Goal: Task Accomplishment & Management: Use online tool/utility

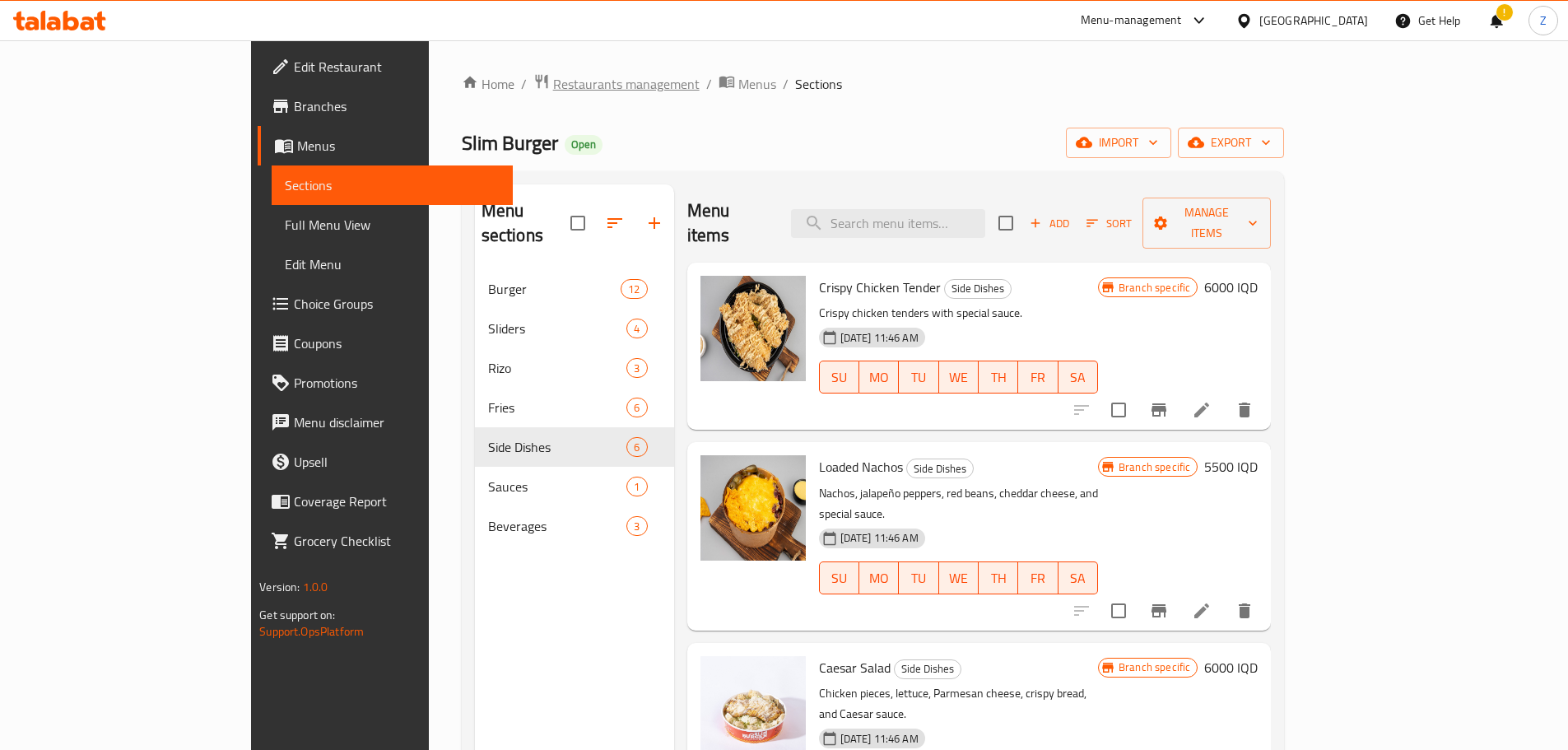
drag, startPoint x: 446, startPoint y: 63, endPoint x: 447, endPoint y: 79, distance: 16.0
click at [446, 63] on div "Home / Restaurants management / Menus / Sections Slim Burger Open import export…" at bounding box center [873, 510] width 889 height 940
click at [553, 81] on span "Restaurants management" at bounding box center [626, 84] width 146 height 20
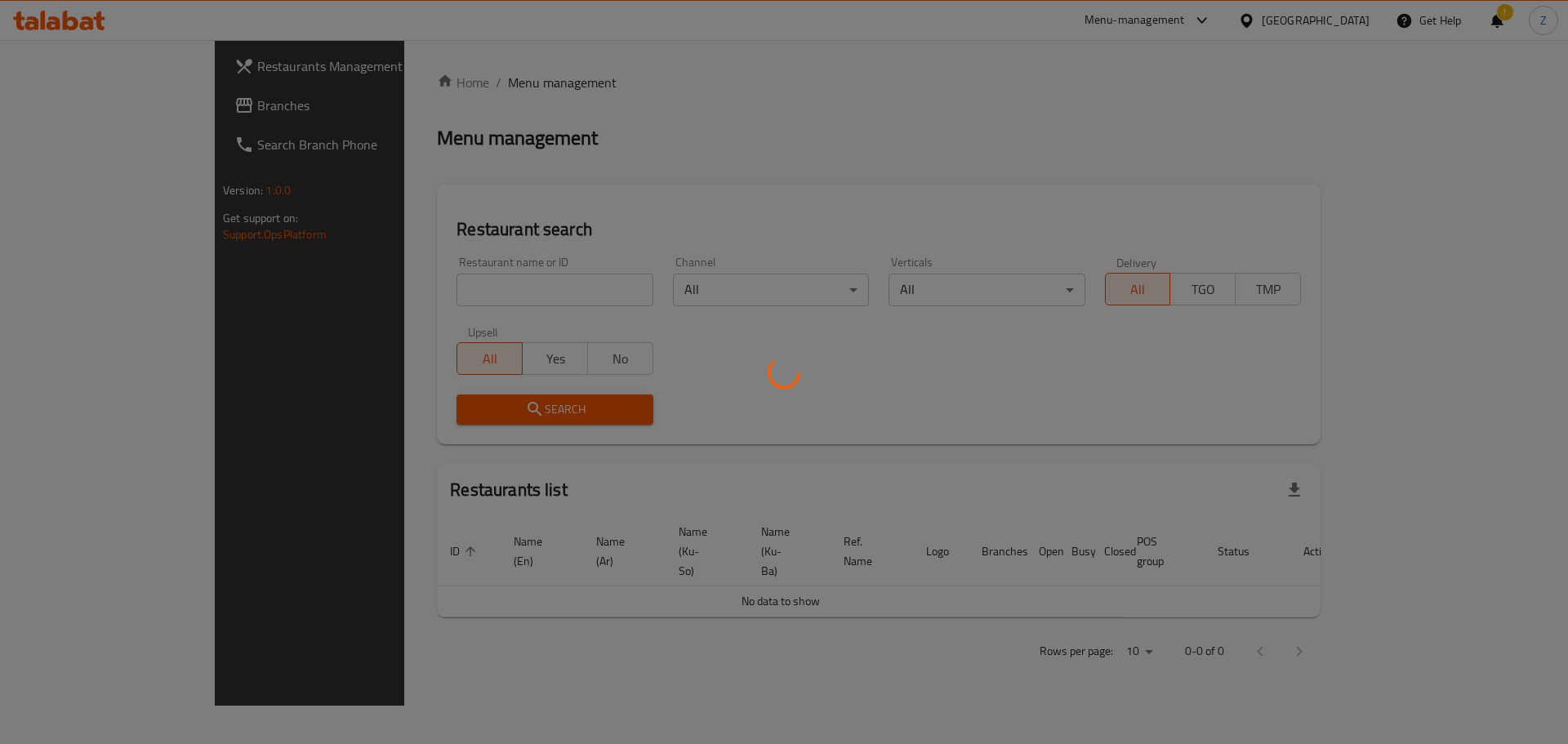
click at [436, 287] on div at bounding box center [784, 372] width 1568 height 744
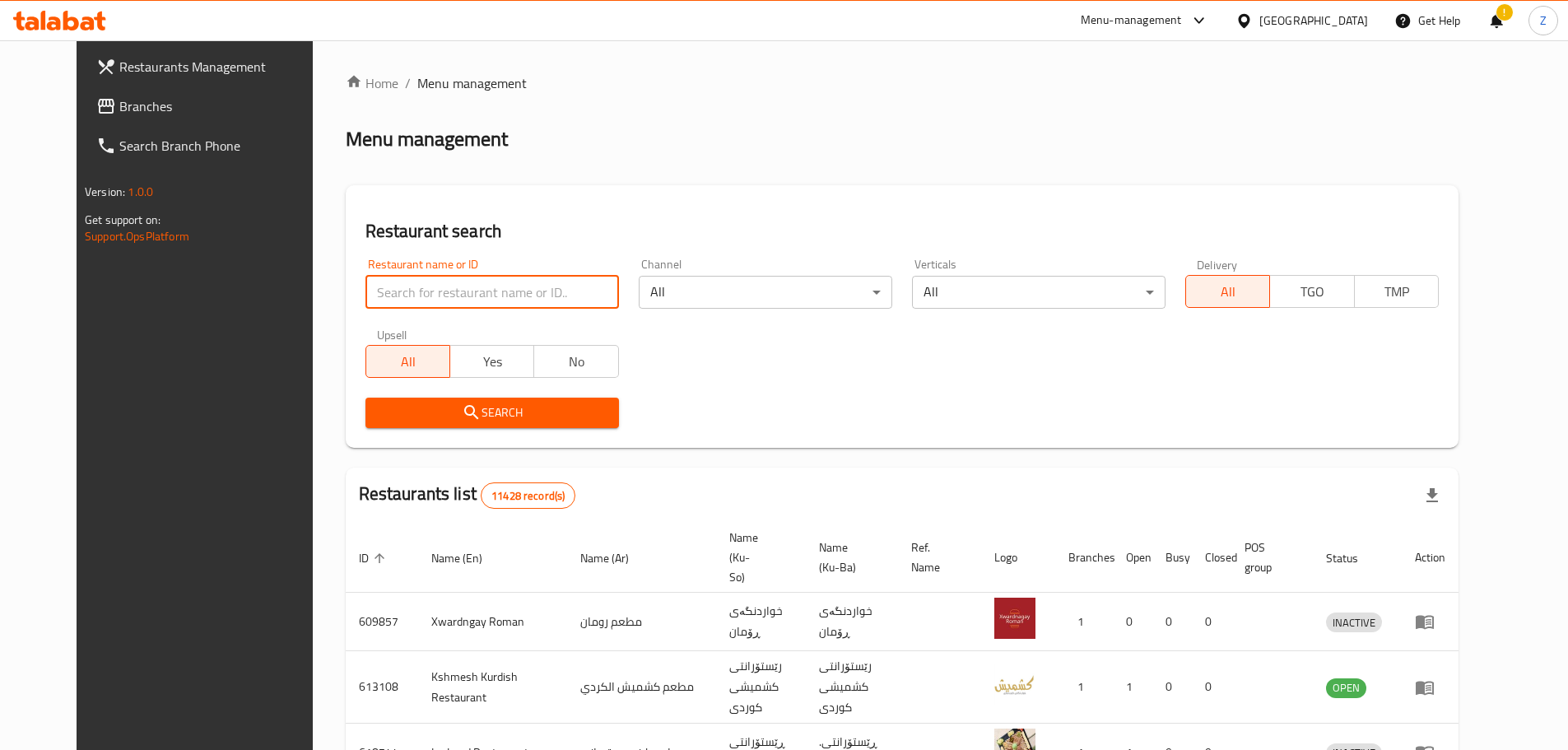
click at [439, 289] on input "search" at bounding box center [493, 291] width 254 height 32
paste input "674312"
type input "674312"
click at [464, 403] on span "Search" at bounding box center [492, 412] width 227 height 21
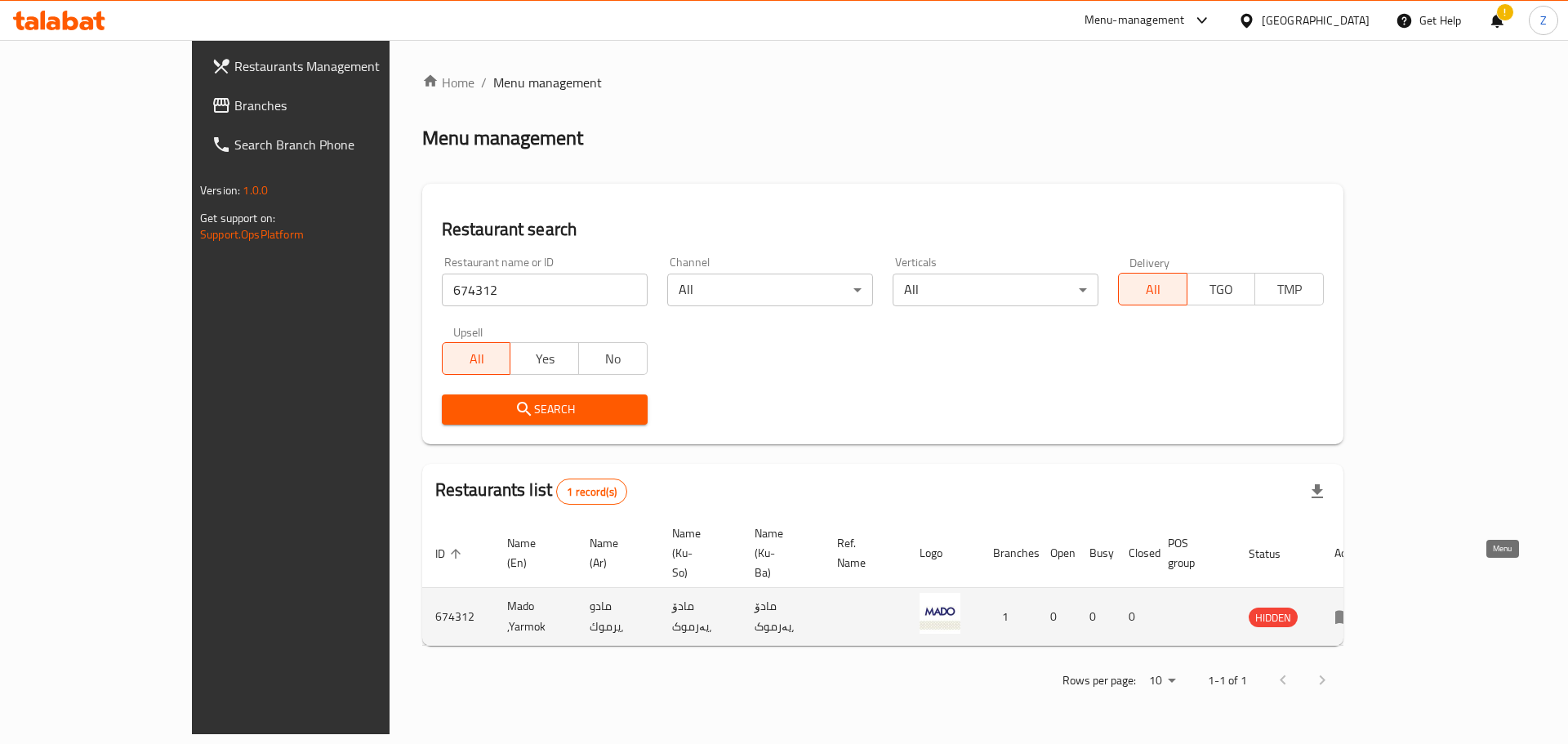
click at [1354, 607] on icon "enhanced table" at bounding box center [1345, 616] width 20 height 20
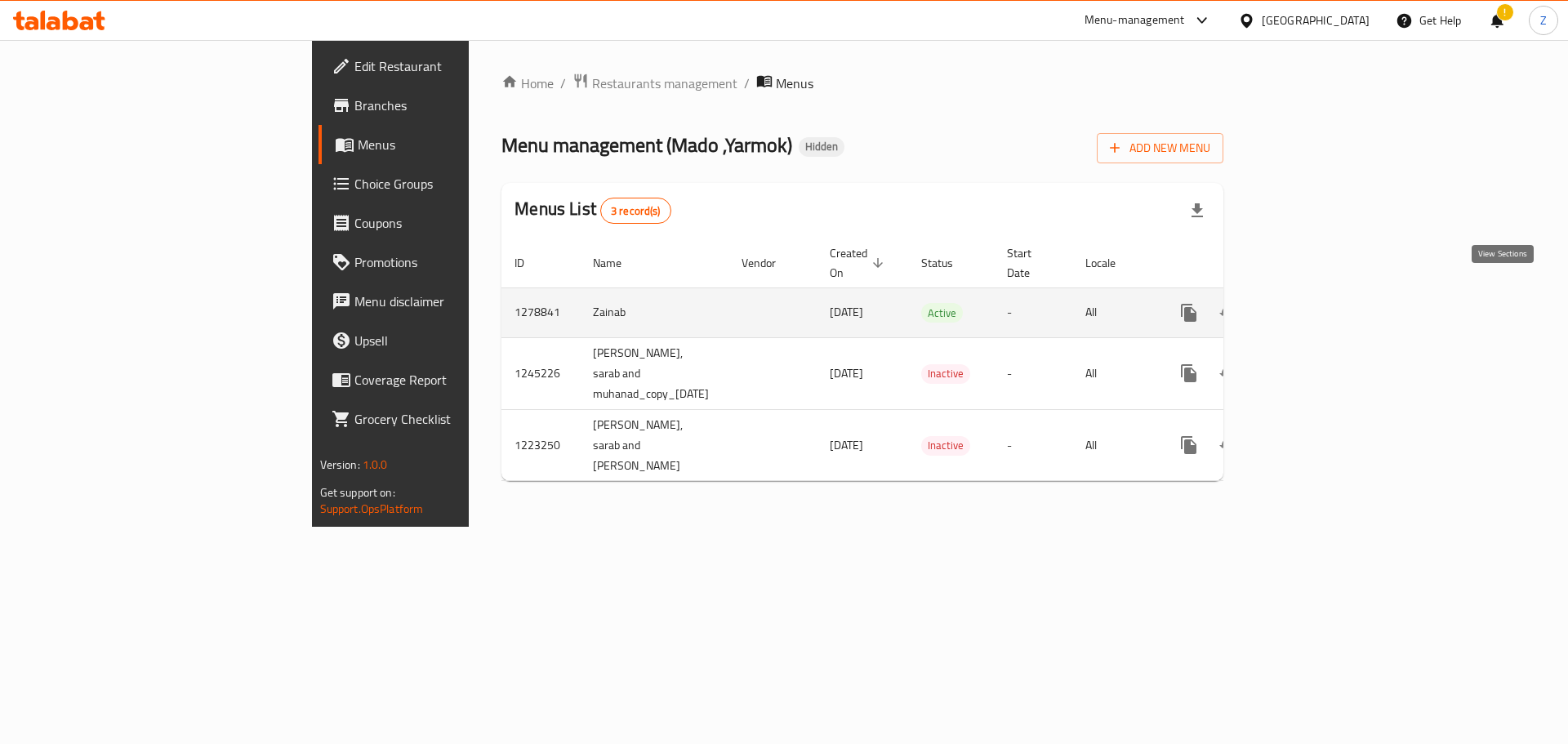
click at [1316, 303] on icon "enhanced table" at bounding box center [1307, 313] width 20 height 20
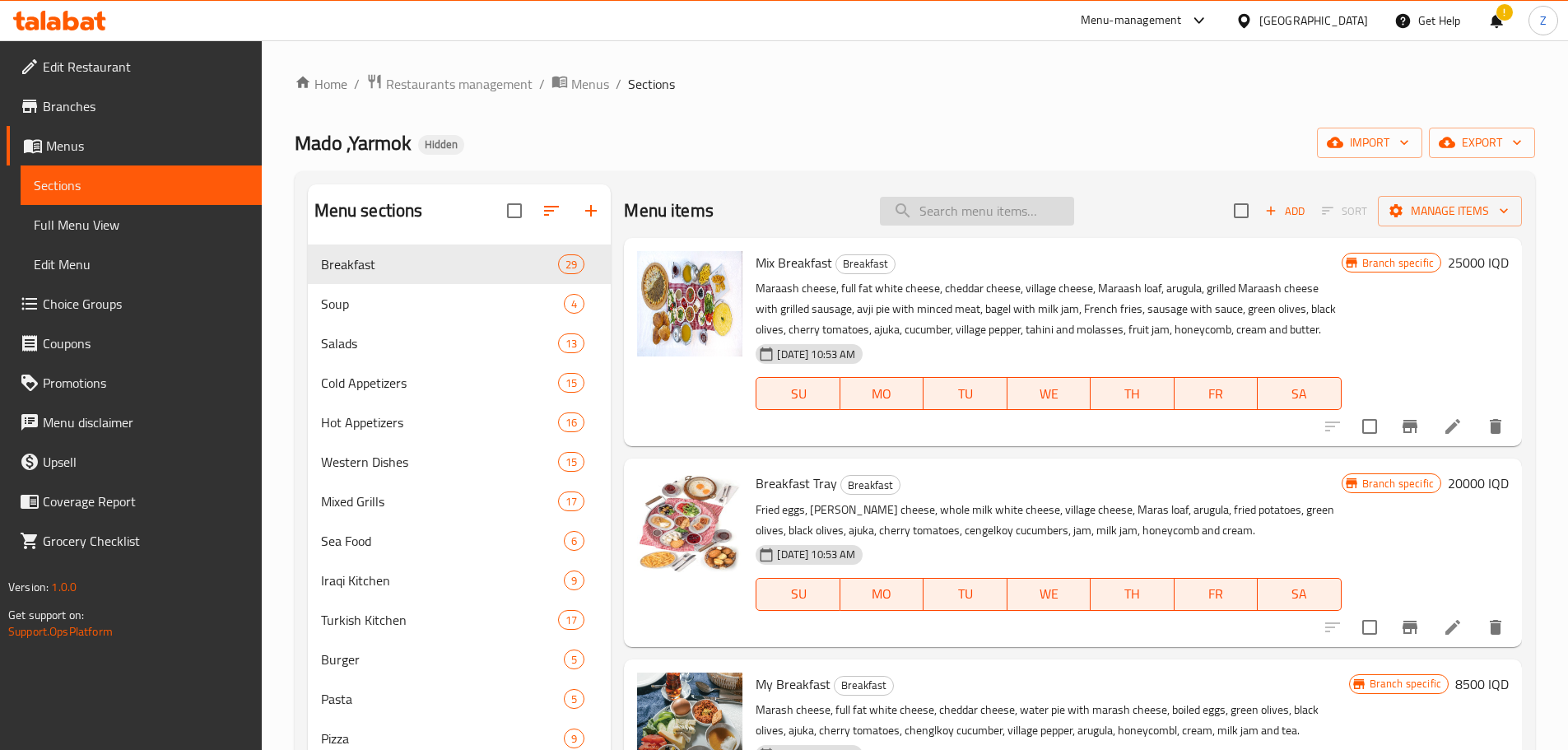
click at [962, 204] on input "search" at bounding box center [977, 210] width 195 height 29
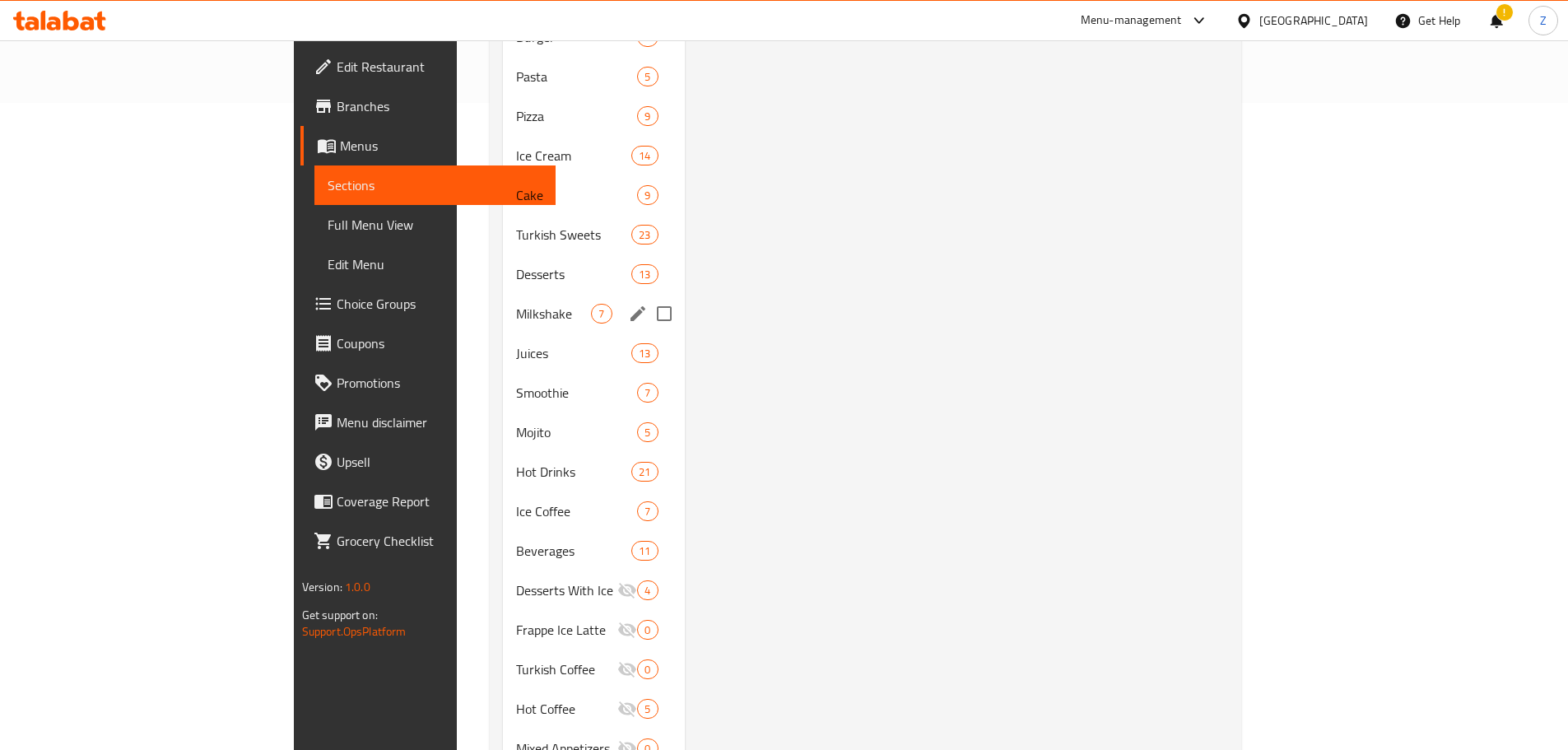
scroll to position [564, 0]
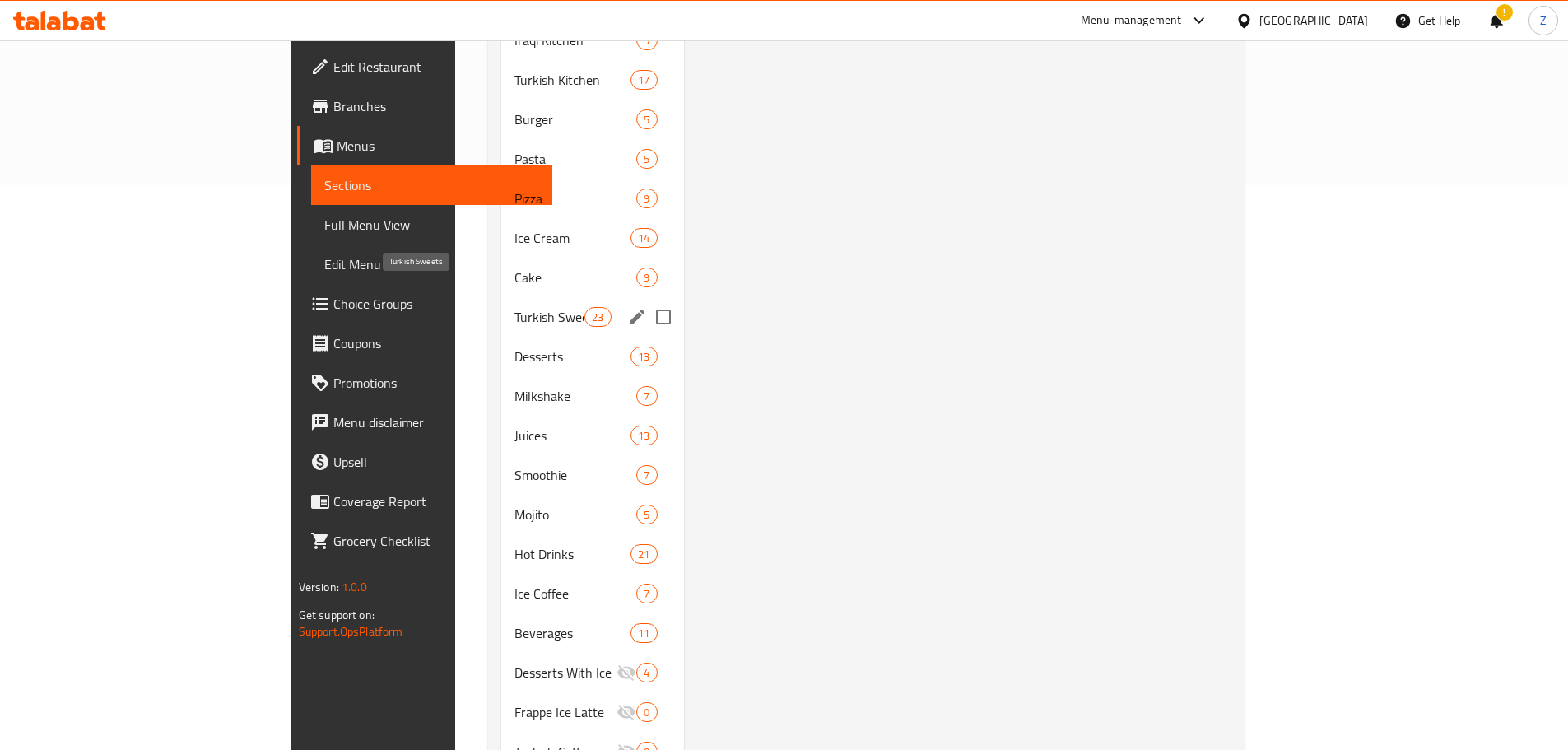
type input "Swiss"
click at [514, 307] on span "Turkish Sweets" at bounding box center [549, 317] width 70 height 20
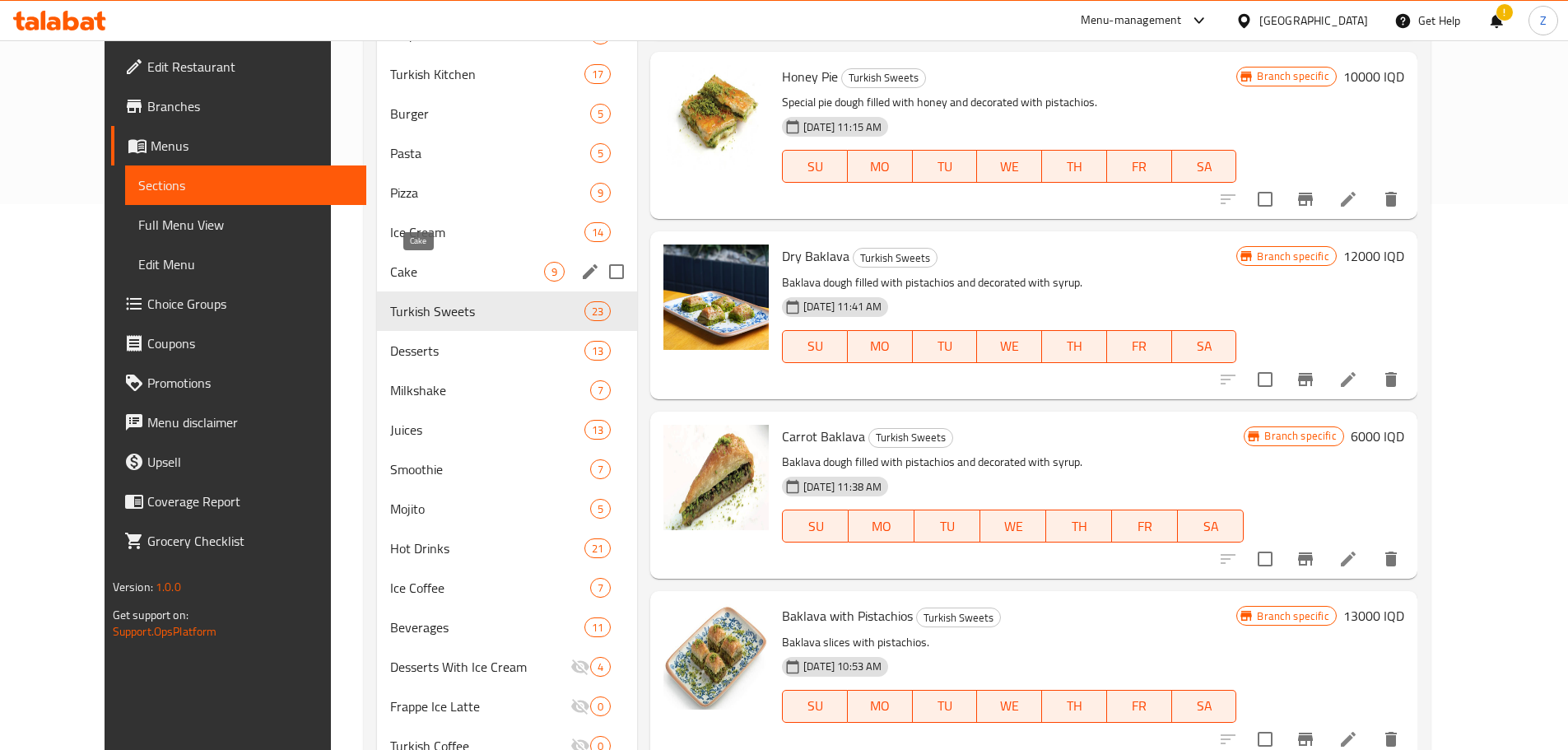
scroll to position [483, 0]
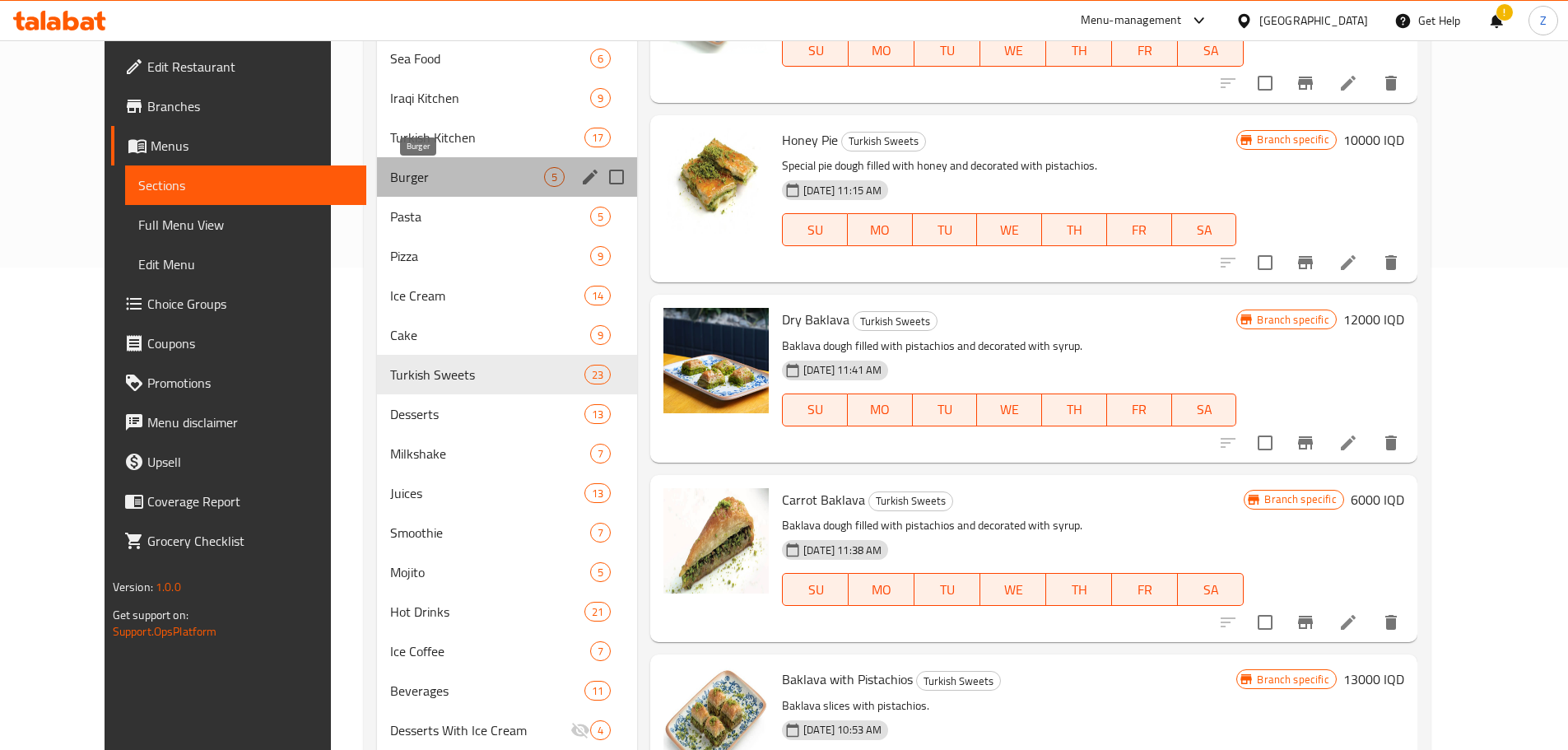
click at [390, 185] on span "Burger" at bounding box center [467, 177] width 154 height 20
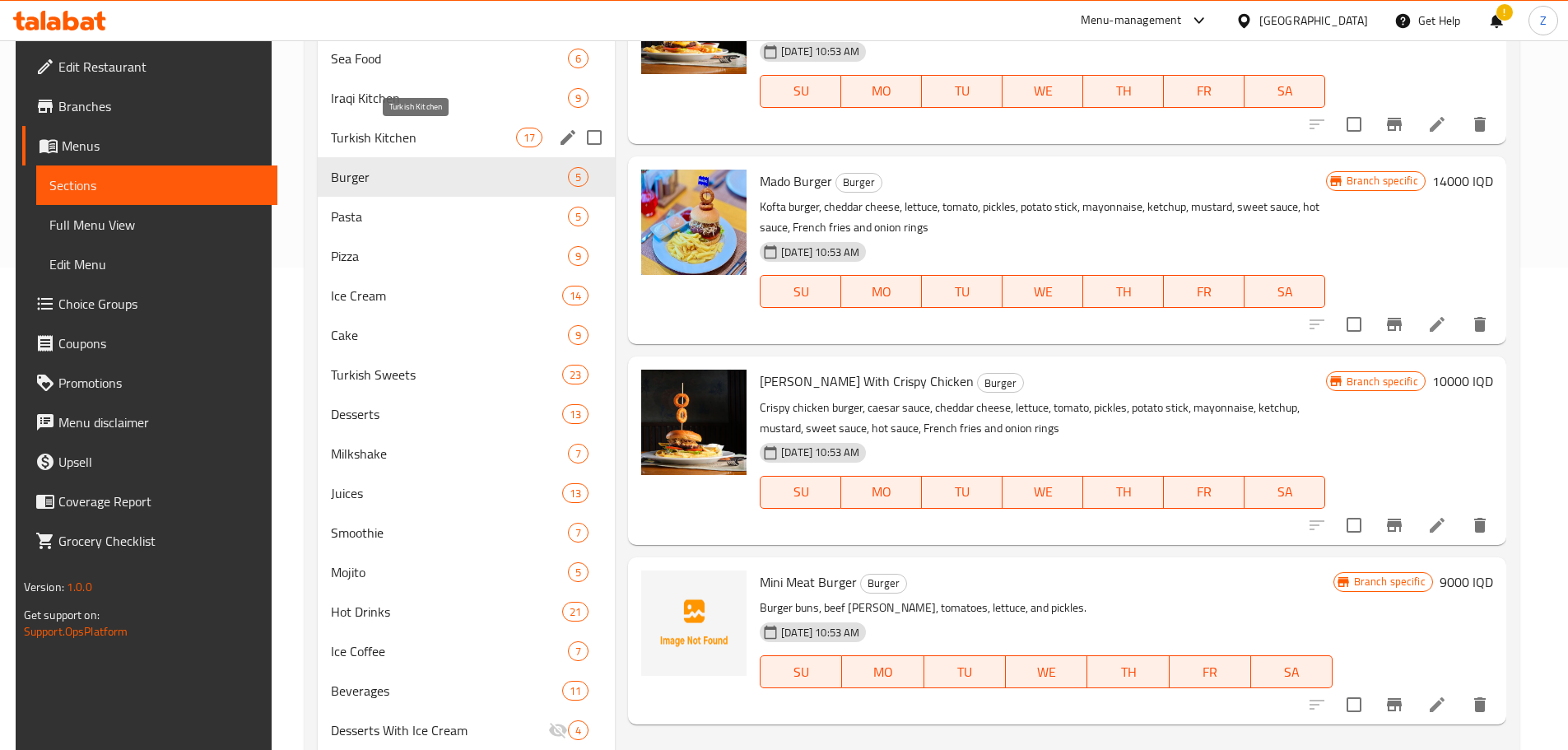
click at [422, 142] on span "Turkish Kitchen" at bounding box center [424, 138] width 185 height 20
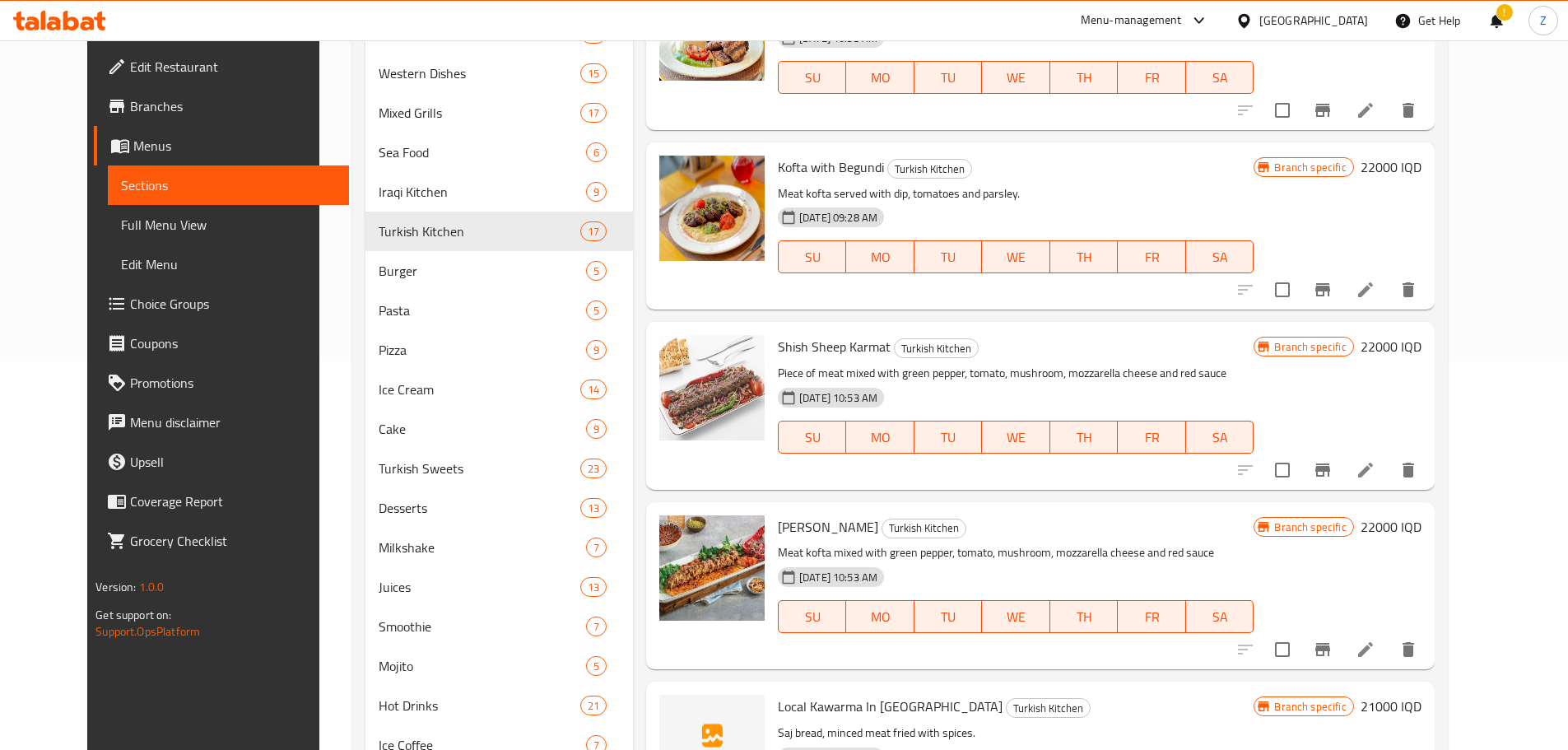
scroll to position [235, 0]
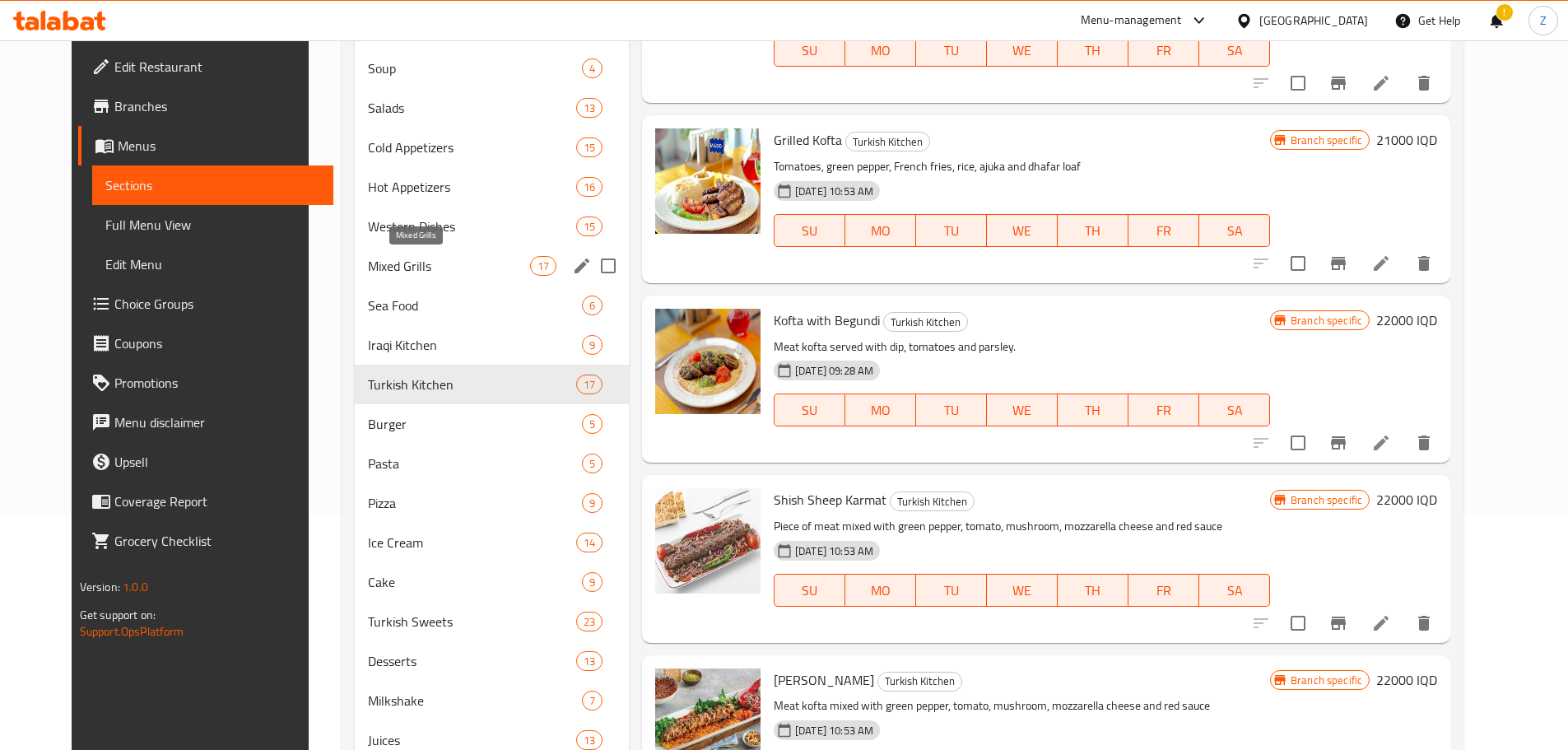
click at [389, 260] on span "Mixed Grills" at bounding box center [448, 265] width 161 height 20
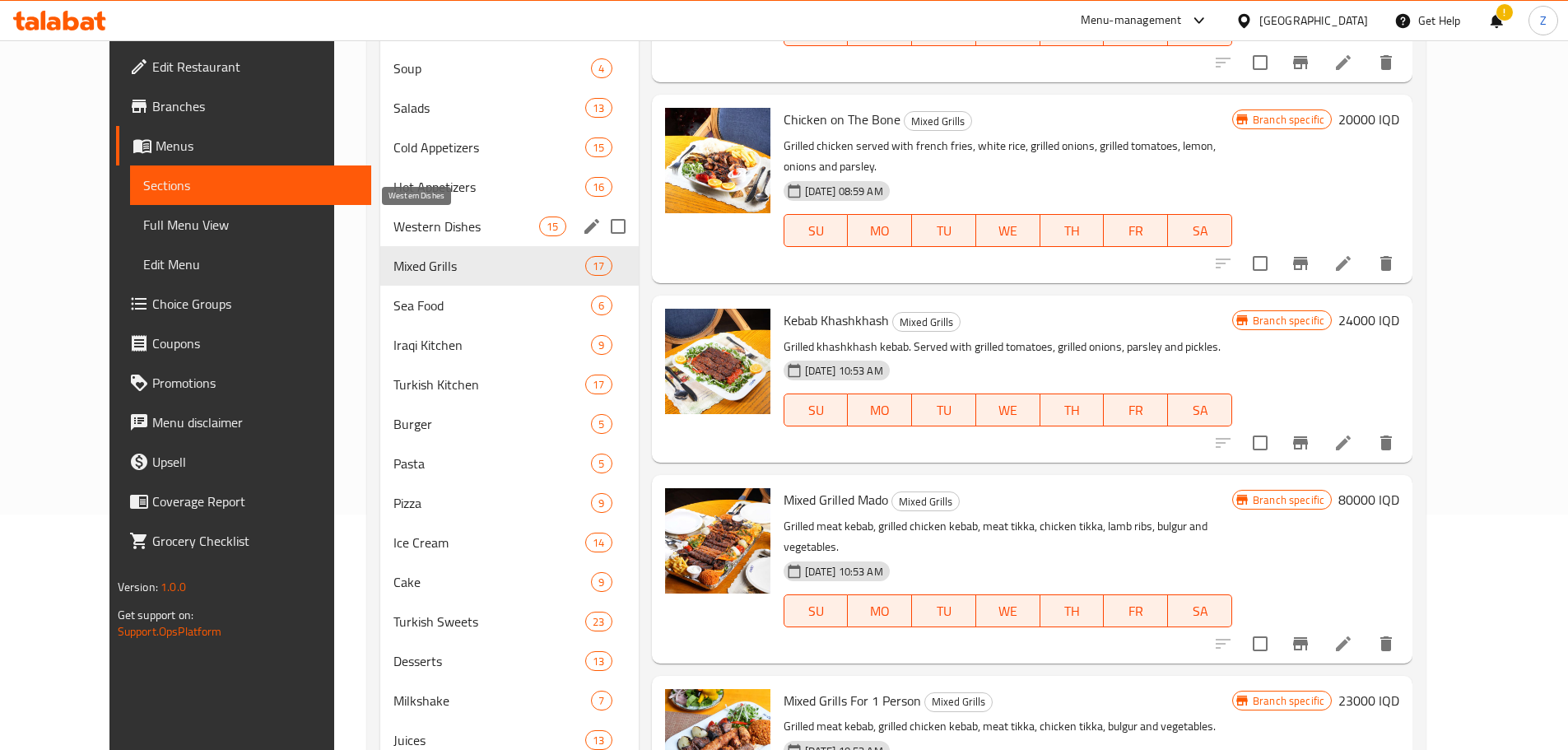
click at [407, 225] on span "Western Dishes" at bounding box center [466, 226] width 145 height 20
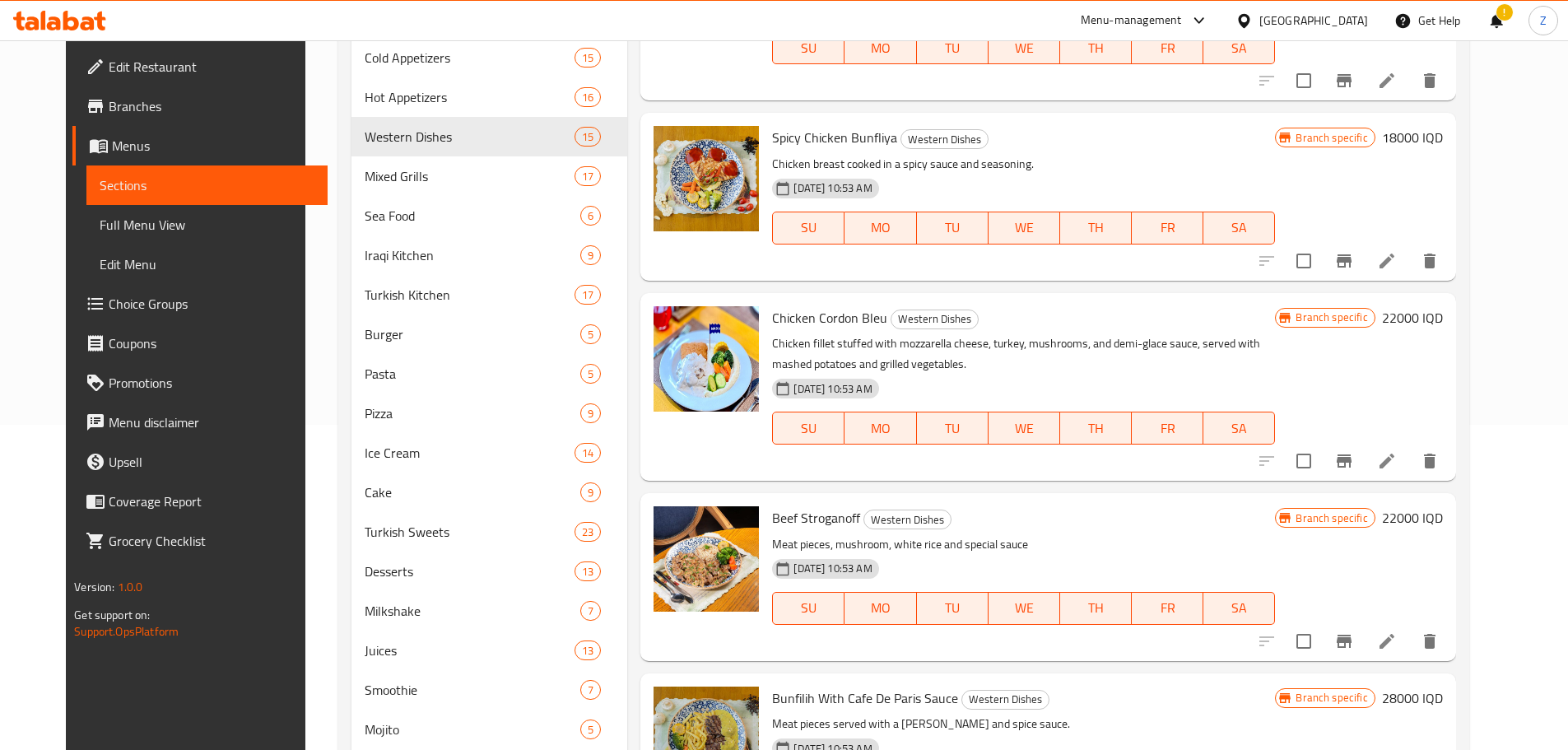
scroll to position [71, 0]
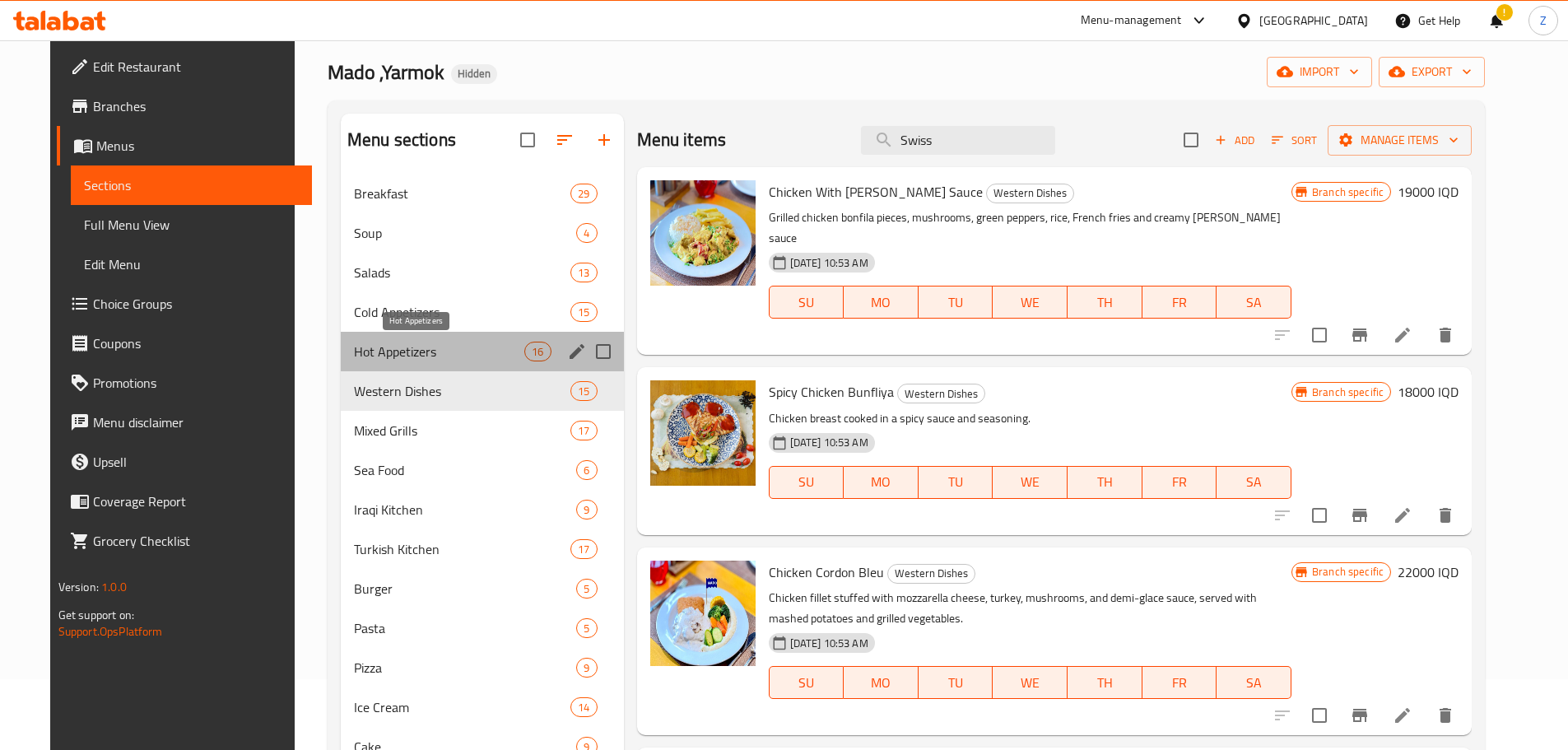
click at [381, 349] on span "Hot Appetizers" at bounding box center [438, 351] width 170 height 20
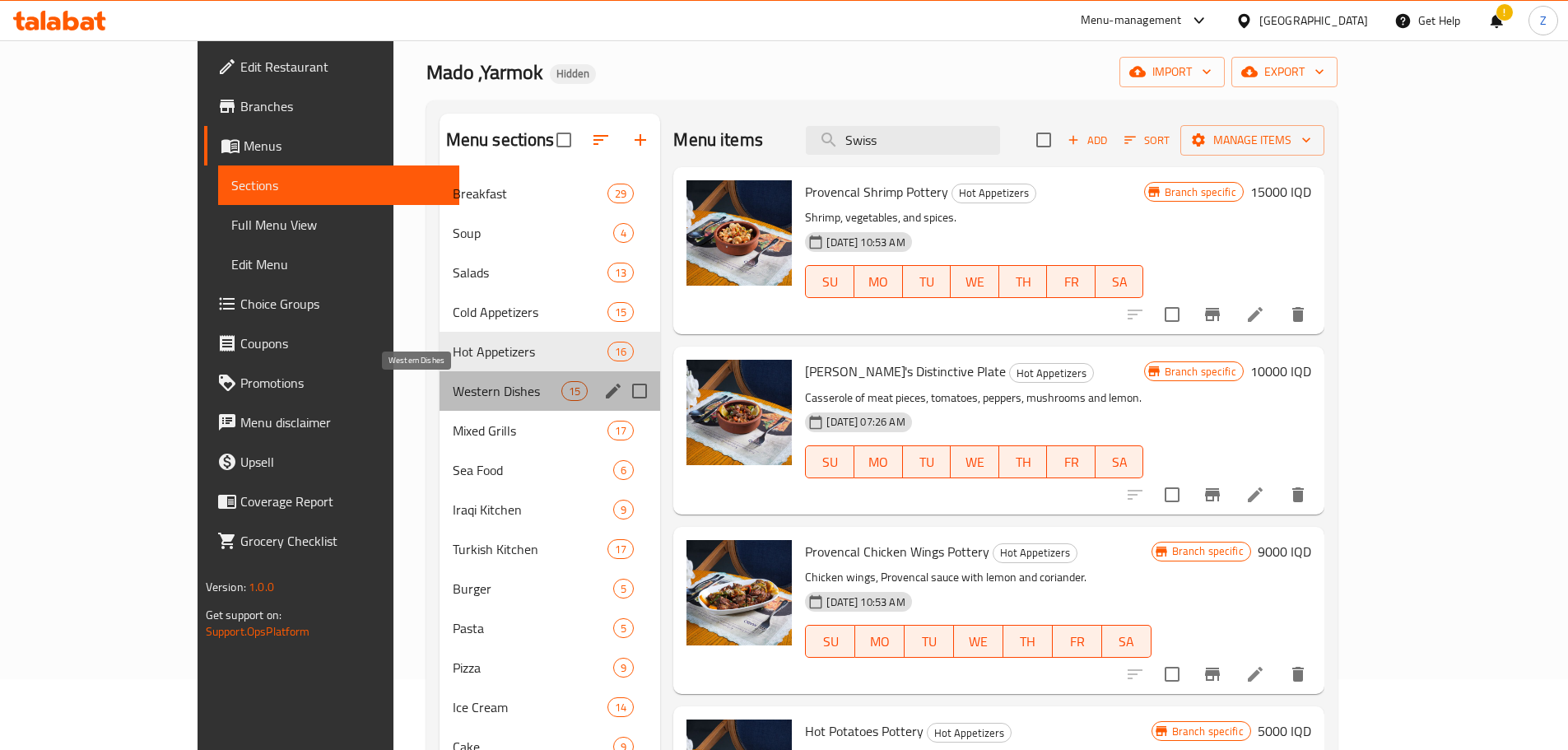
click at [452, 394] on span "Western Dishes" at bounding box center [506, 391] width 108 height 20
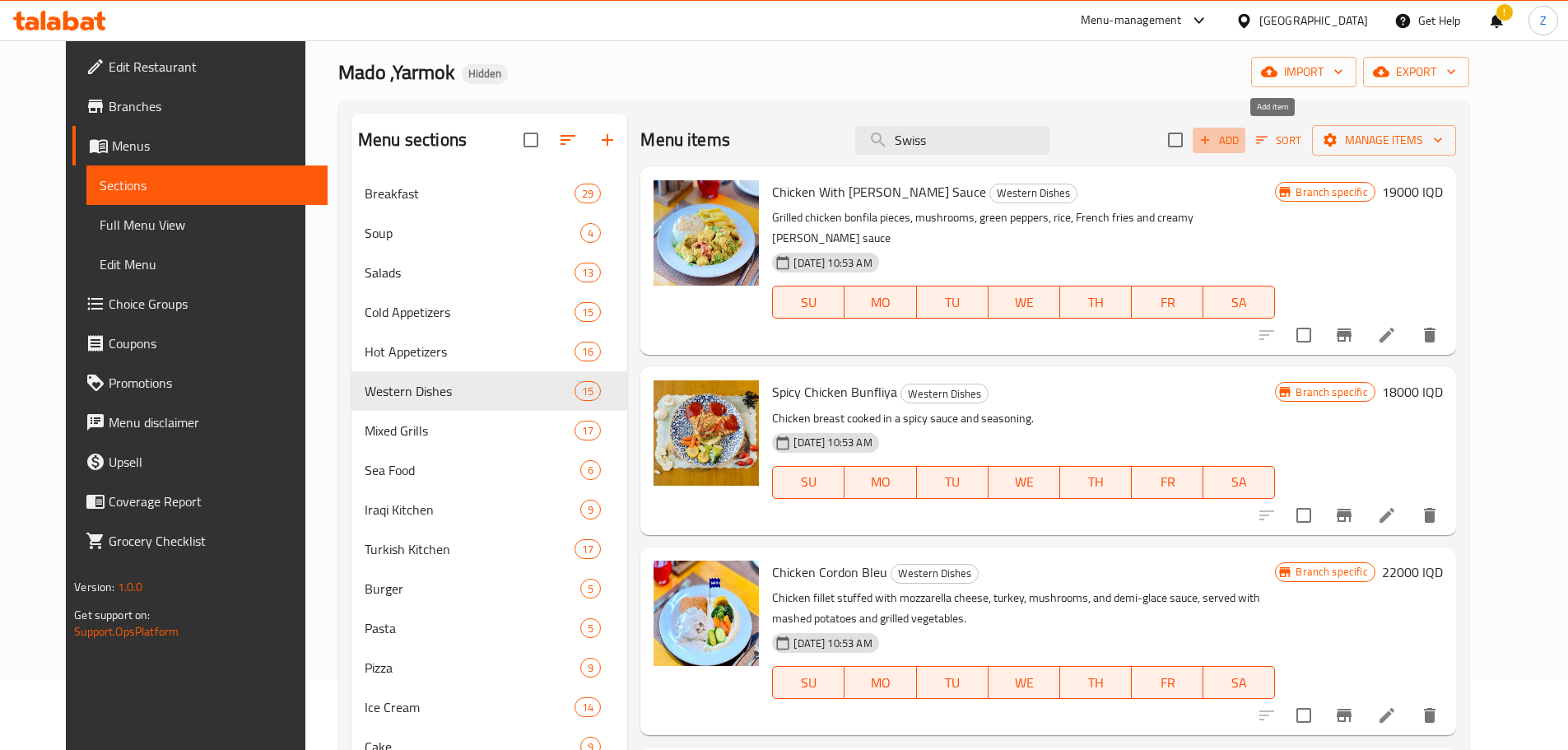
click at [1212, 139] on icon "button" at bounding box center [1204, 140] width 15 height 15
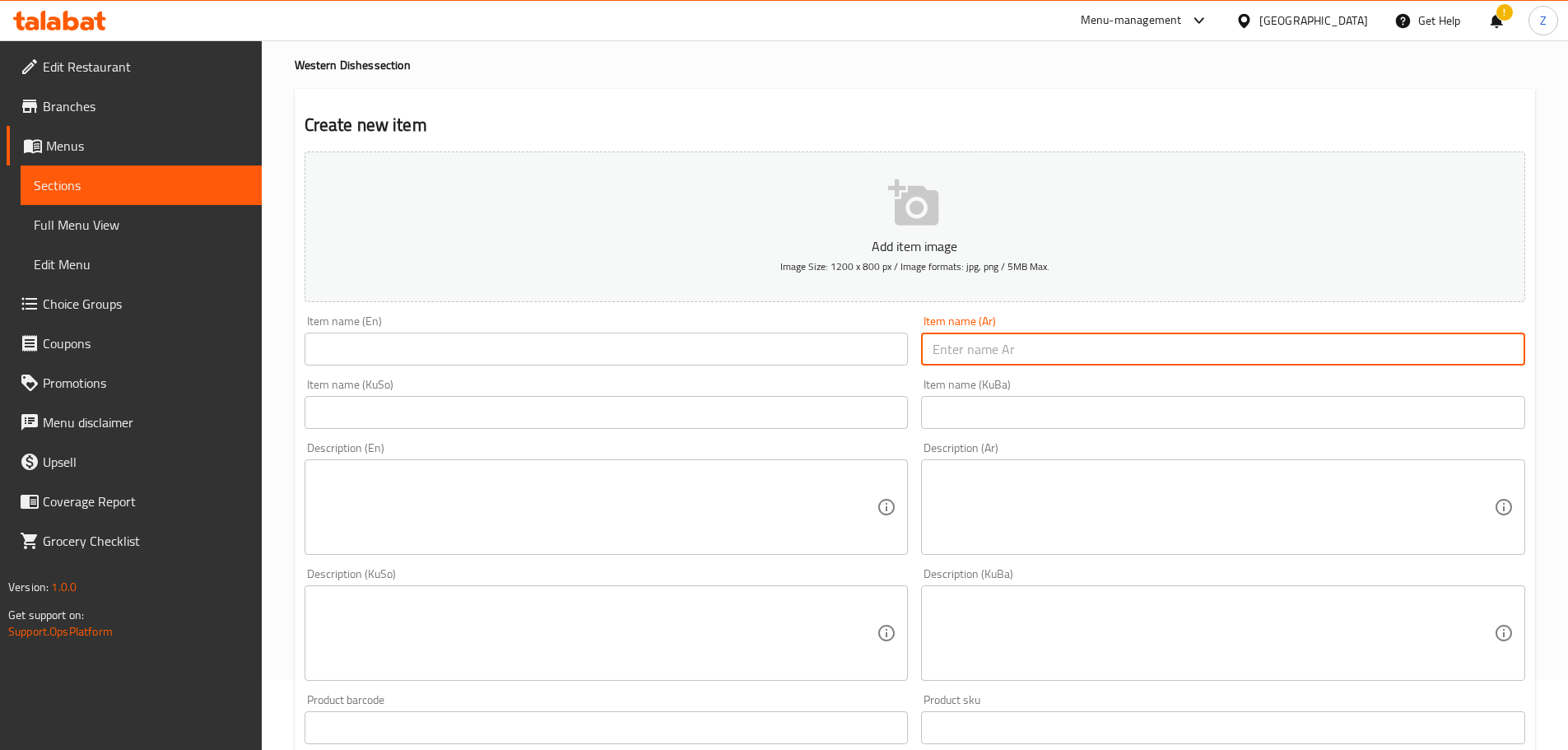
click at [1036, 357] on input "text" at bounding box center [1223, 348] width 604 height 32
paste input "تشكن سويس"
type input "تشكن سويس"
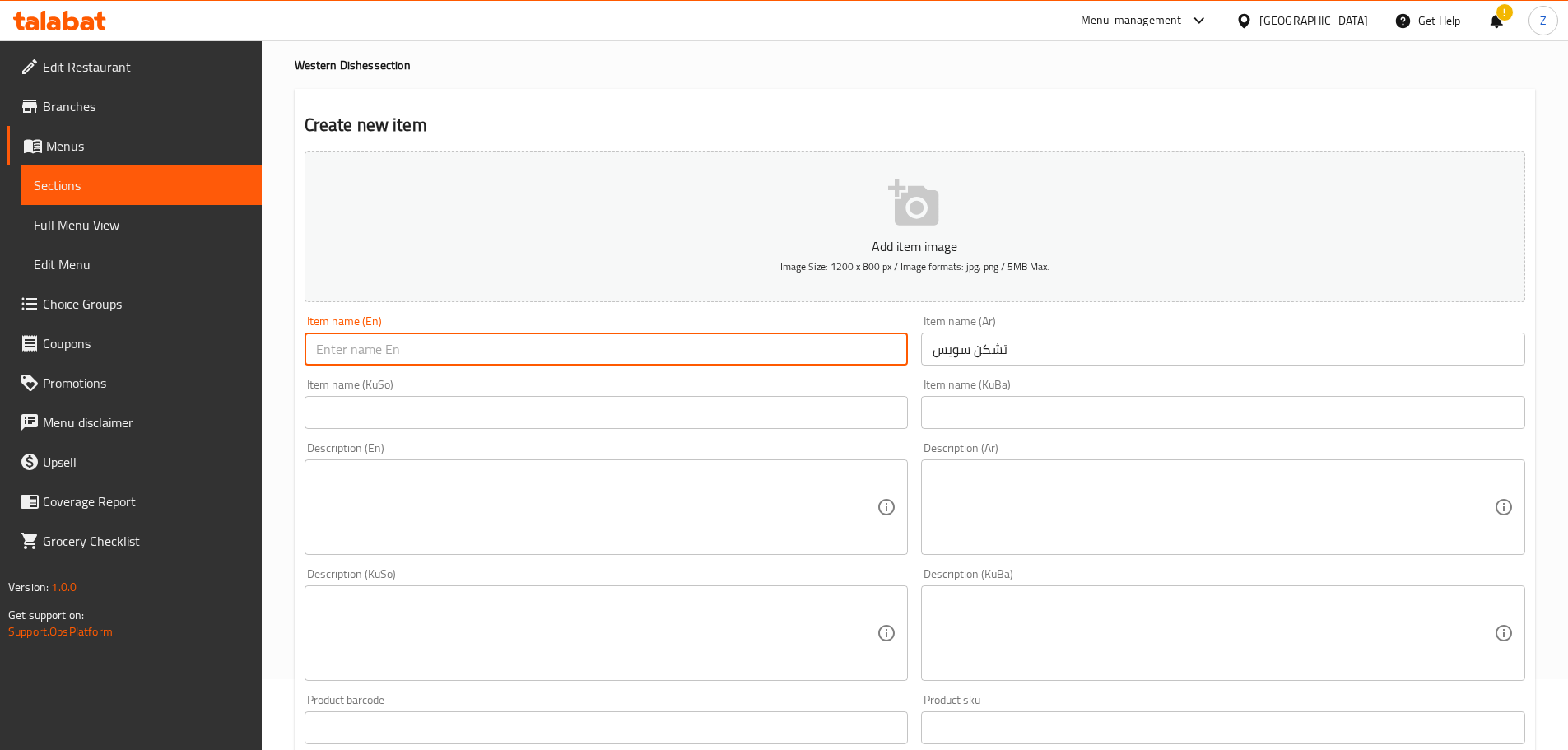
click at [800, 334] on input "text" at bounding box center [607, 348] width 604 height 32
type input "Swiss Chicken"
click at [1376, 515] on textarea at bounding box center [1212, 507] width 561 height 79
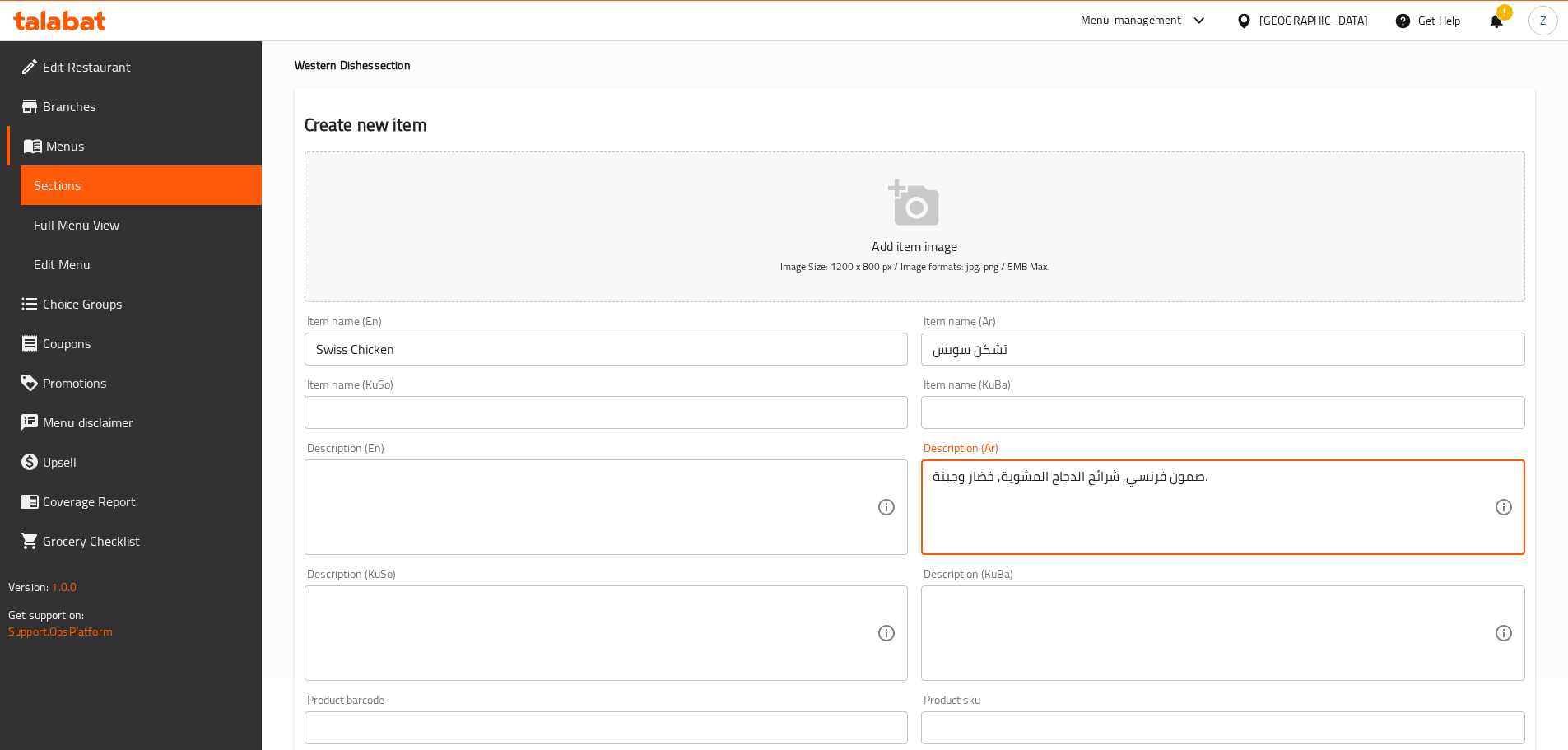
click at [1376, 515] on textarea "صمون فرنسي, شرائح الدجاج المشوية, خضار وجبنة." at bounding box center [1212, 507] width 561 height 79
click at [1376, 514] on textarea "صمون فرنسي, شرائح الدجاج المشوية, خضار وجبنة." at bounding box center [1212, 507] width 561 height 79
type textarea "صمون فرنسي, شرائح الدجاج المشوية, خضار وجبنة."
click at [693, 472] on textarea at bounding box center [596, 507] width 561 height 79
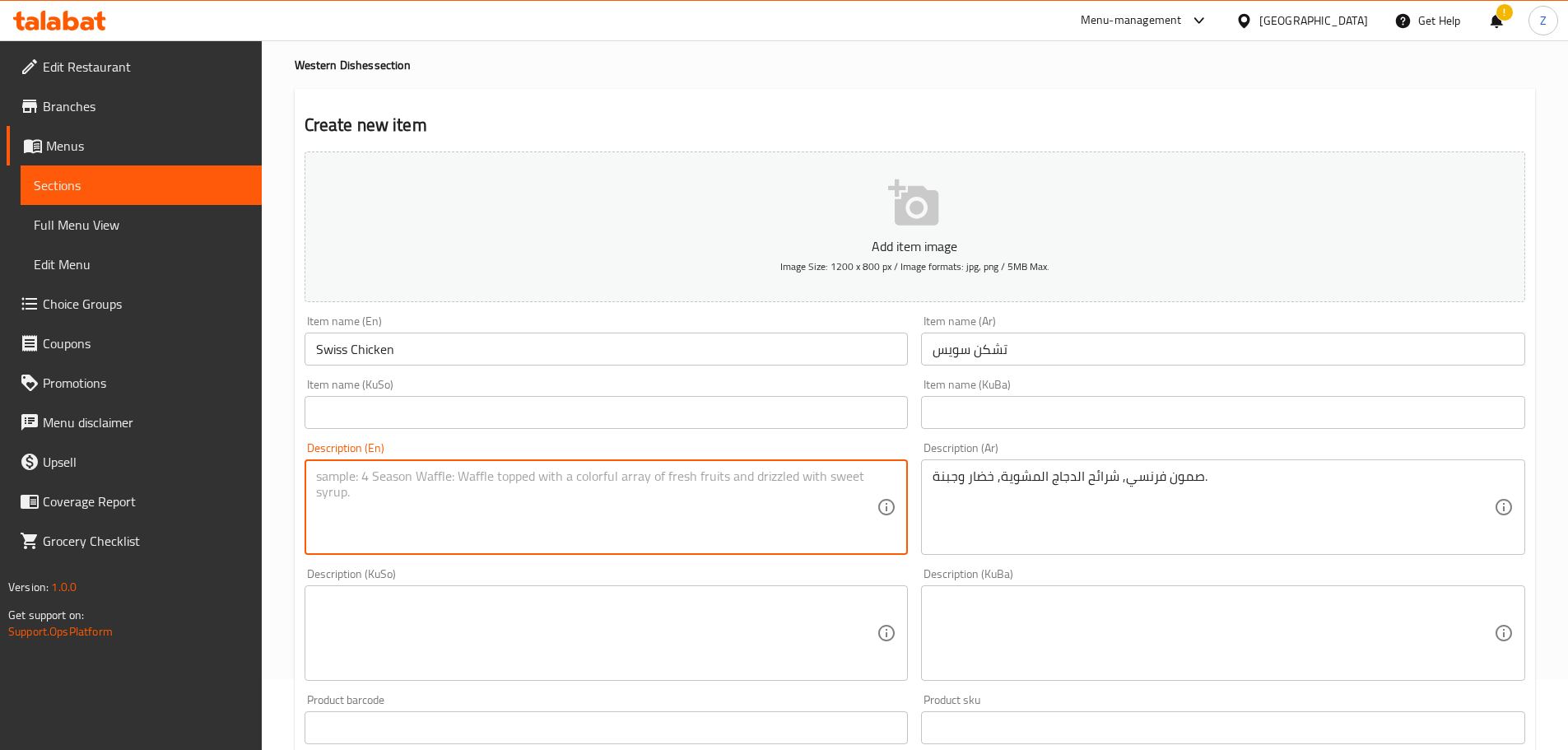
paste textarea "French bread, grilled chicken slices, vegetables and cheese."
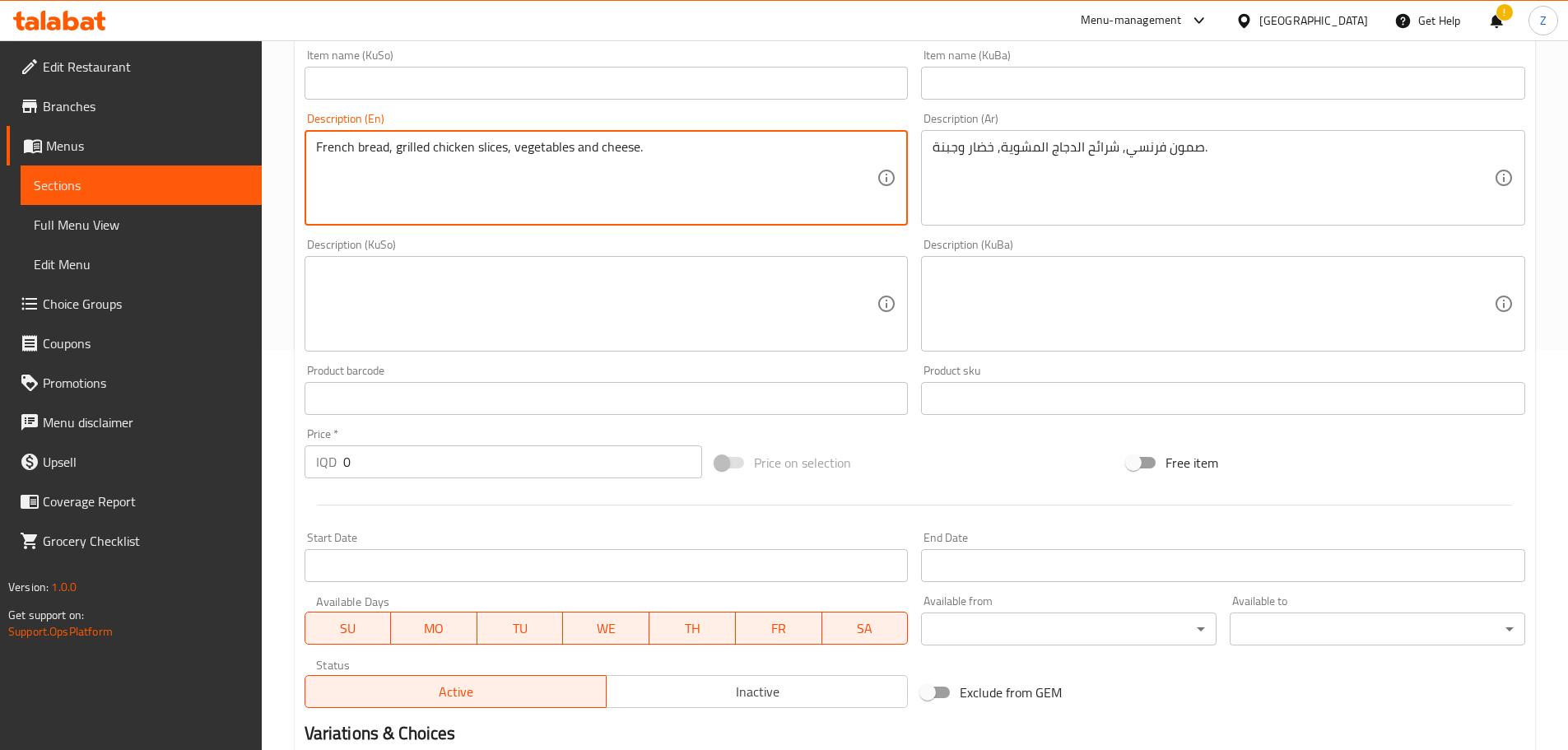
type textarea "French bread, grilled chicken slices, vegetables and cheese."
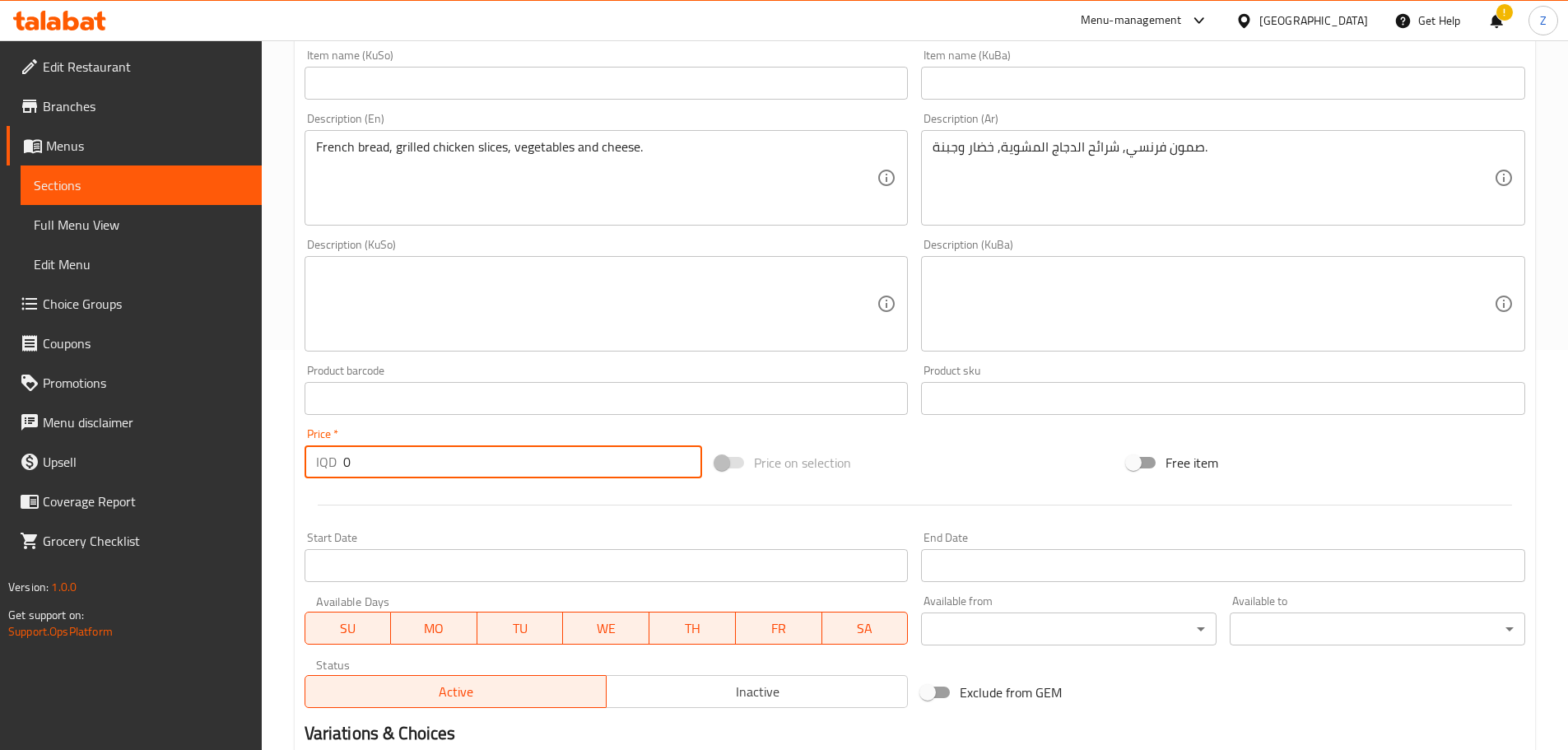
click at [379, 467] on input "0" at bounding box center [523, 461] width 360 height 32
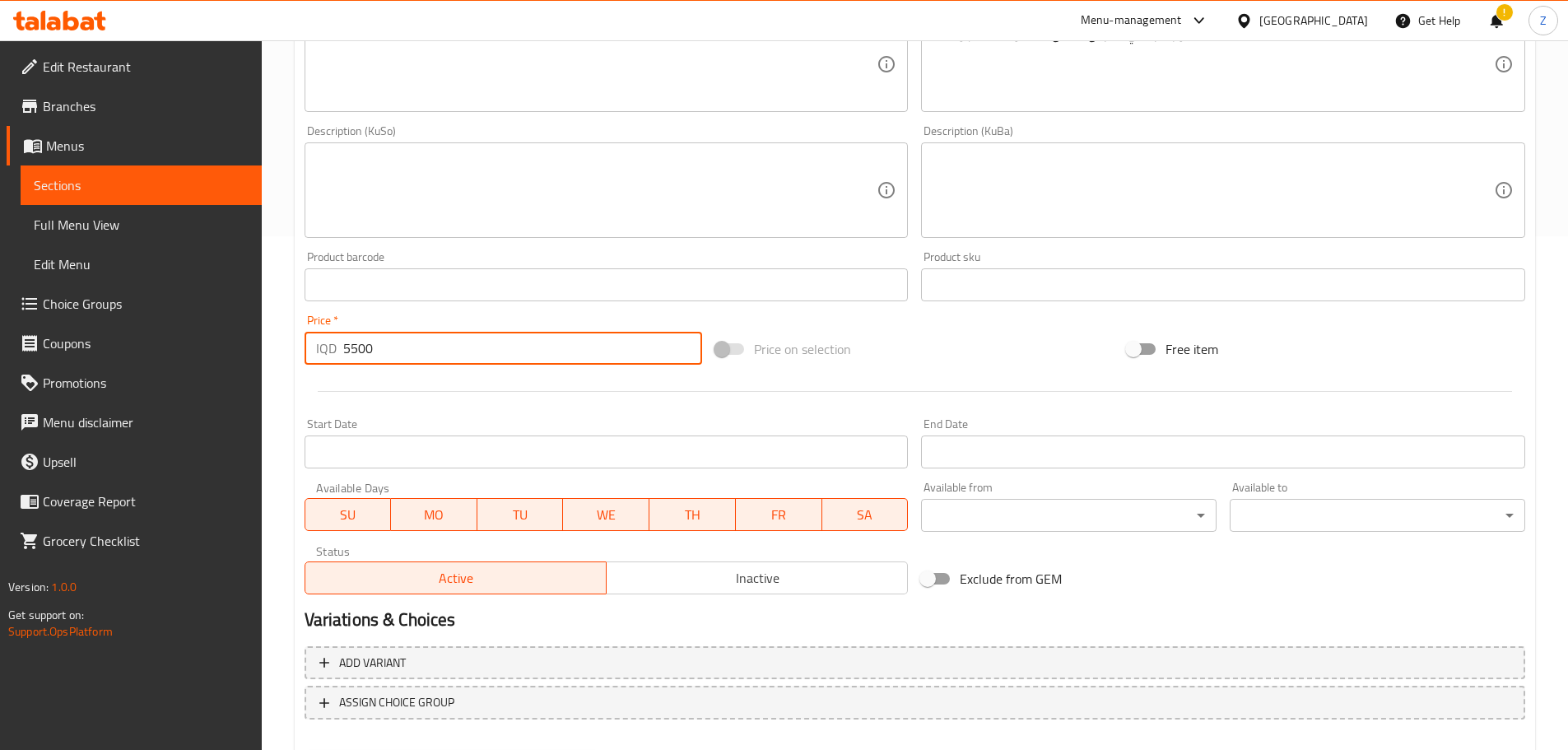
scroll to position [603, 0]
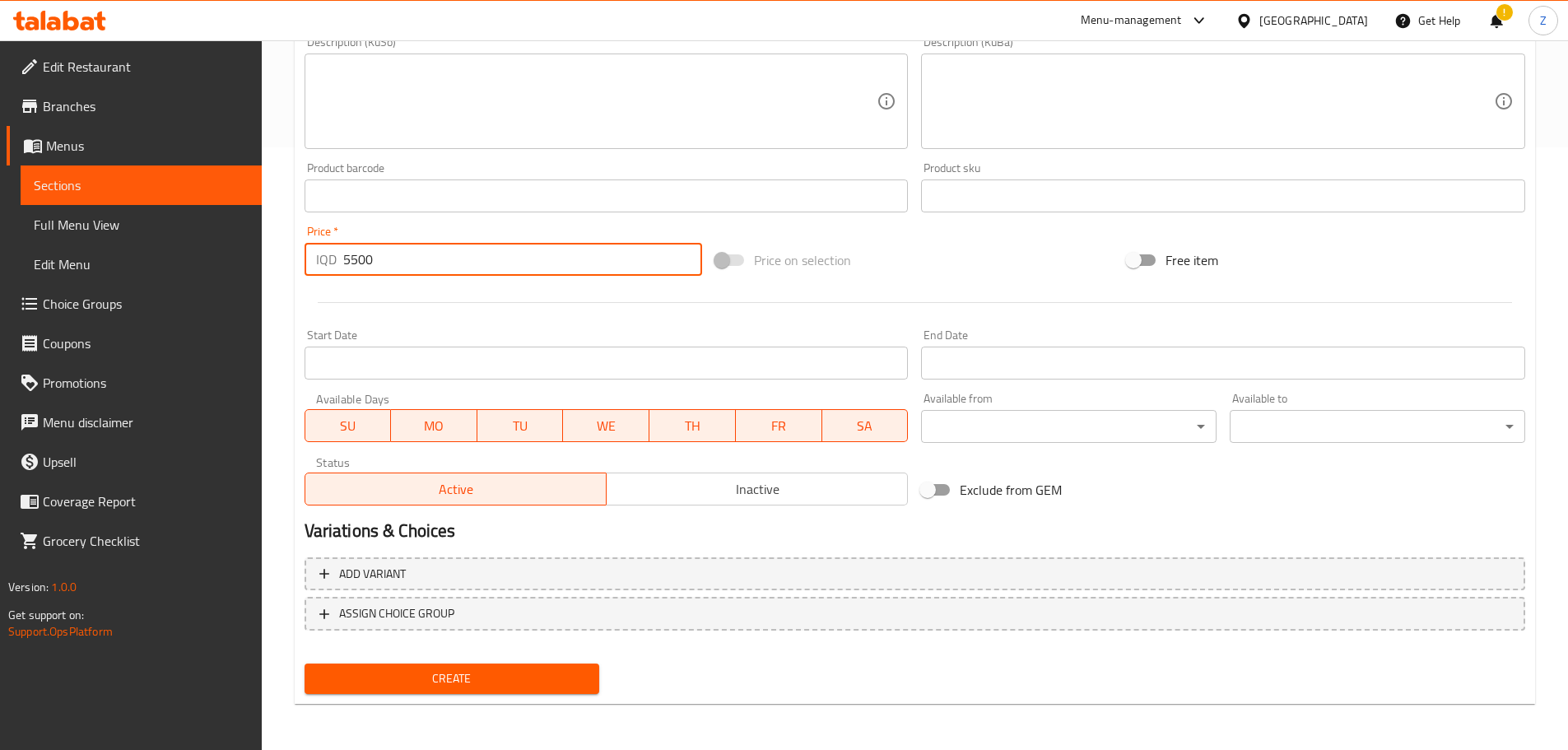
type input "5500"
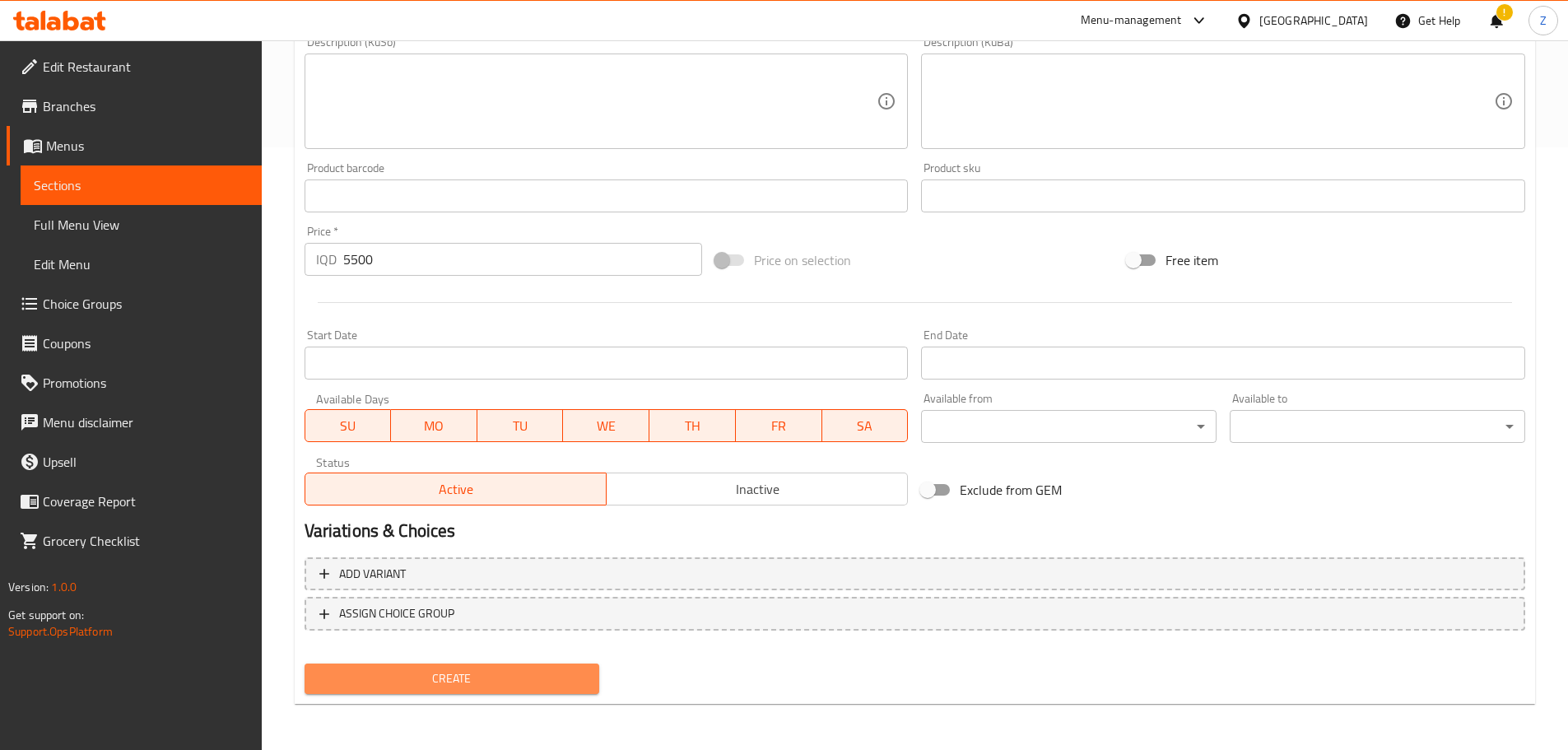
click at [474, 687] on span "Create" at bounding box center [452, 678] width 269 height 21
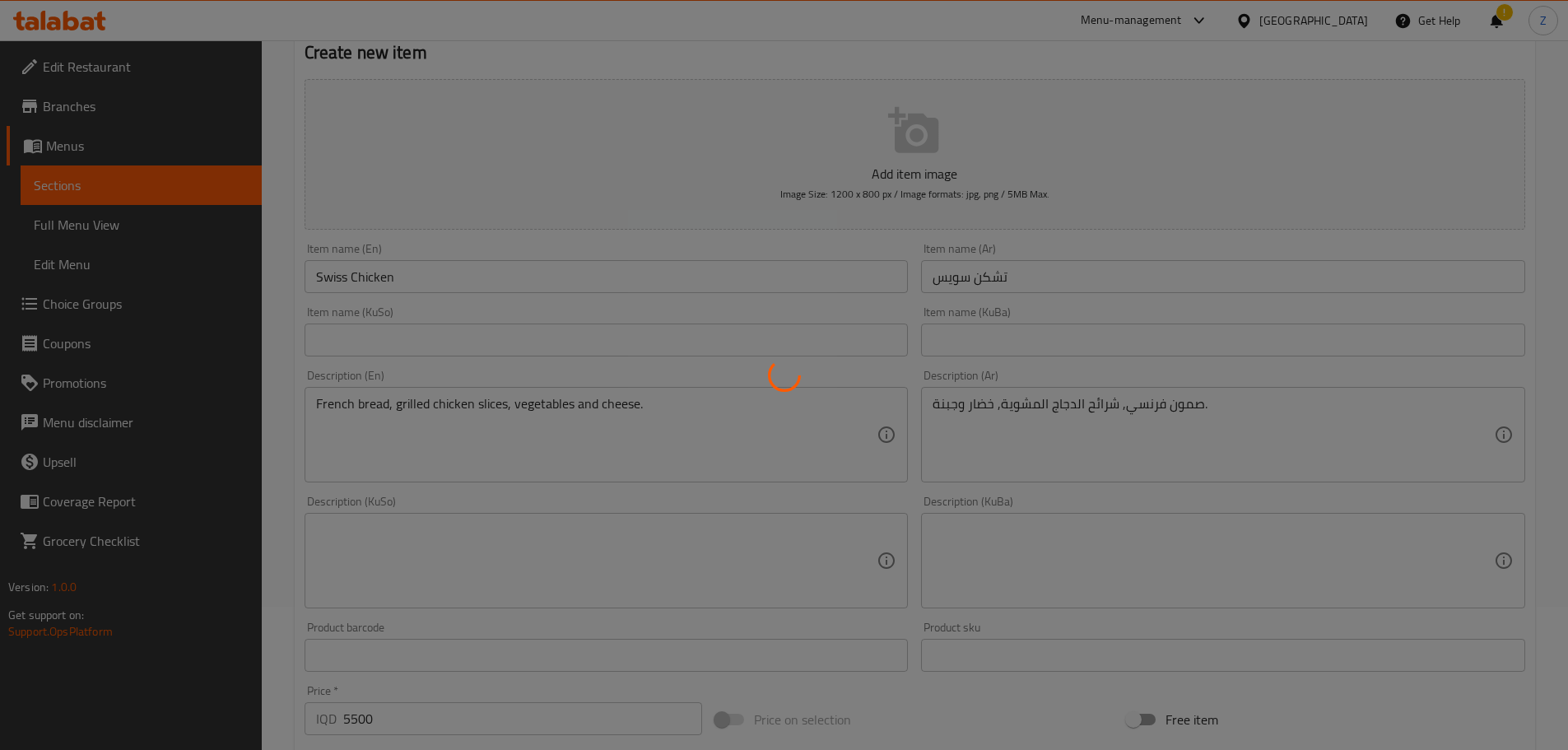
scroll to position [0, 0]
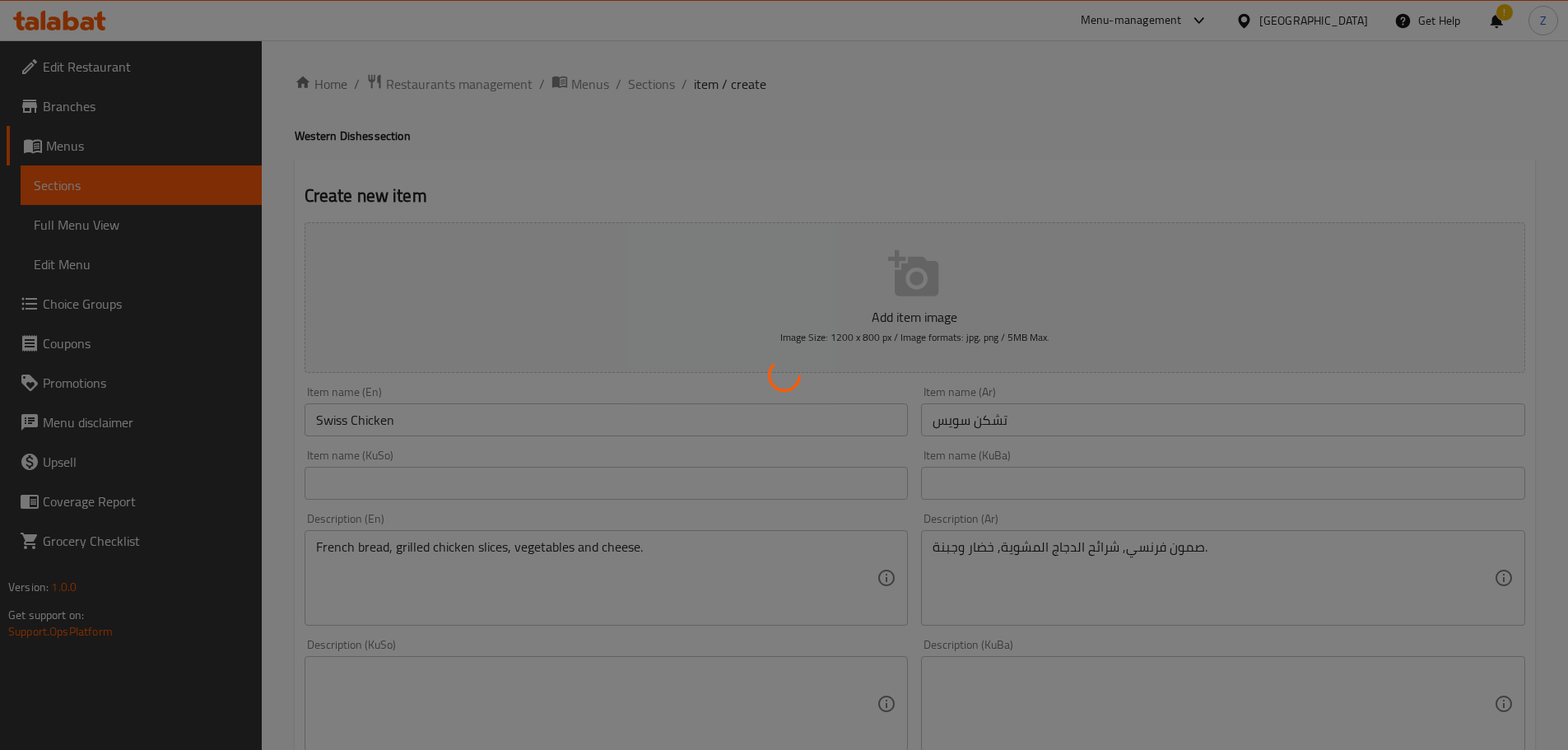
type input "0"
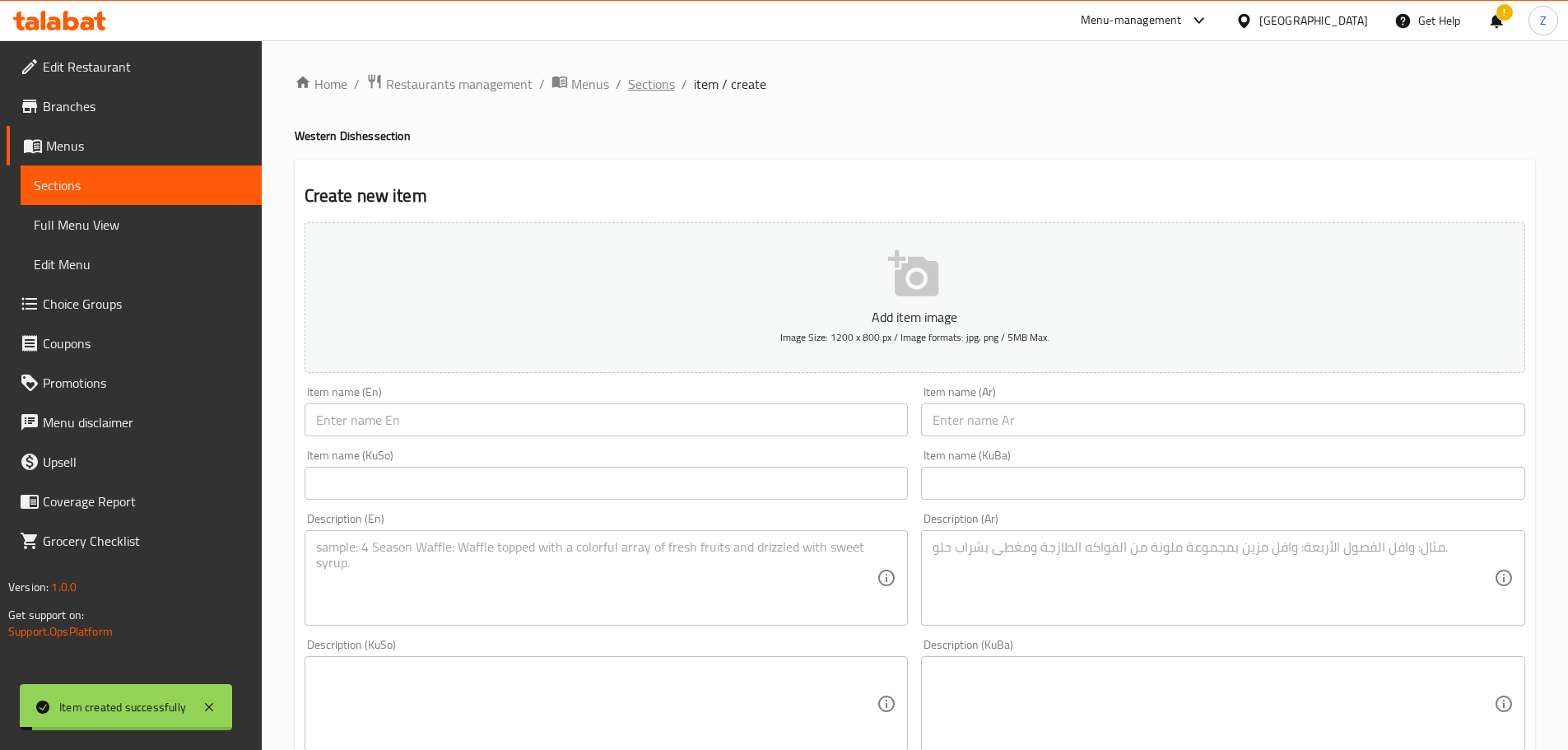
click at [639, 92] on span "Sections" at bounding box center [652, 84] width 47 height 20
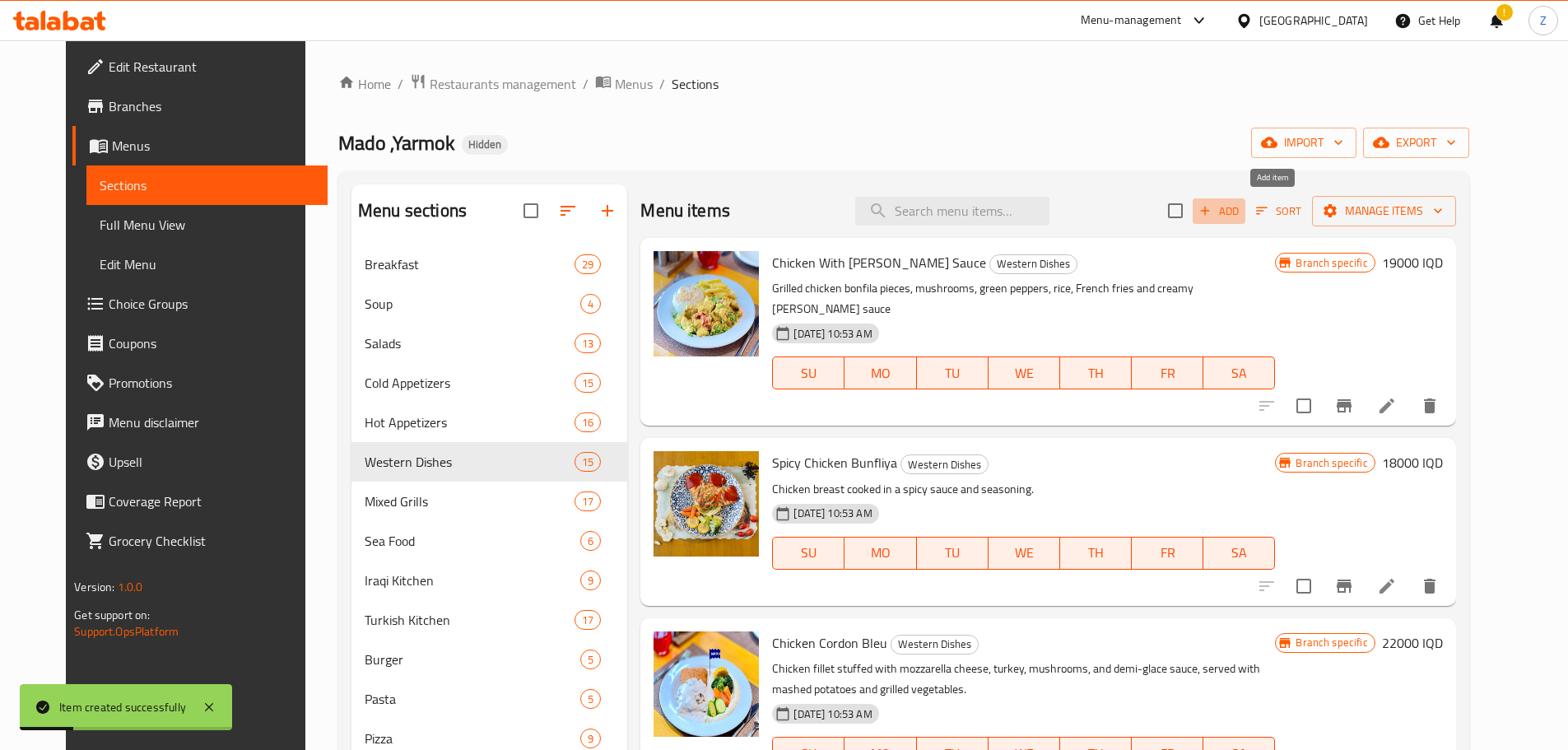
click at [1212, 213] on icon "button" at bounding box center [1204, 210] width 15 height 15
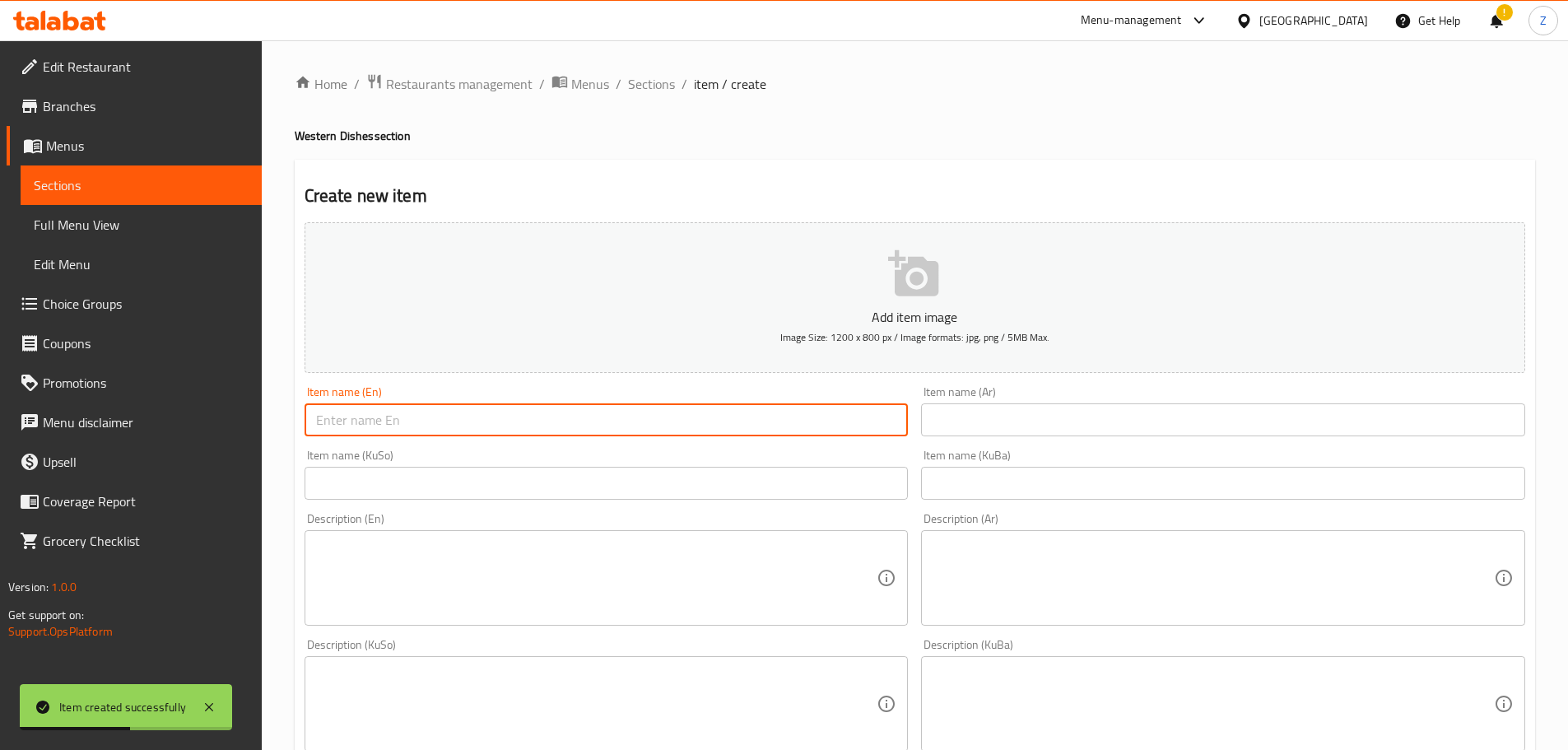
click at [497, 422] on input "text" at bounding box center [607, 419] width 604 height 32
type input "Philadelphia Sandwich"
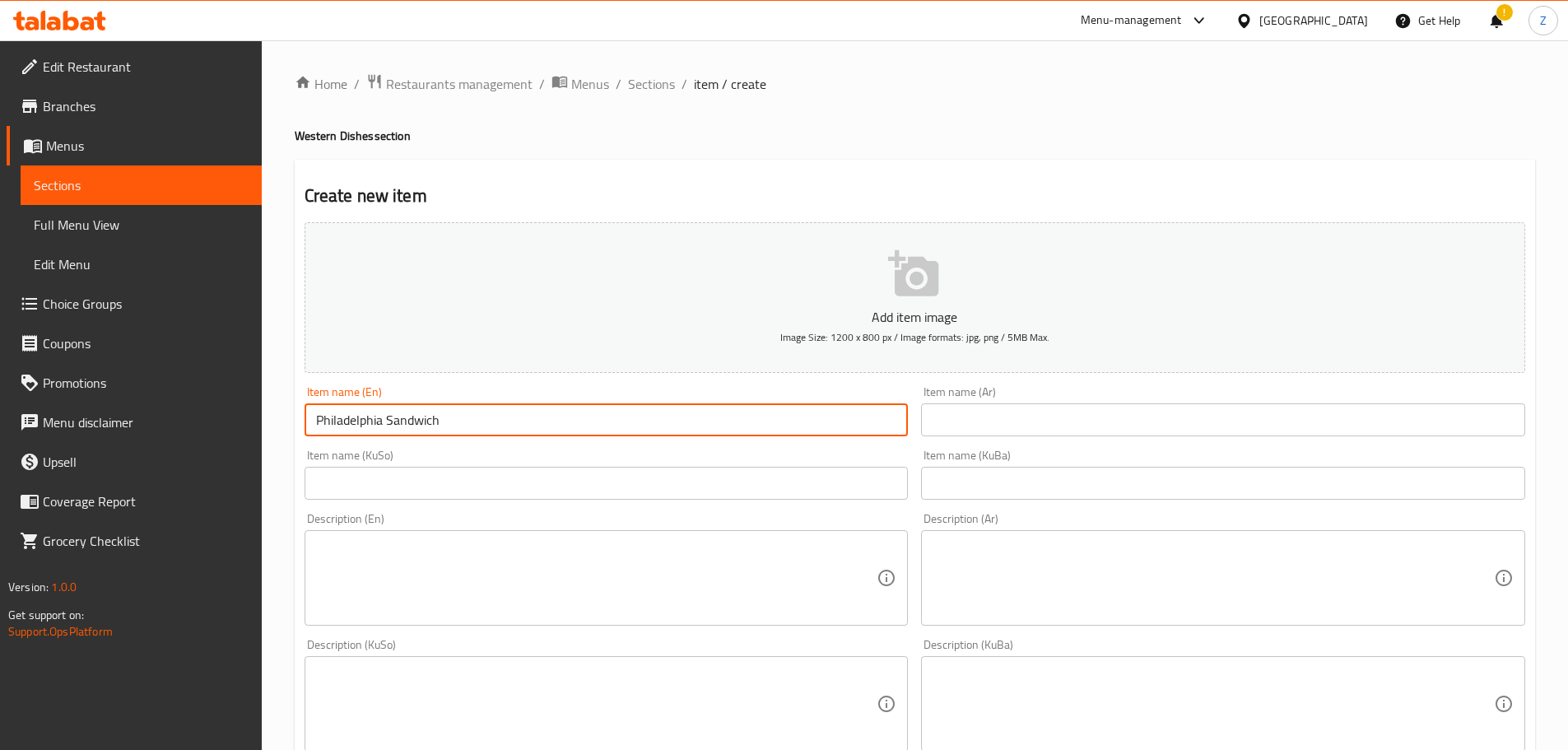
drag, startPoint x: 1070, startPoint y: 440, endPoint x: 1074, endPoint y: 428, distance: 12.6
click at [1070, 439] on div "Item name (Ar) Item name (Ar)" at bounding box center [1223, 411] width 617 height 63
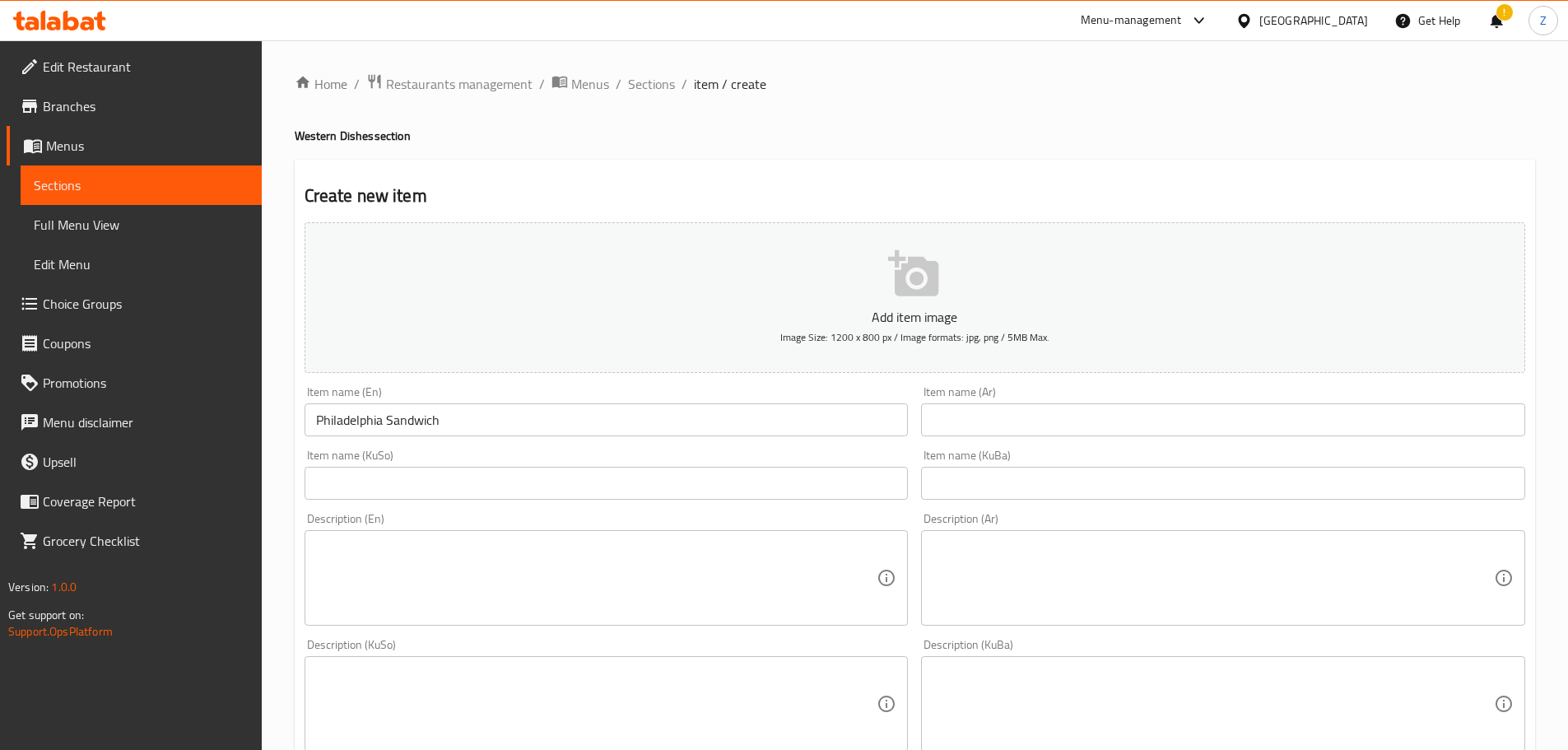
click at [1078, 417] on input "text" at bounding box center [1223, 419] width 604 height 32
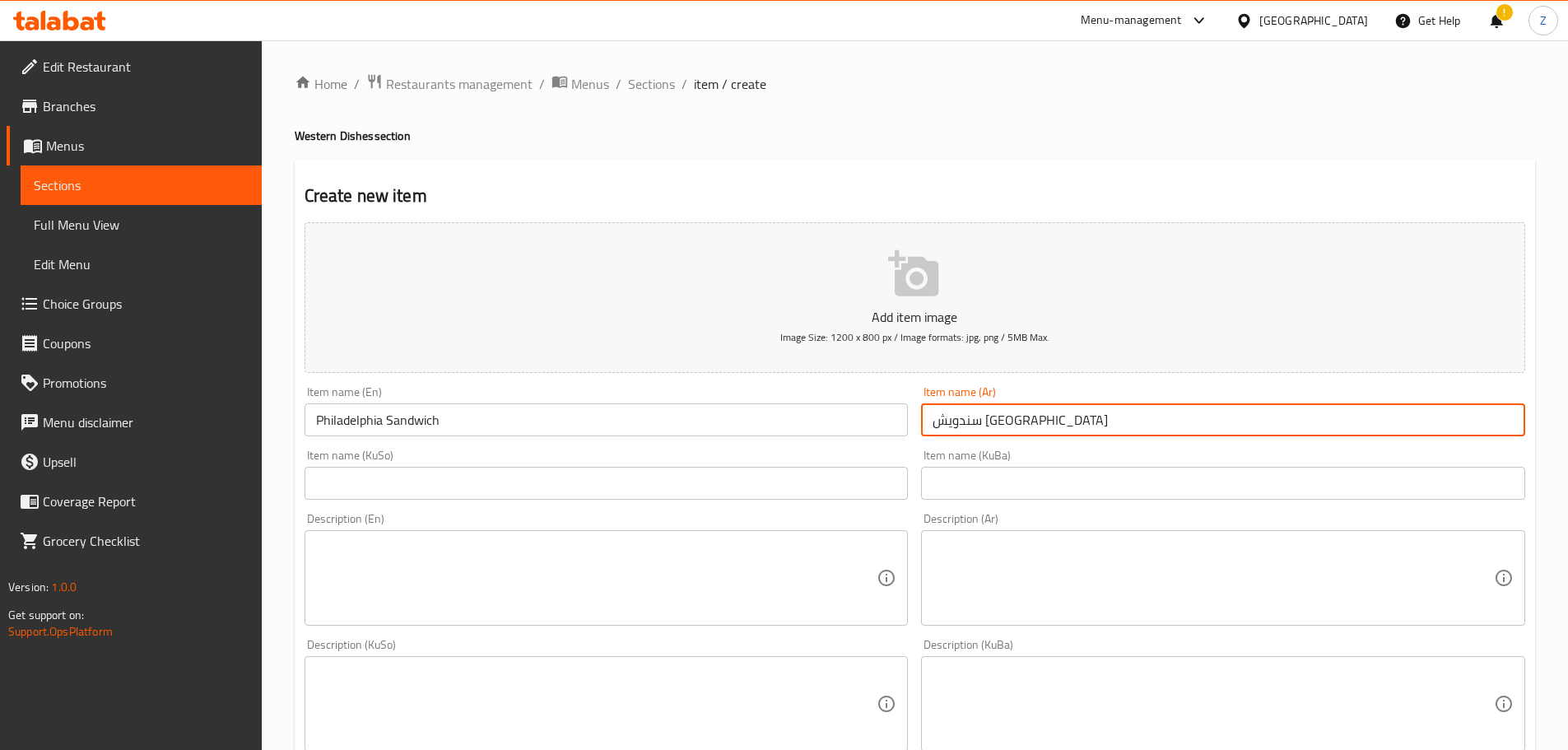
type input "سندويش [GEOGRAPHIC_DATA]"
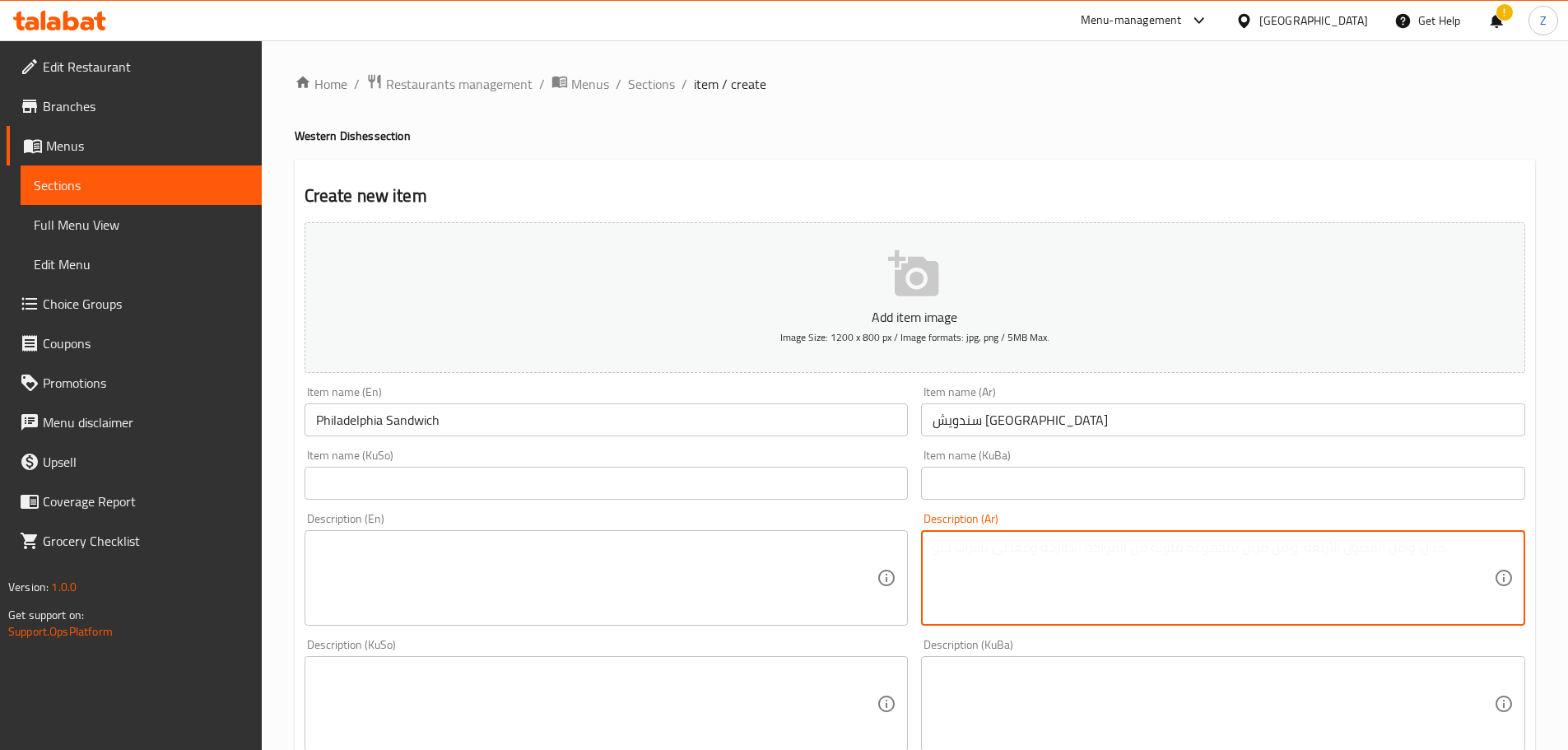
click at [971, 579] on textarea at bounding box center [1212, 578] width 561 height 79
click at [971, 579] on textarea "صمون فرنسي, شرائح لحم مطبوخة بصلصة الصويا, فلفل, بصل وجبنة." at bounding box center [1212, 578] width 561 height 79
type textarea "صمون فرنسي, شرائح لحم مطبوخة بصلصة الصويا, فلفل, بصل وجبنة."
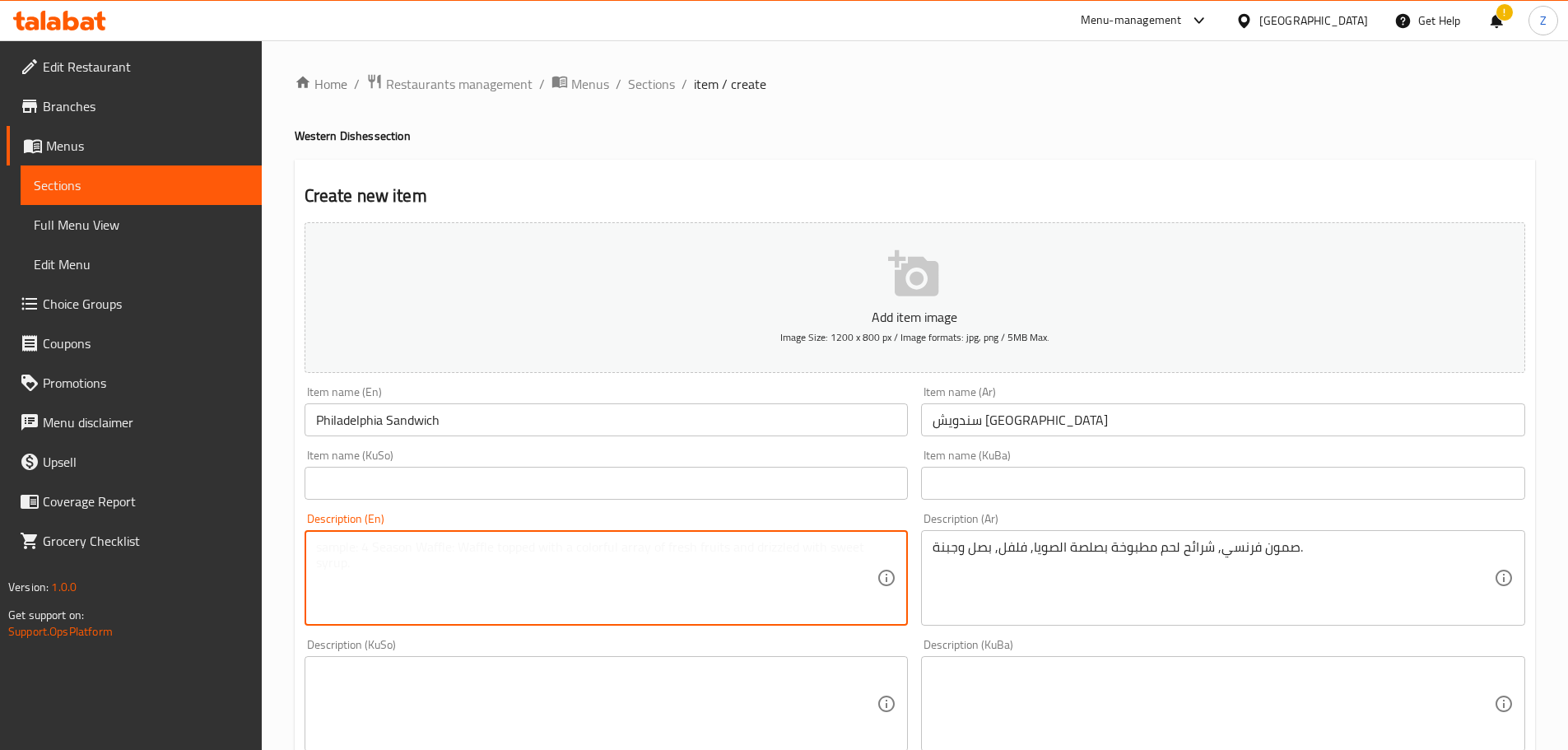
click at [679, 561] on textarea at bounding box center [596, 578] width 561 height 79
paste textarea "French bread, sliced ​​beef cooked in soy sauce, peppers, onions and cheese."
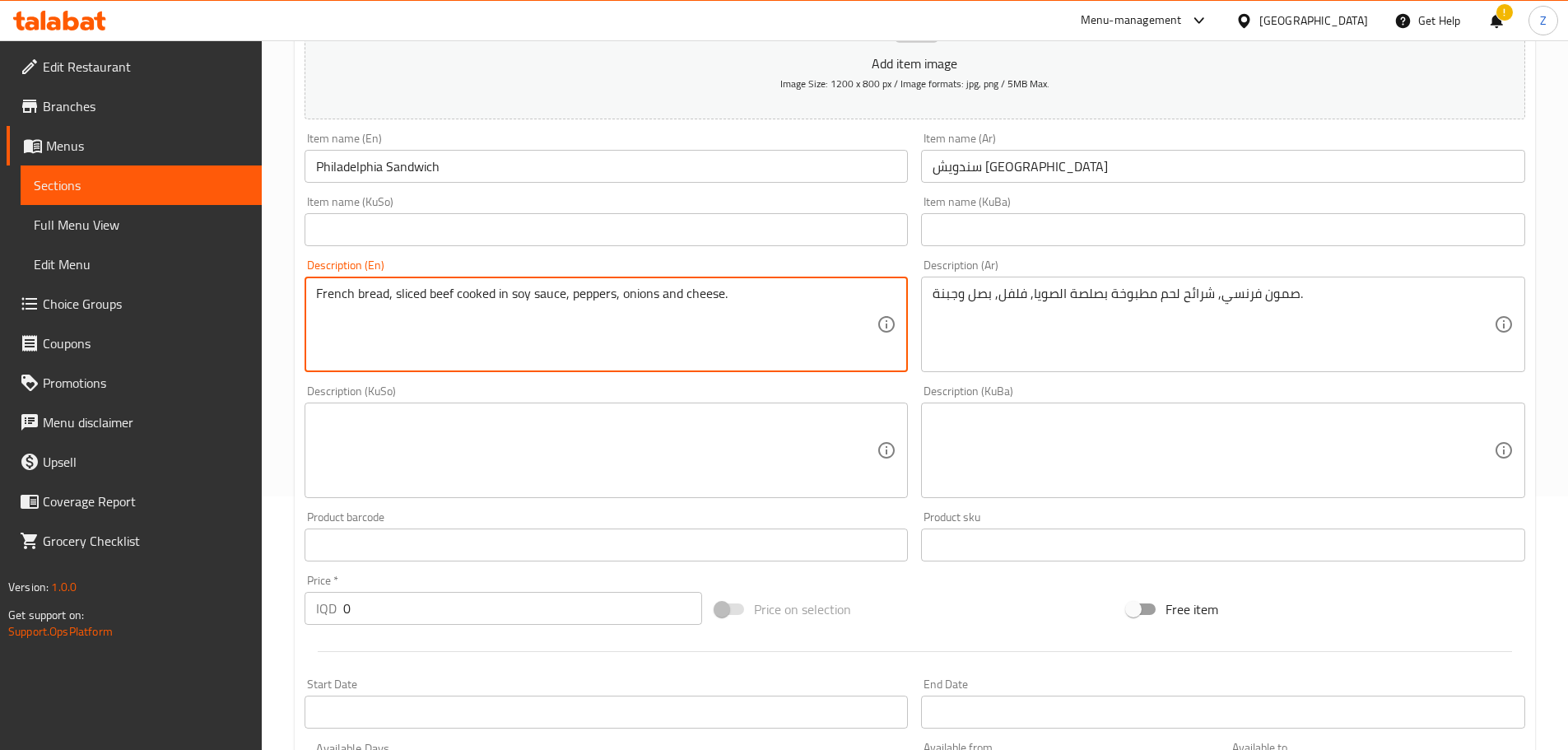
scroll to position [412, 0]
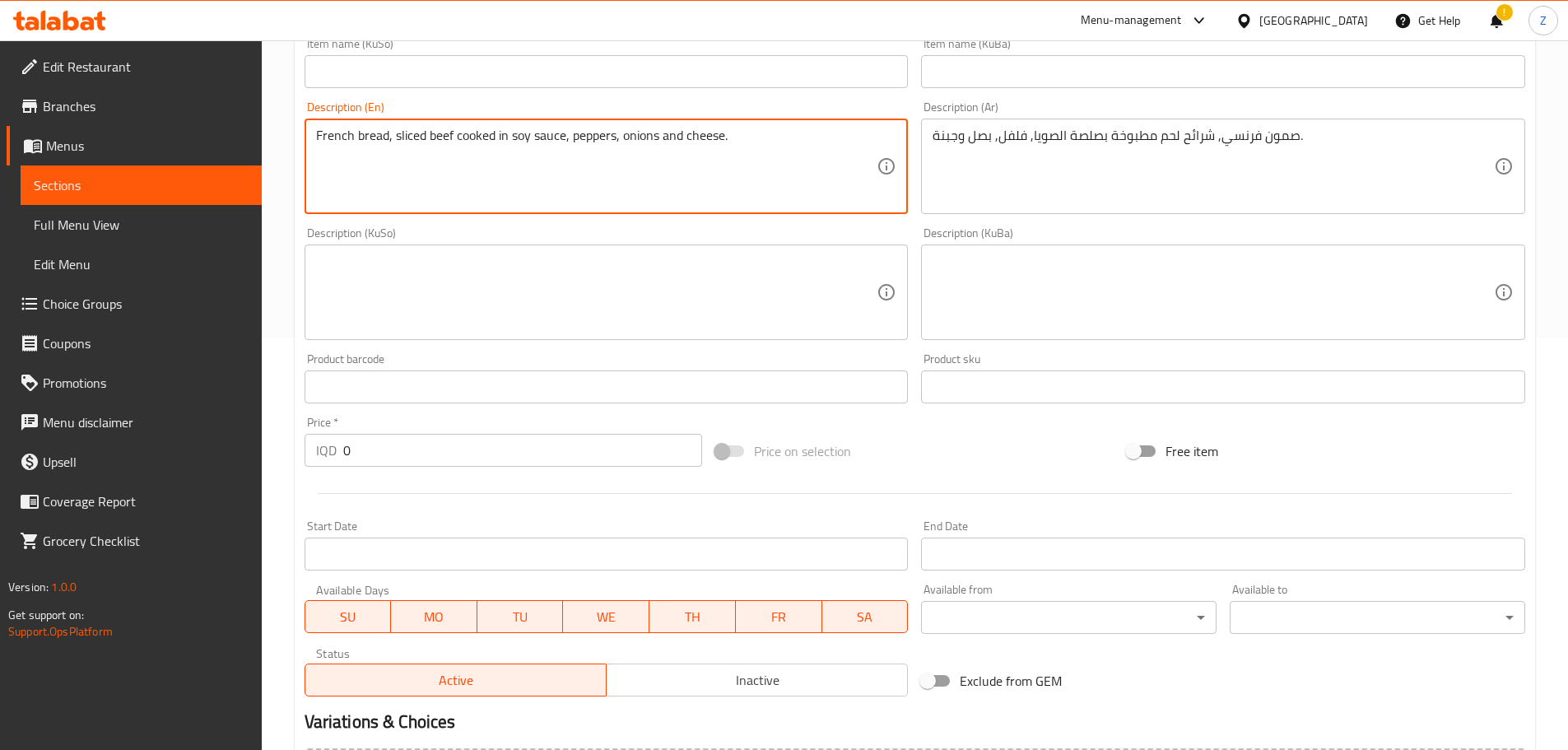
type textarea "French bread, sliced ​​beef cooked in soy sauce, peppers, onions and cheese."
click at [440, 462] on input "0" at bounding box center [523, 449] width 360 height 32
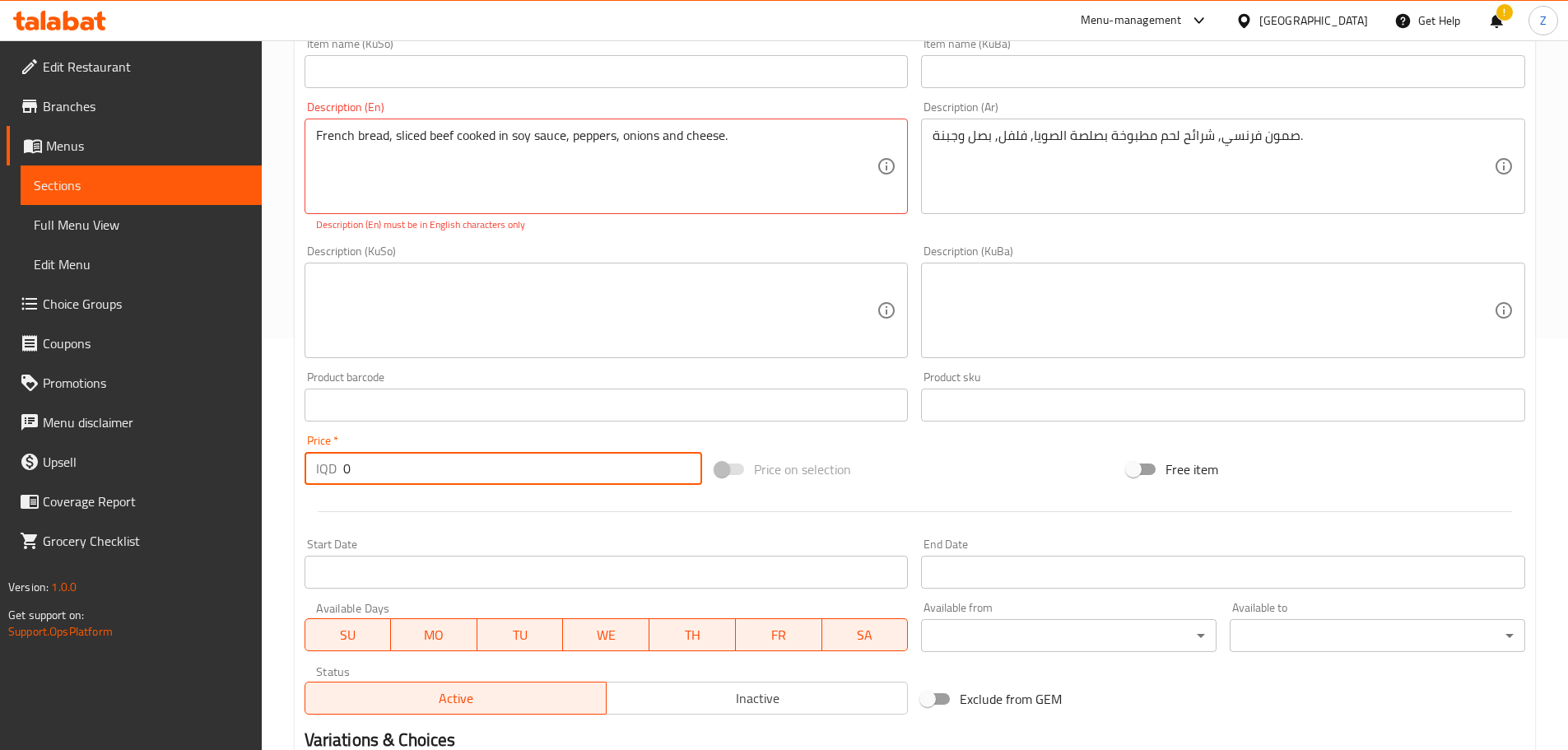
click at [440, 462] on input "0" at bounding box center [523, 468] width 360 height 32
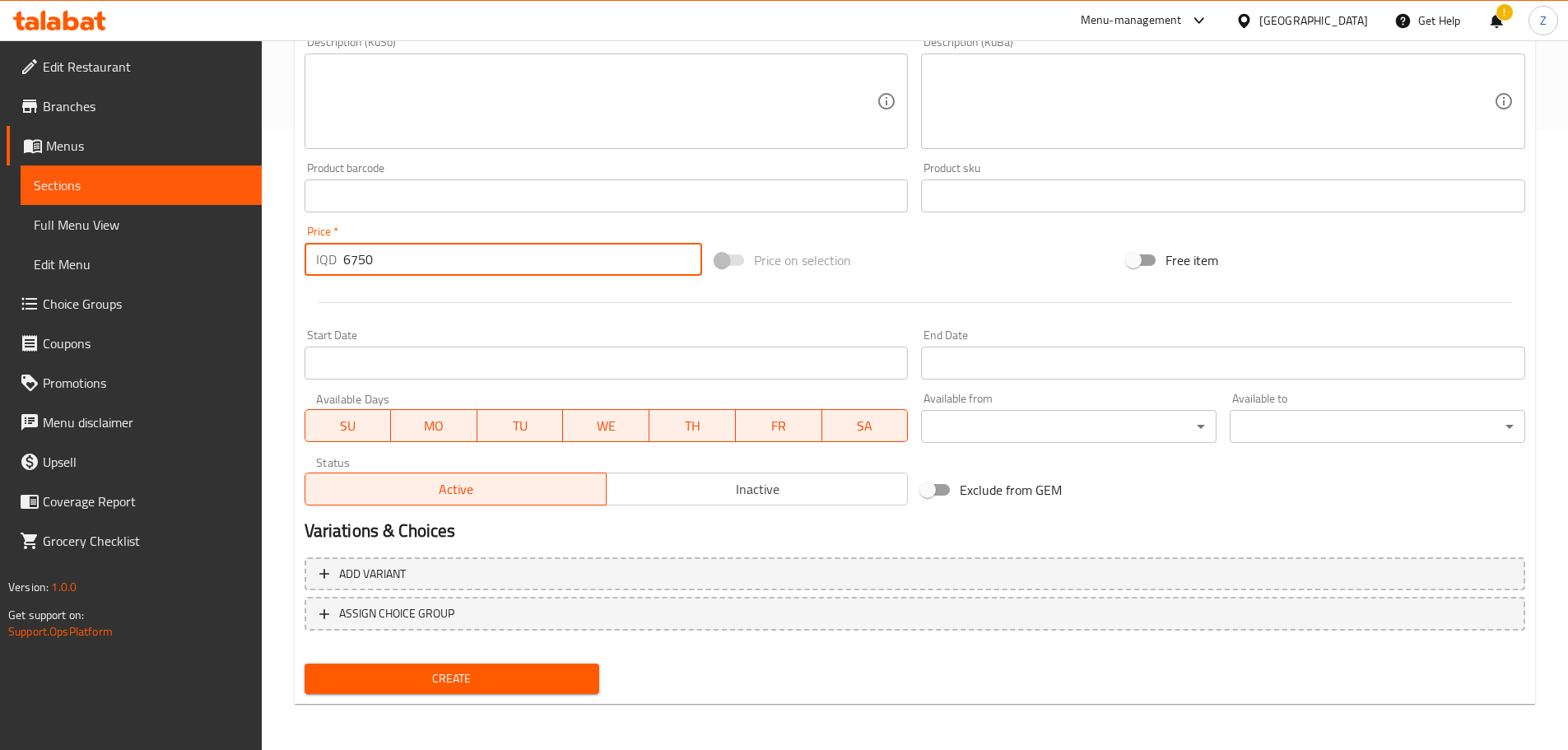
type input "6750"
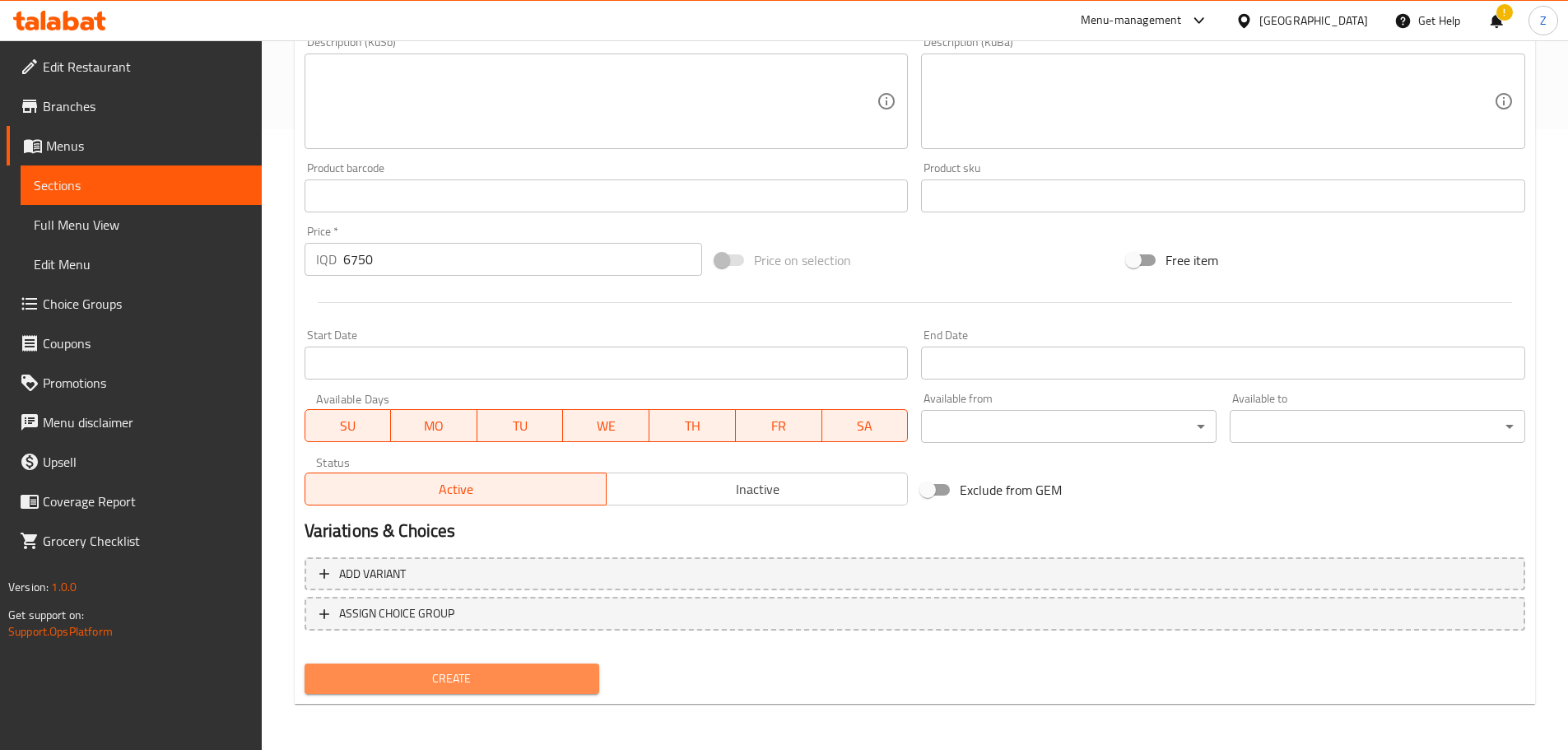
click at [584, 669] on span "Create" at bounding box center [452, 678] width 269 height 21
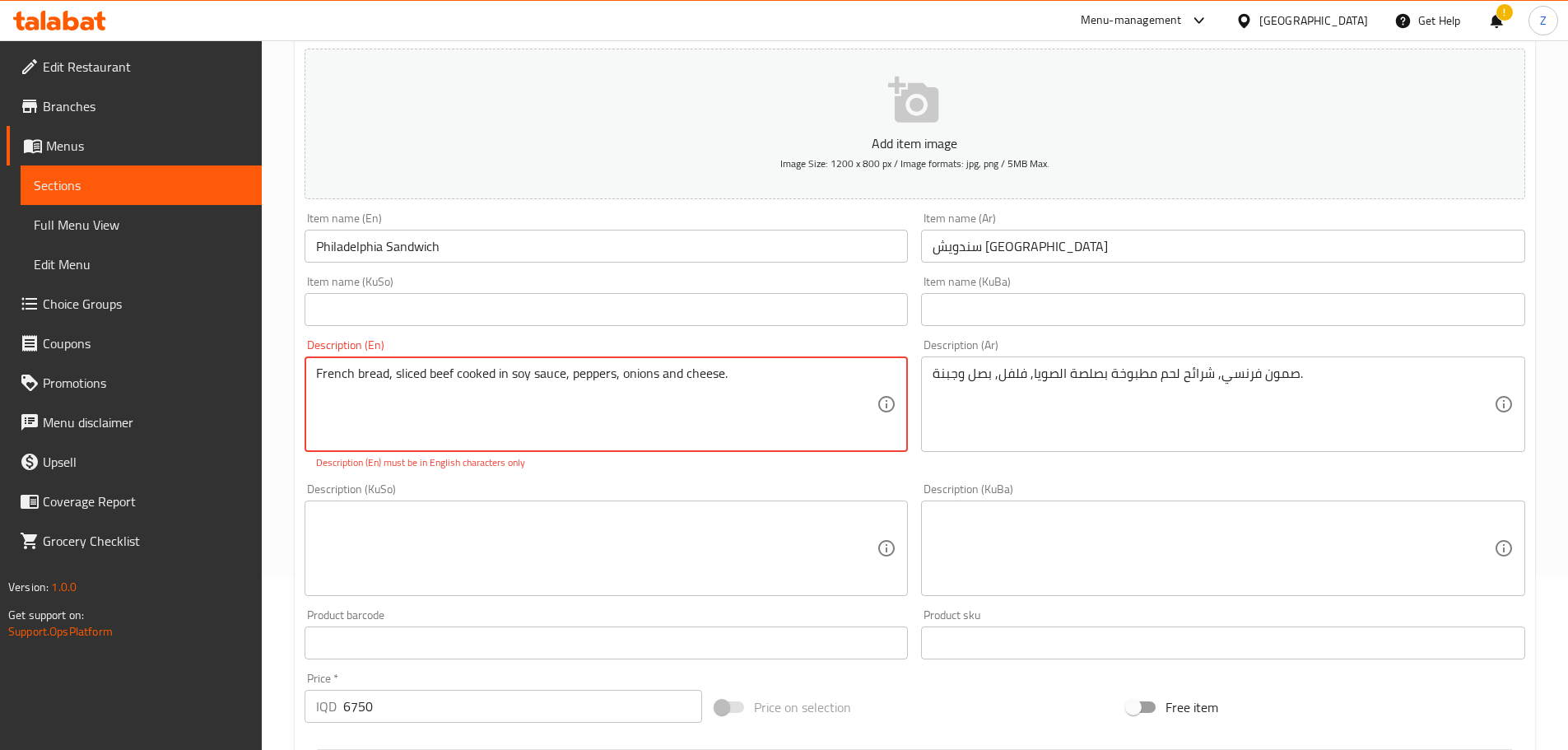
click at [633, 391] on textarea "French bread, sliced ​​beef cooked in soy sauce, peppers, onions and cheese." at bounding box center [596, 405] width 561 height 79
click at [692, 439] on textarea "French bread, sliced ​​beef cooked in soy sauce, peppers, onions and cheese." at bounding box center [596, 405] width 561 height 79
click at [644, 493] on div "Description (KuSo) Description (KuSo)" at bounding box center [607, 539] width 604 height 113
click at [570, 456] on p "Description (En) must be in English characters only" at bounding box center [606, 462] width 581 height 15
click at [513, 479] on div "Description (KuSo) Description (KuSo)" at bounding box center [607, 540] width 617 height 126
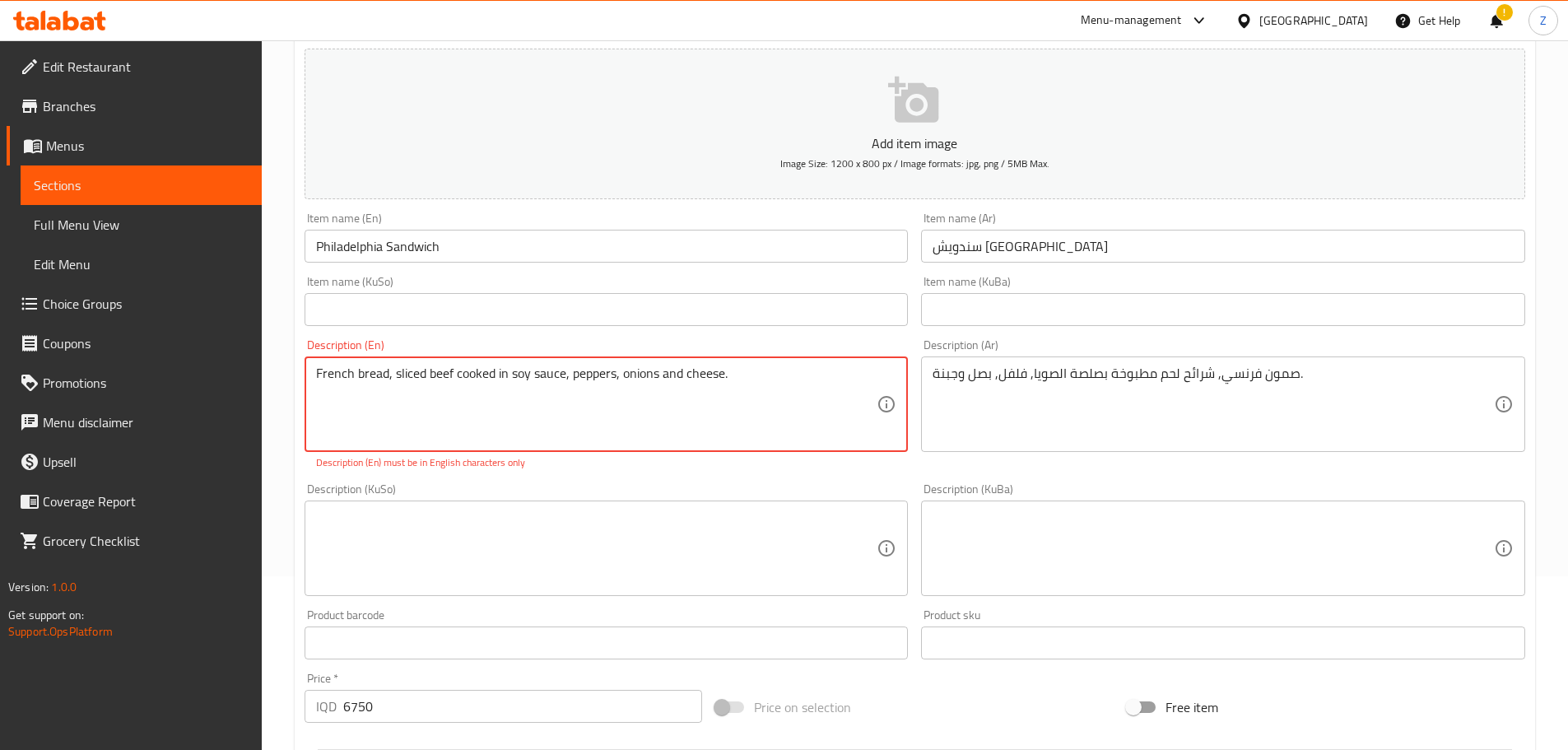
click at [392, 391] on textarea "French bread, sliced ​​beef cooked in soy sauce, peppers, onions and cheese." at bounding box center [596, 405] width 561 height 79
click at [464, 427] on textarea "French bread, sliced ​​beef cooked in soy sauce, peppers, onions and cheese." at bounding box center [596, 405] width 561 height 79
click at [488, 417] on textarea "French bread, sliced ​​beef cooked in soy sauce, peppers, onions and cheese." at bounding box center [596, 405] width 561 height 79
click at [618, 382] on textarea "French bread, sliced ​​beef cooked in soy sauce, peppers, onions and cheese." at bounding box center [596, 405] width 561 height 79
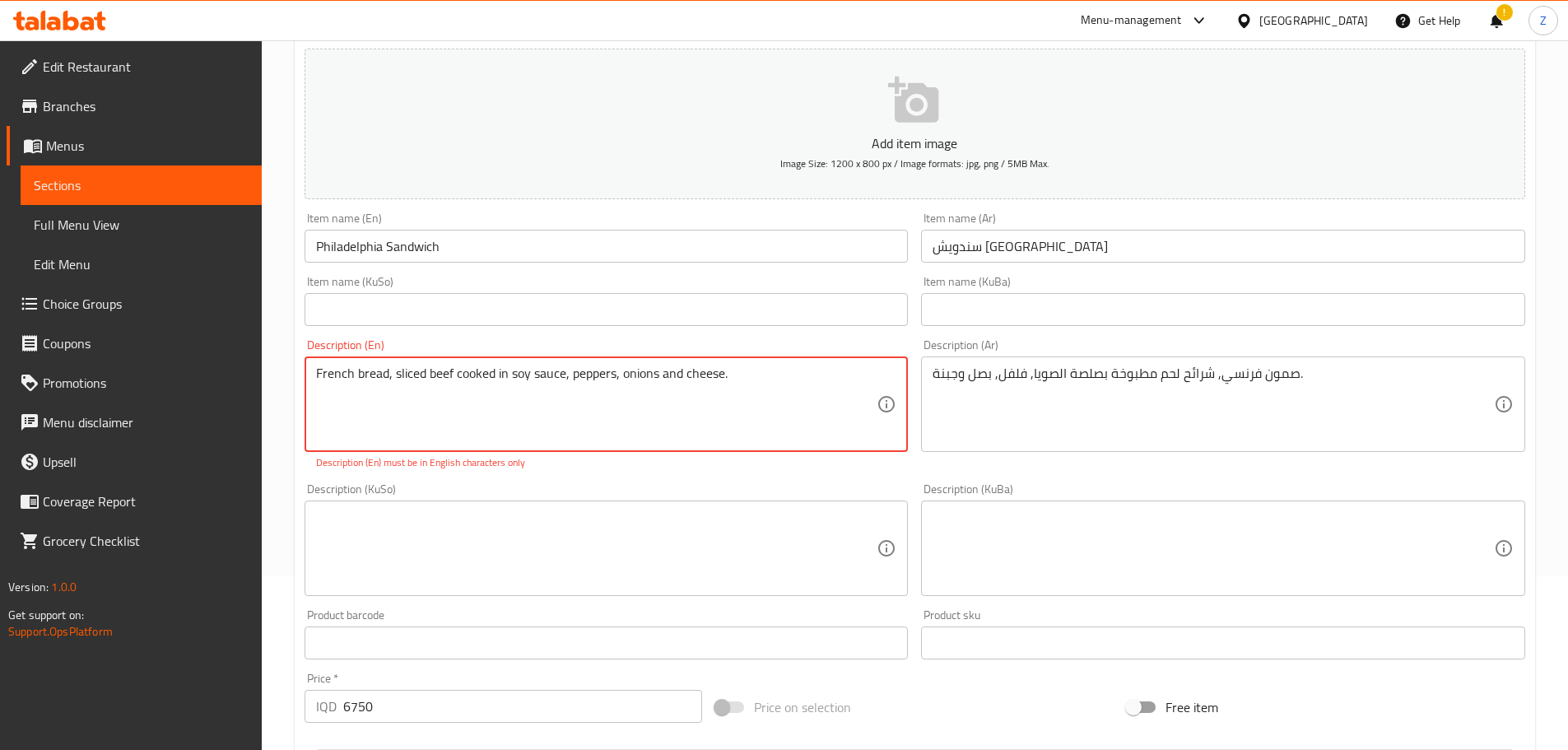
click at [618, 382] on textarea "French bread, sliced ​​beef cooked in soy sauce, peppers, onions and cheese." at bounding box center [596, 405] width 561 height 79
click at [729, 405] on textarea "French bread, sliced ​​beef cooked in soy sauce, peppers, onions and cheese." at bounding box center [596, 405] width 561 height 79
click at [763, 417] on textarea "French bread, sliced ​​beef cooked in soy sauce, peppers, onions and cheese." at bounding box center [596, 405] width 561 height 79
click at [755, 388] on textarea "French bread, sliced ​​beef cooked in soy sauce, peppers, onions and cheese." at bounding box center [596, 405] width 561 height 79
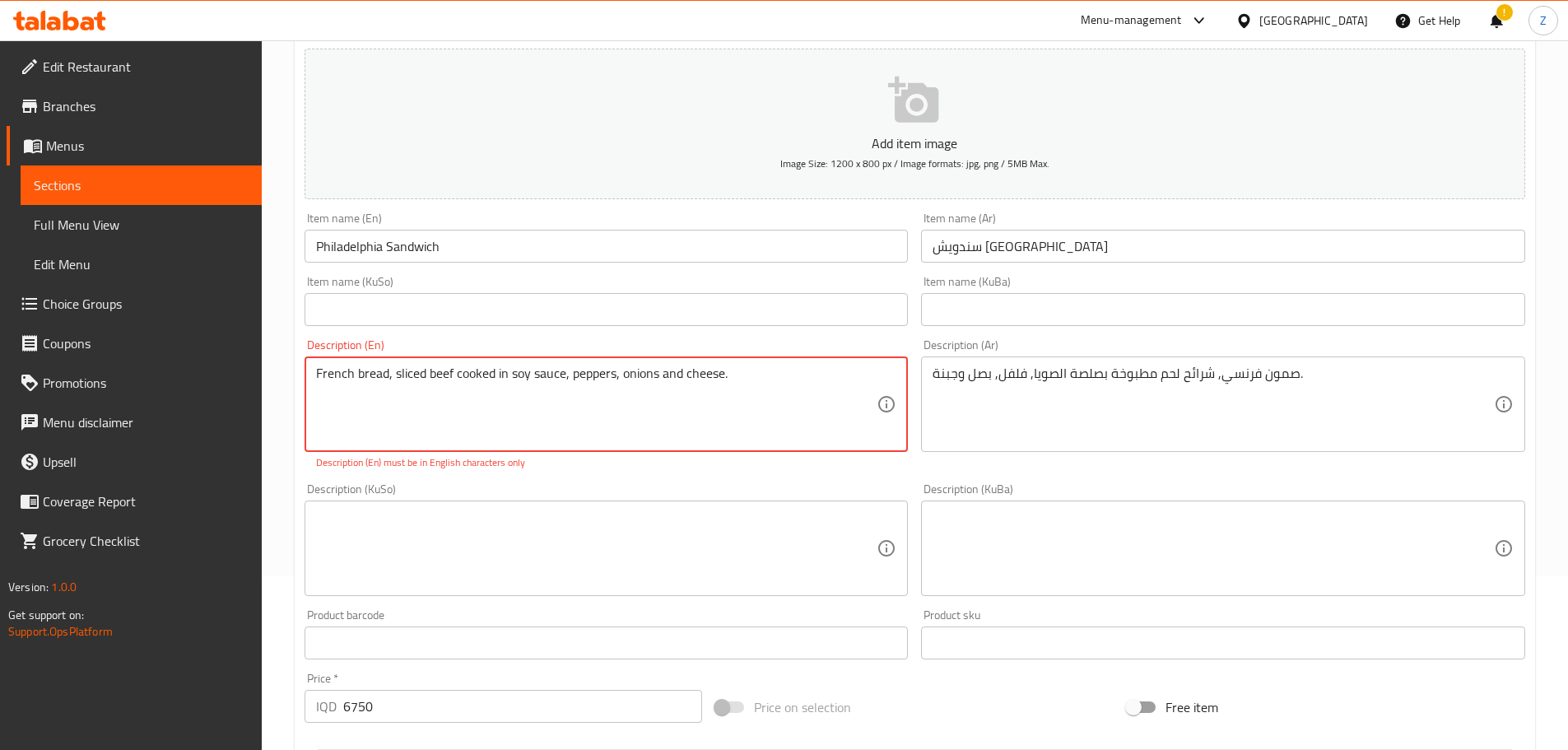
click at [755, 388] on textarea "French bread, sliced ​​beef cooked in soy sauce, peppers, onions and cheese." at bounding box center [596, 405] width 561 height 79
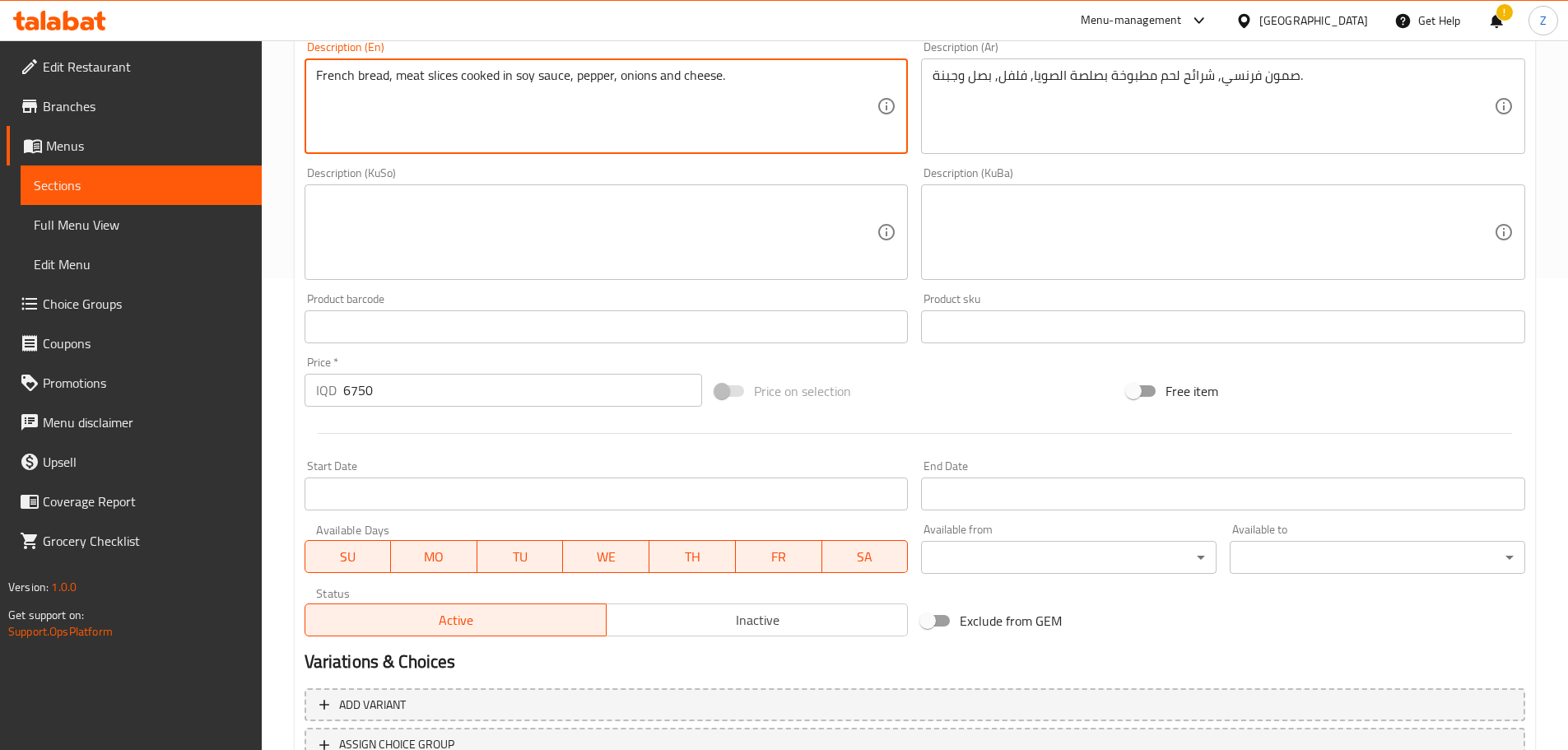
scroll to position [603, 0]
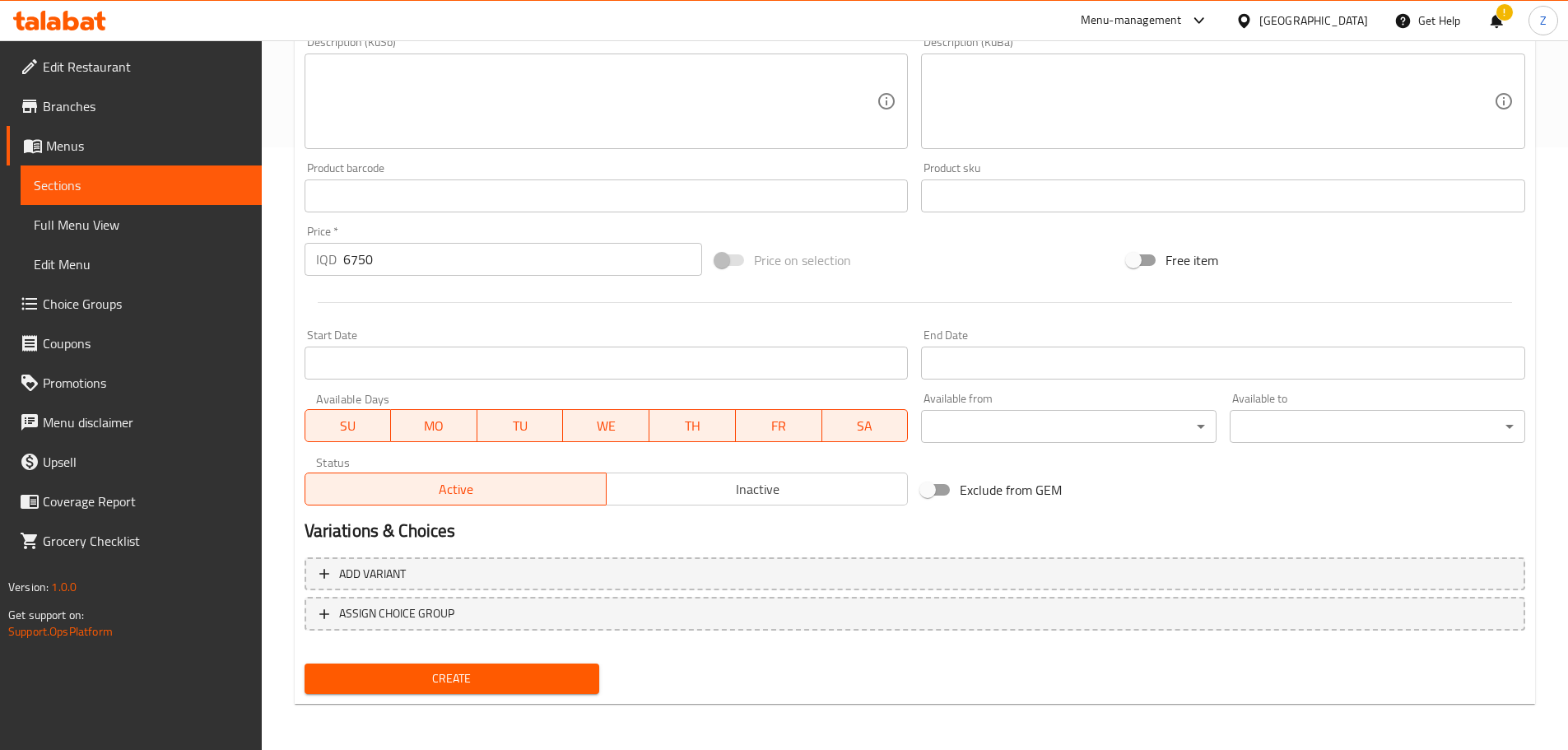
type textarea "French bread, meat slices cooked in soy sauce, pepper, onions and cheese."
click at [554, 663] on button "Create" at bounding box center [452, 678] width 296 height 30
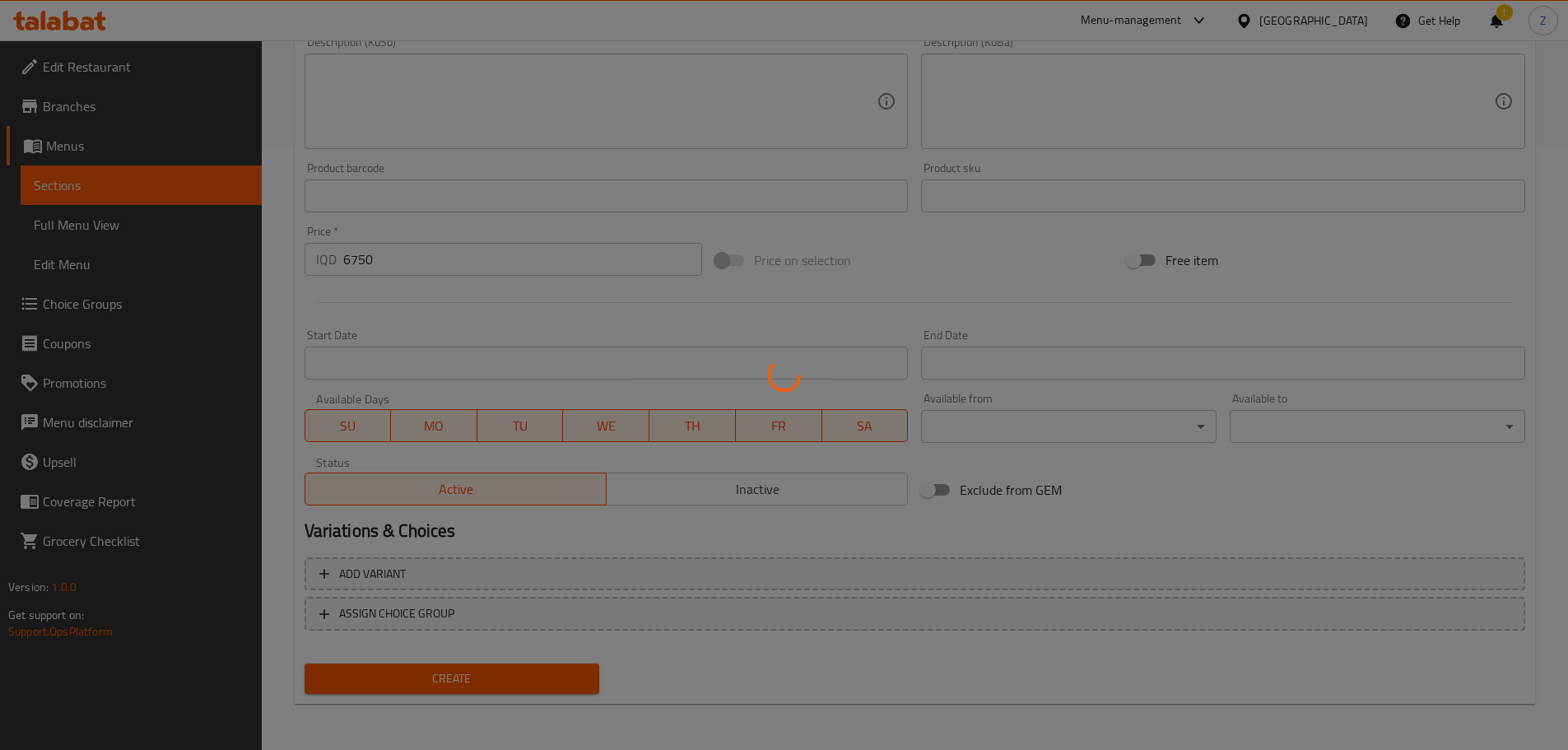
click at [557, 674] on div at bounding box center [784, 375] width 1568 height 750
type input "0"
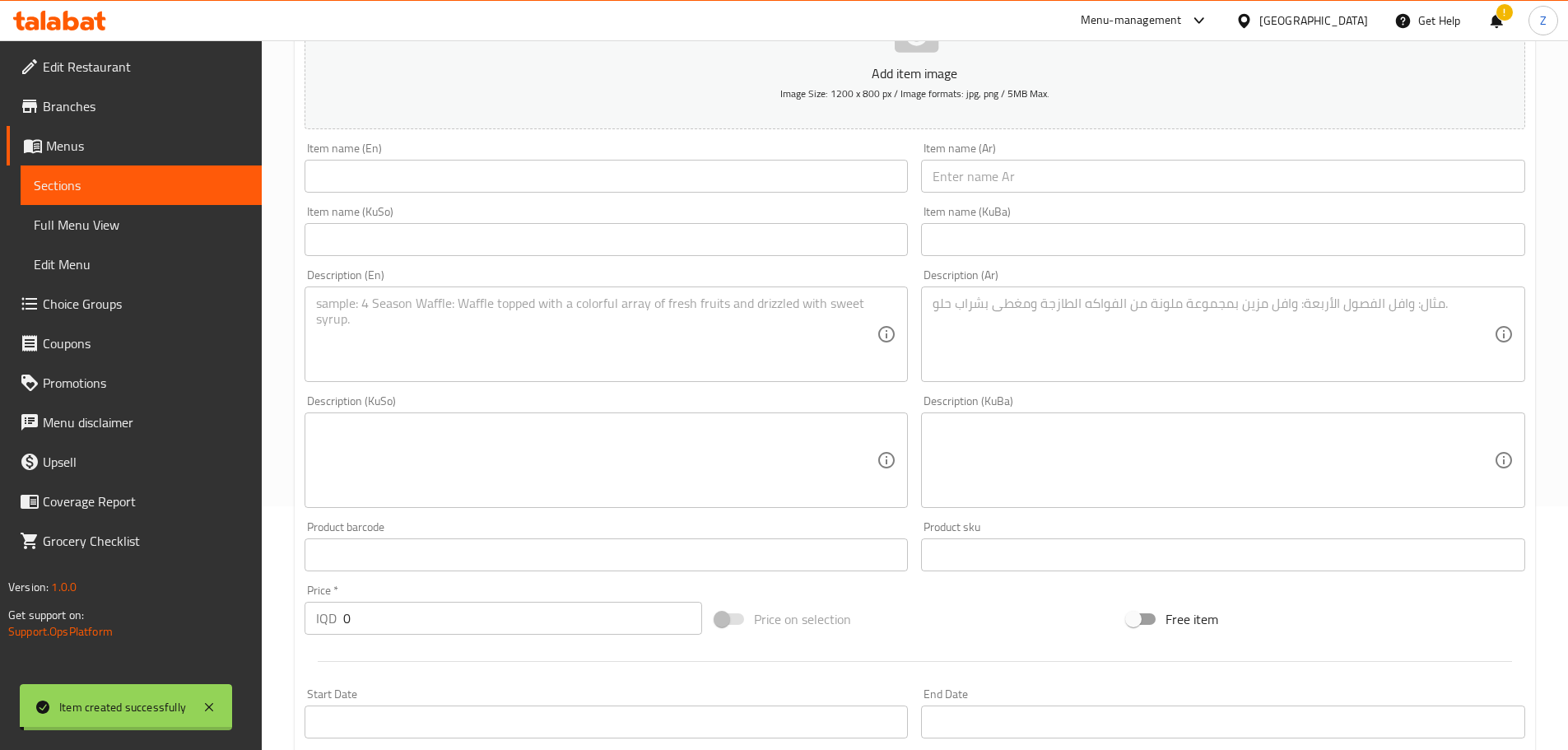
scroll to position [0, 0]
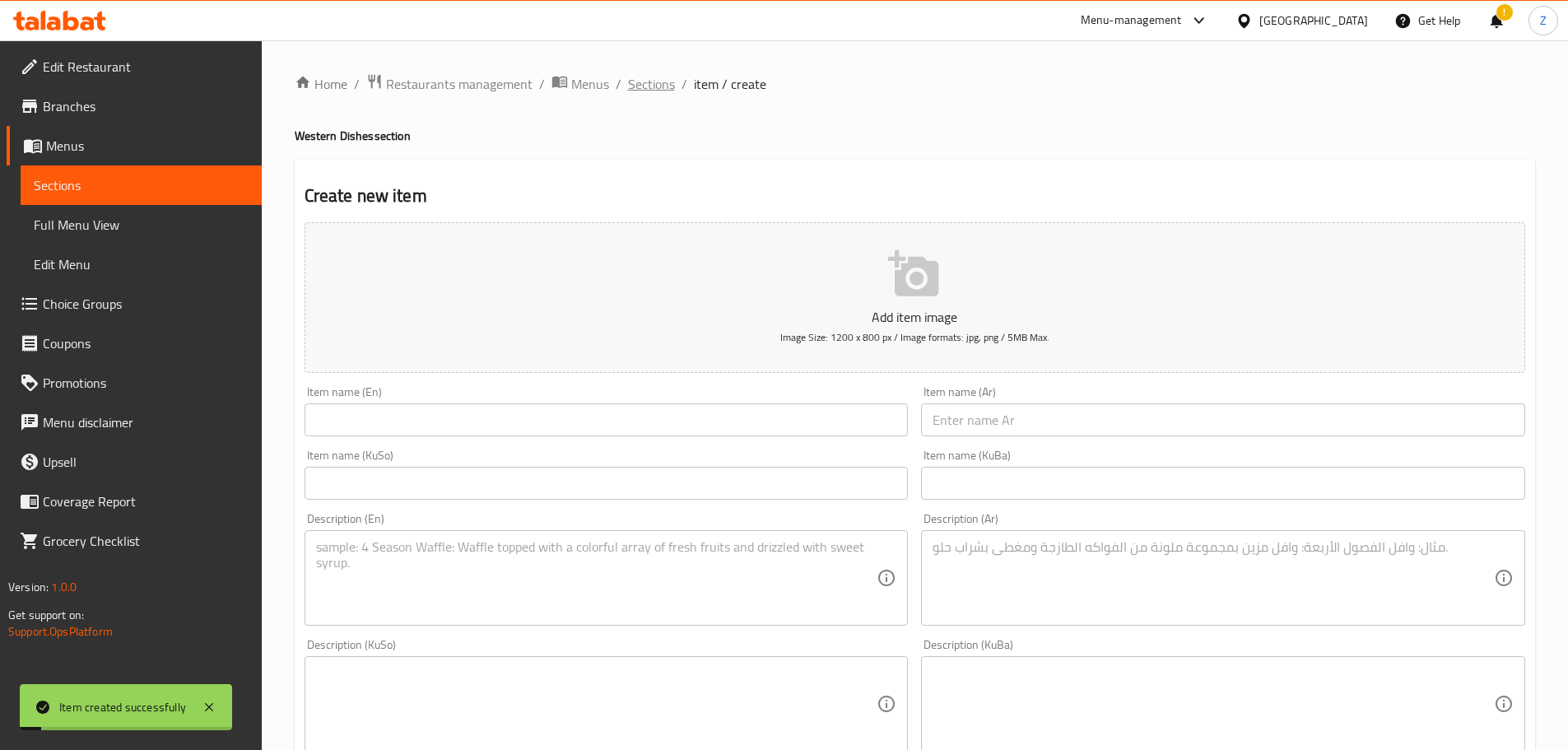
click at [657, 85] on span "Sections" at bounding box center [652, 84] width 47 height 20
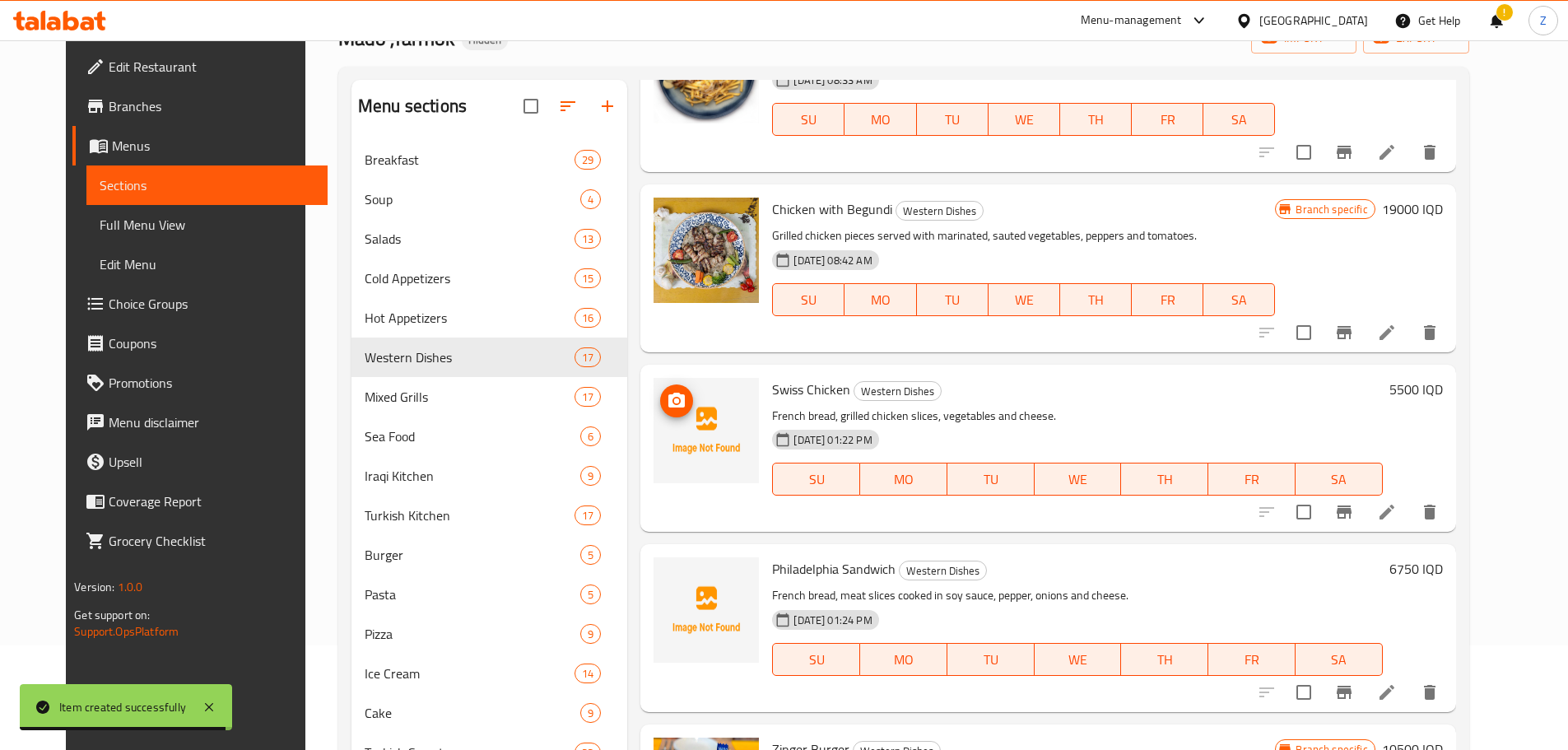
scroll to position [247, 0]
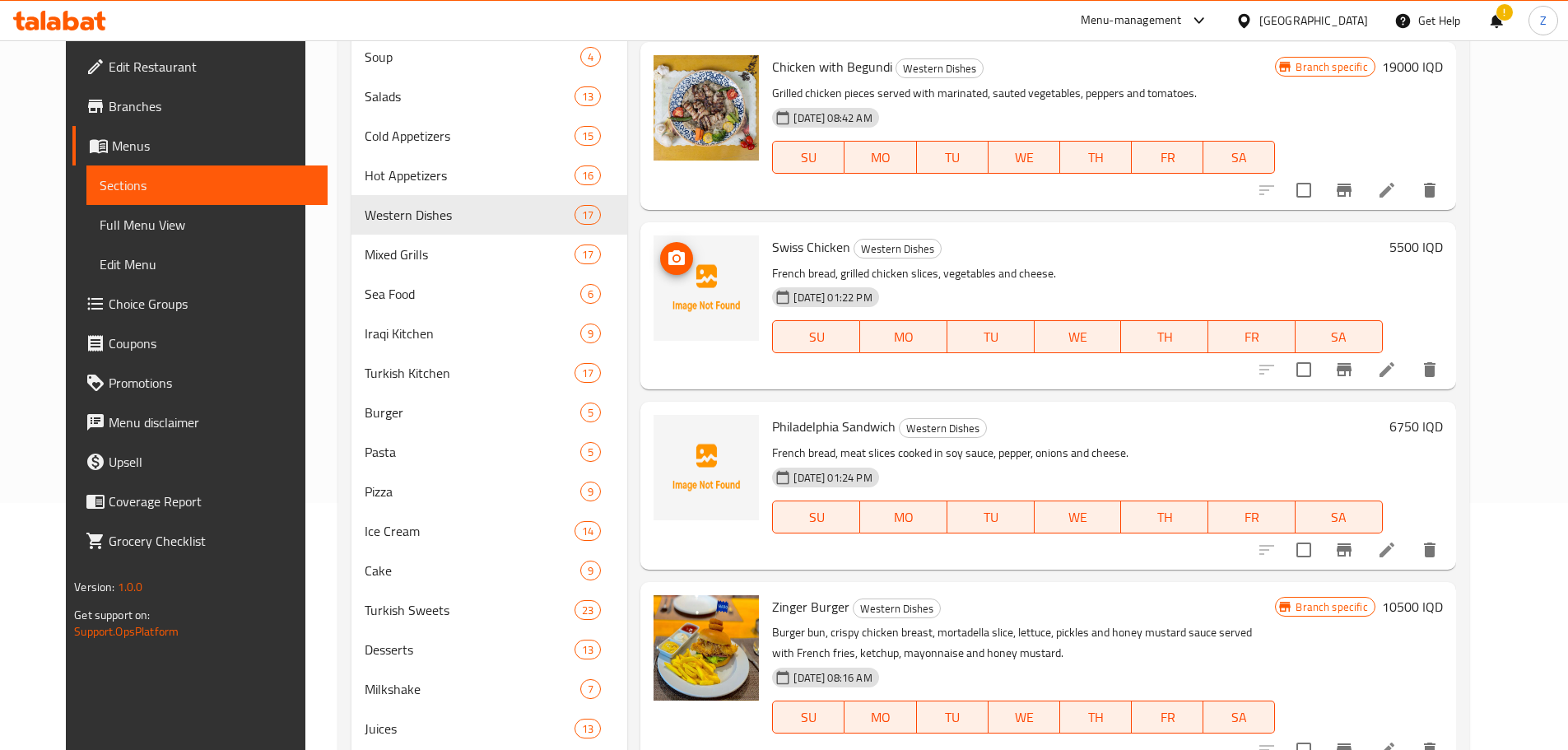
click at [668, 250] on icon "upload picture" at bounding box center [676, 257] width 17 height 15
click at [668, 428] on icon "upload picture" at bounding box center [676, 437] width 20 height 20
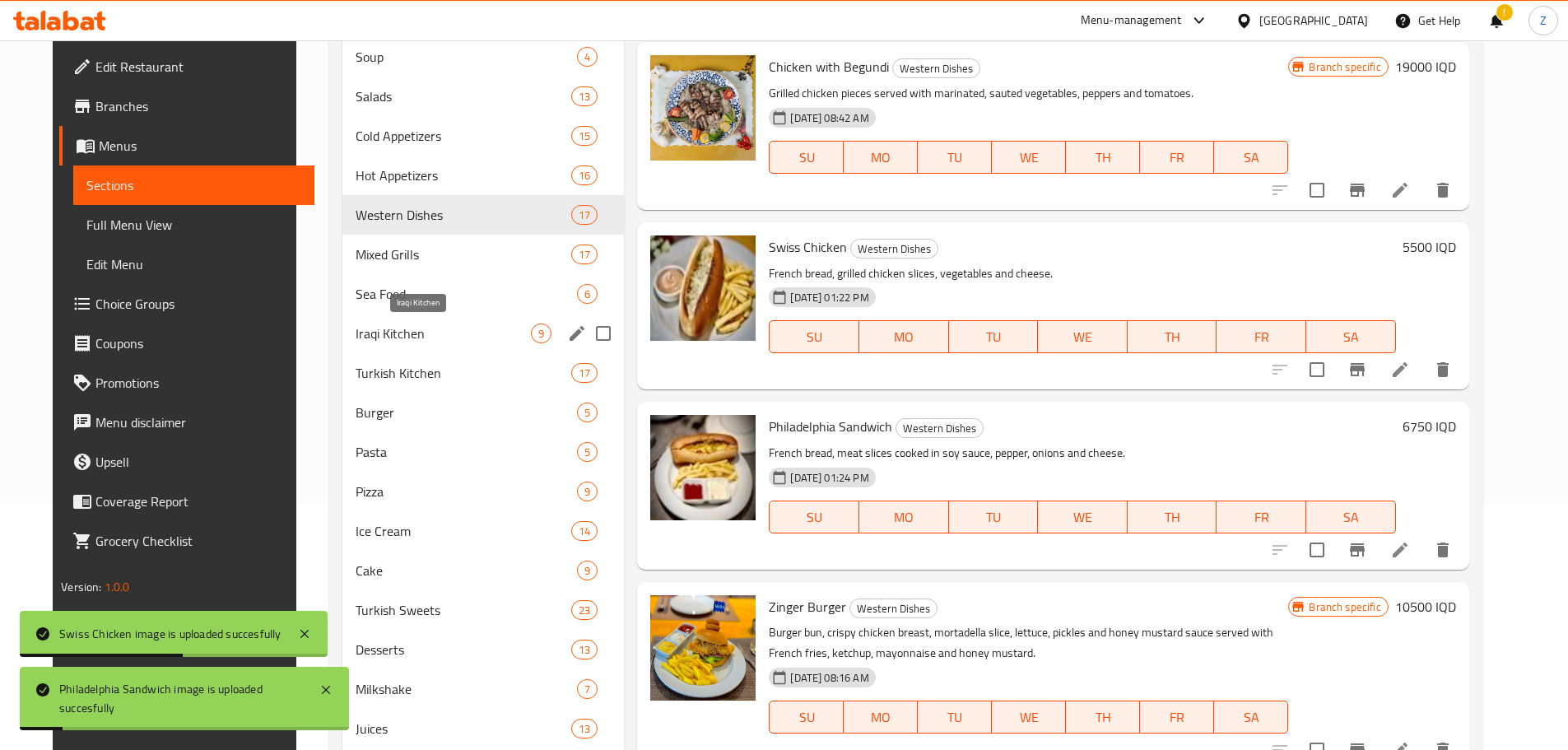
click at [356, 336] on span "Iraqi Kitchen" at bounding box center [443, 333] width 175 height 20
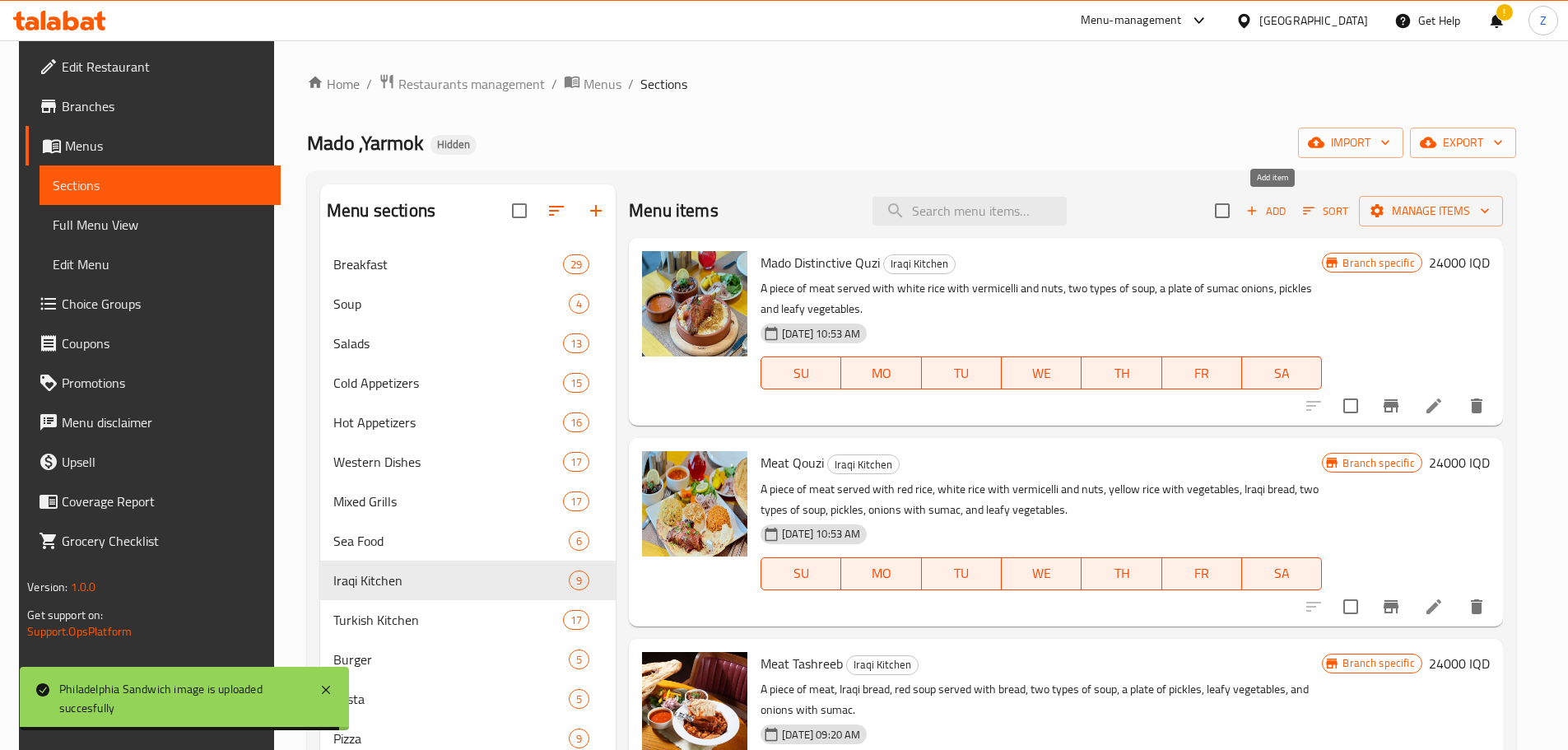
click at [1271, 215] on span "Add" at bounding box center [1265, 210] width 44 height 19
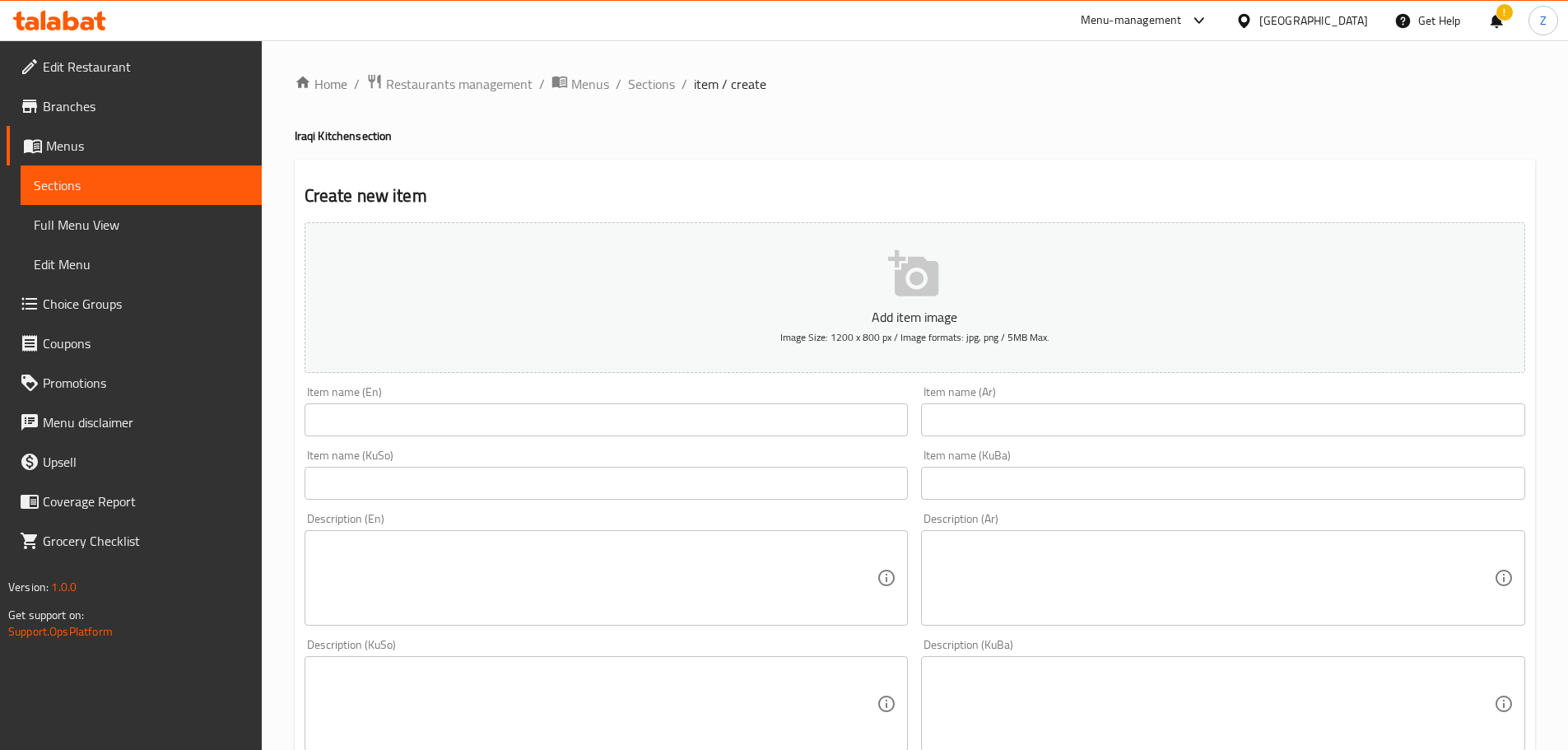
click at [1023, 427] on input "text" at bounding box center [1223, 419] width 604 height 32
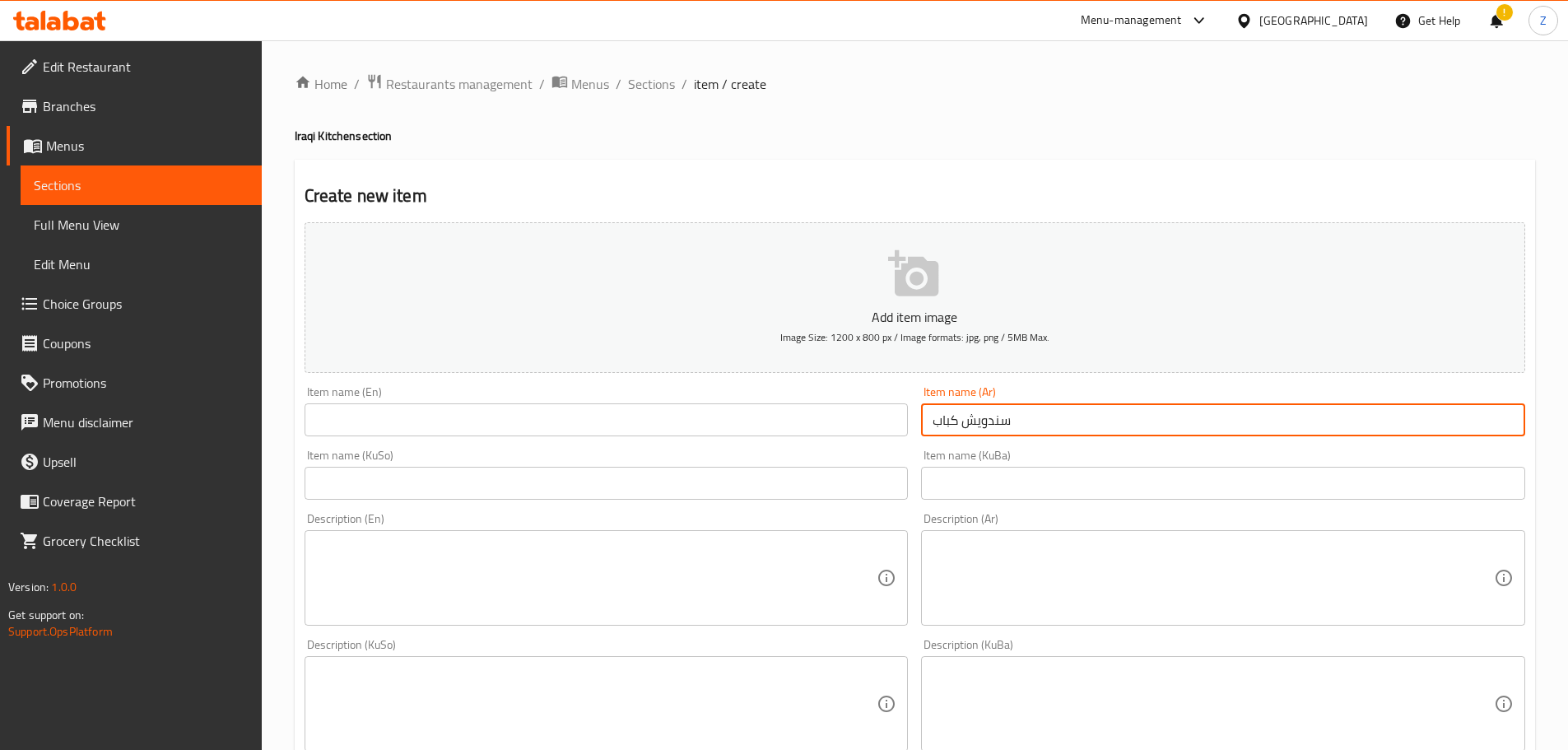
type input "سندويش كباب لحم"
click at [642, 416] on input "text" at bounding box center [607, 419] width 604 height 32
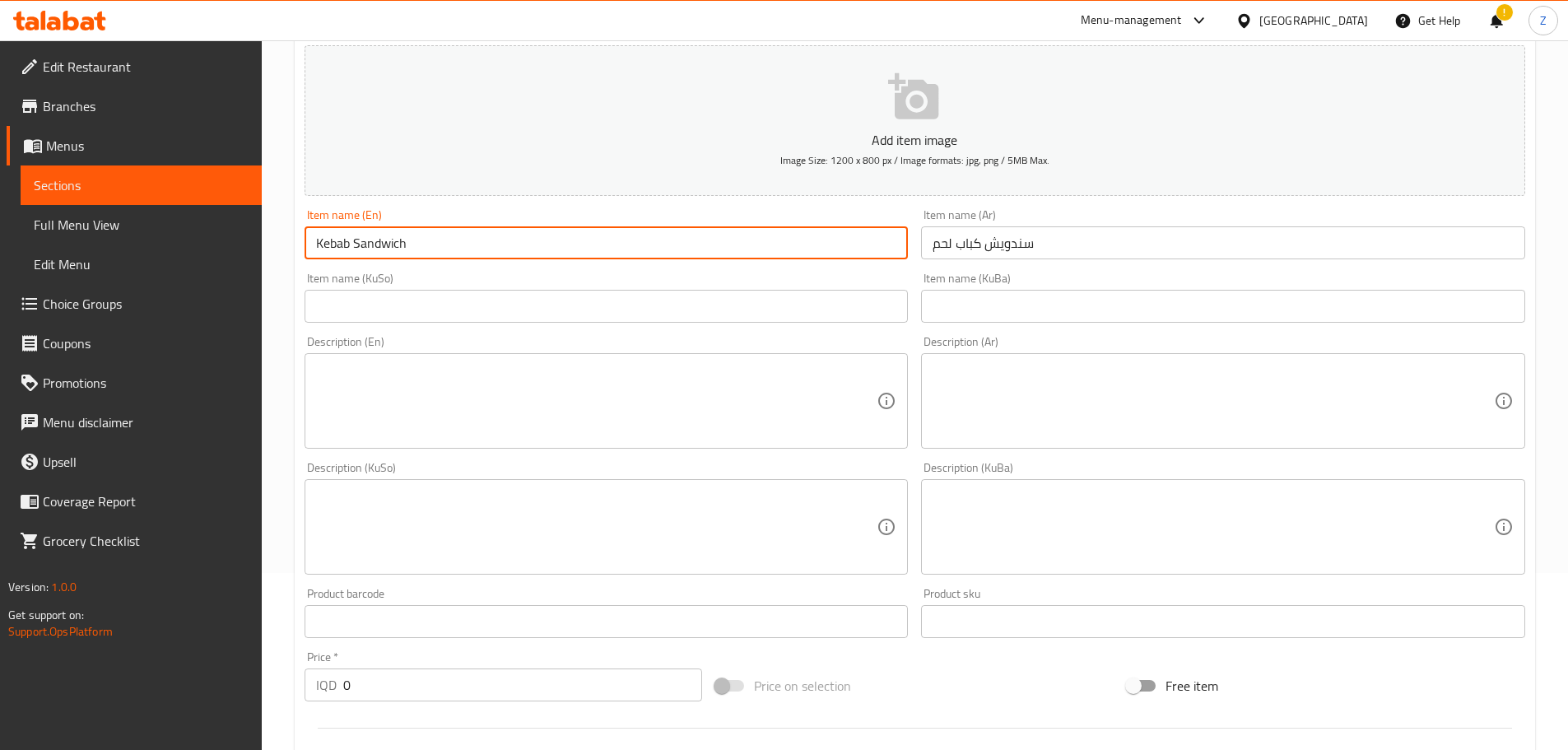
scroll to position [329, 0]
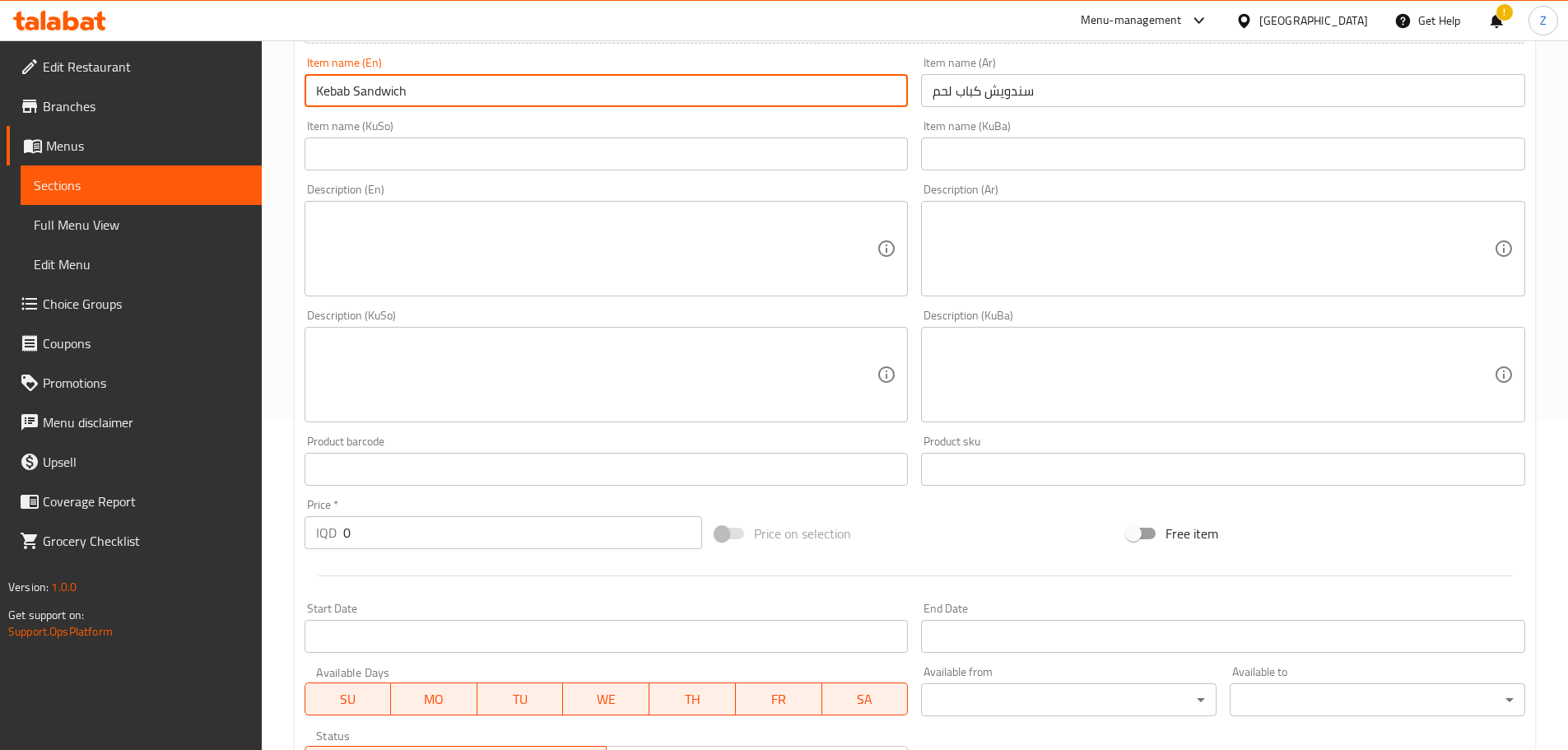
type input "Kebab Sandwich"
click at [1016, 243] on textarea at bounding box center [1212, 249] width 561 height 79
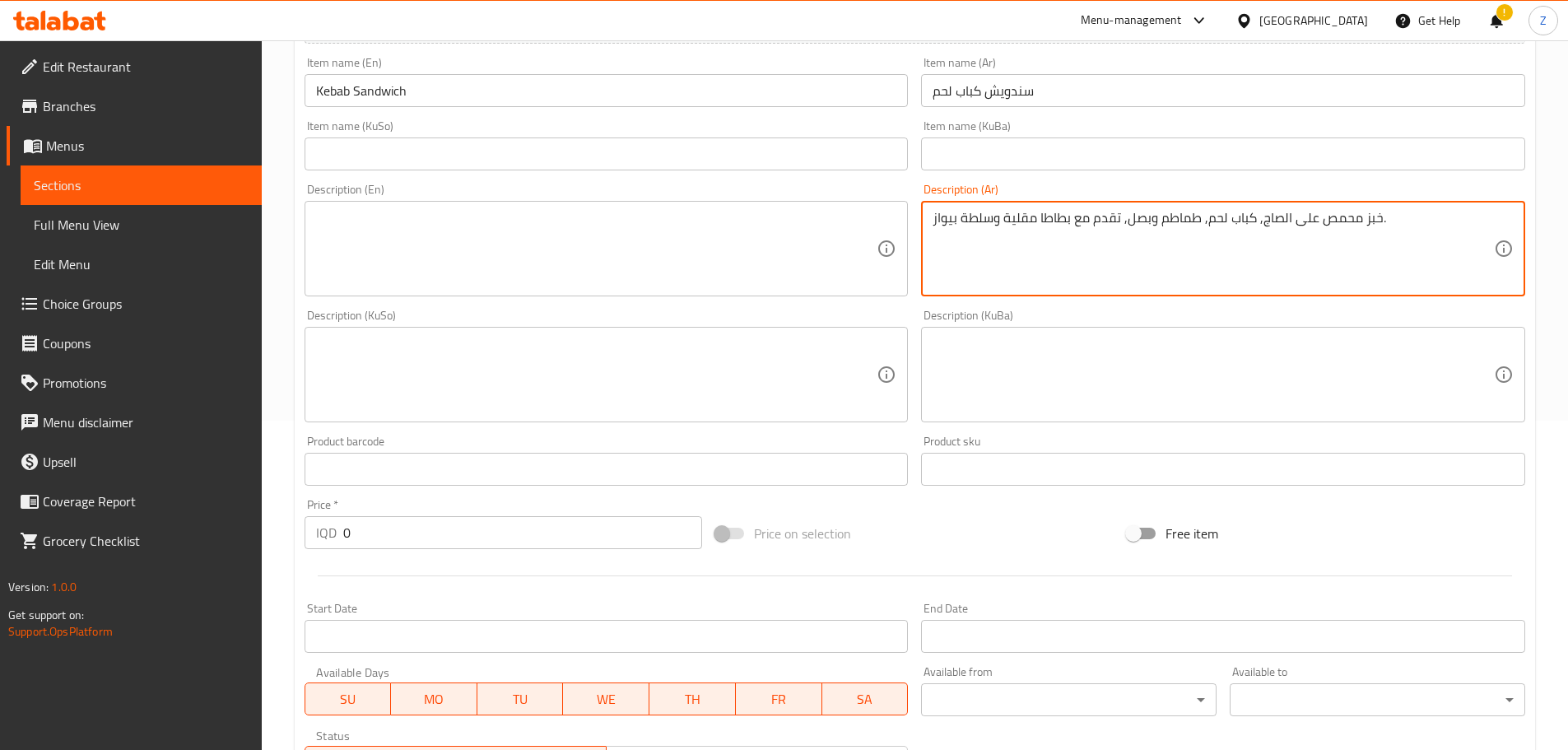
click at [1016, 245] on textarea "خبز محمص على الصاج, كباب لحم, طماطم وبصل, تقدم مع بطاطا مقلية وسلطة بيواز." at bounding box center [1212, 249] width 561 height 79
type textarea "خبز محمص على الصاج, كباب لحم, طماطم وبصل, تقدم مع بطاطا مقلية وسلطة بيواز."
click at [658, 276] on textarea at bounding box center [596, 249] width 561 height 79
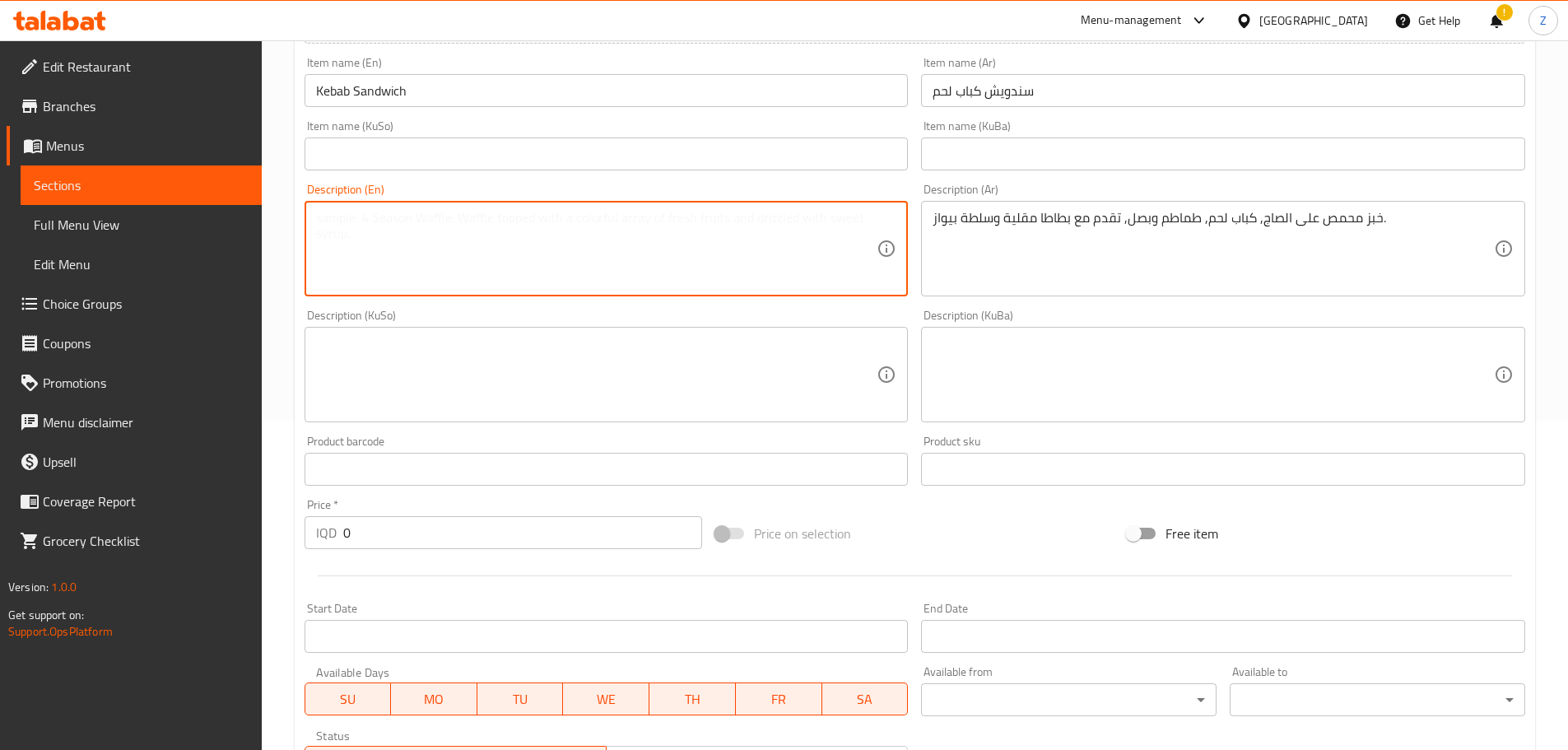
paste textarea "Toasted bread on a saj, lamb kebab, tomatoes and onions, served with French fri…"
drag, startPoint x: 472, startPoint y: 220, endPoint x: 444, endPoint y: 225, distance: 28.4
click at [444, 225] on textarea "Toasted bread on a saj, lamb kebab, tomatoes and onions, served with French fri…" at bounding box center [596, 249] width 561 height 79
drag, startPoint x: 822, startPoint y: 221, endPoint x: 810, endPoint y: 225, distance: 12.6
click at [806, 221] on textarea "Toasted bread on a saj, meat kebab, tomatoes and onions, served with French fri…" at bounding box center [596, 249] width 561 height 79
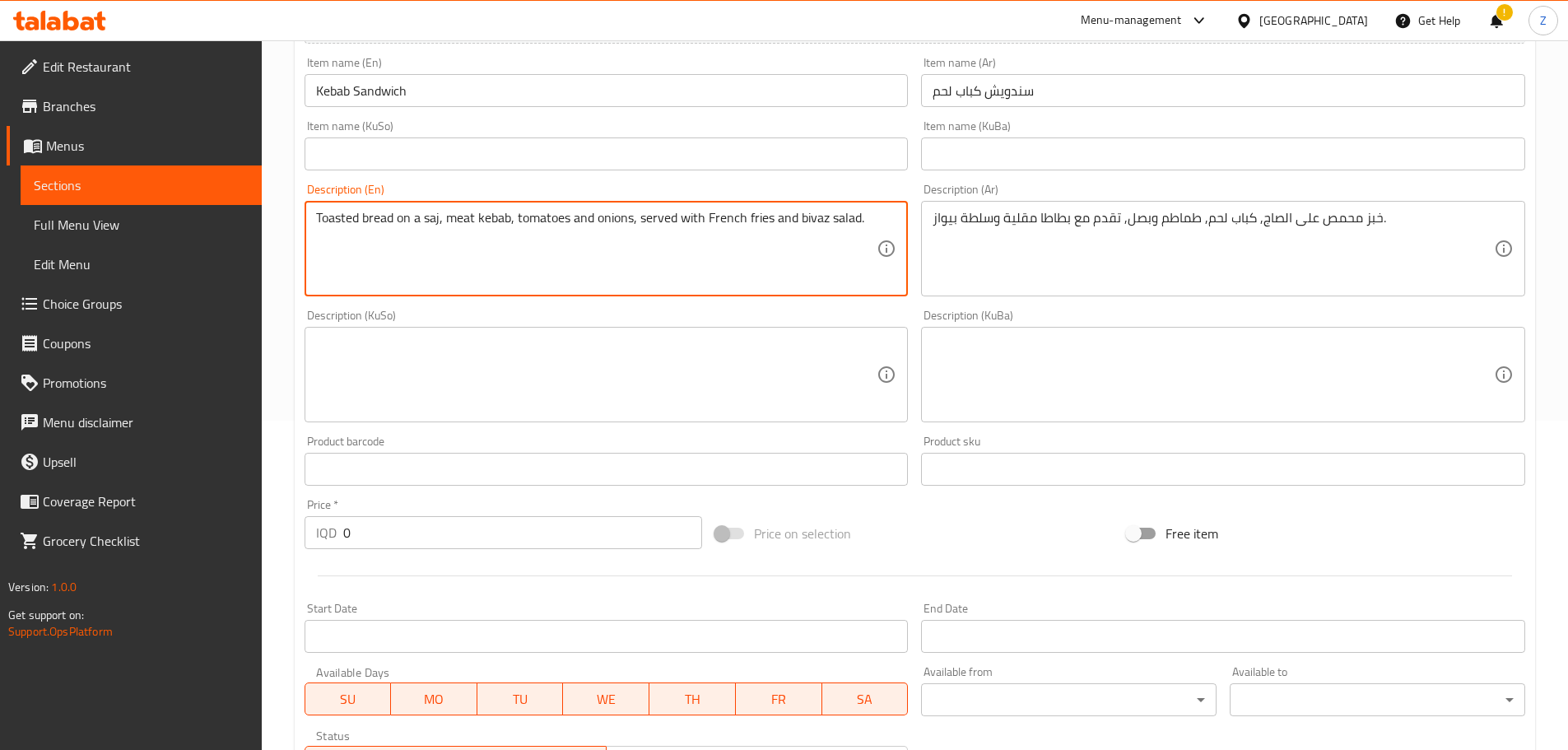
drag, startPoint x: 823, startPoint y: 226, endPoint x: 795, endPoint y: 221, distance: 28.4
click at [795, 221] on textarea "Toasted bread on a saj, meat kebab, tomatoes and onions, served with French fri…" at bounding box center [596, 249] width 561 height 79
click at [792, 219] on textarea "Toasted bread on a saj, meat kebab, tomatoes and onions, served with French fri…" at bounding box center [596, 249] width 561 height 79
click at [806, 252] on textarea "Toasted bread on a saj, meat kebab, tomatoes and onions, served with French fri…" at bounding box center [596, 249] width 561 height 79
type textarea "Toasted bread on a saj, meat kebab, tomatoes and onions, served with French fri…"
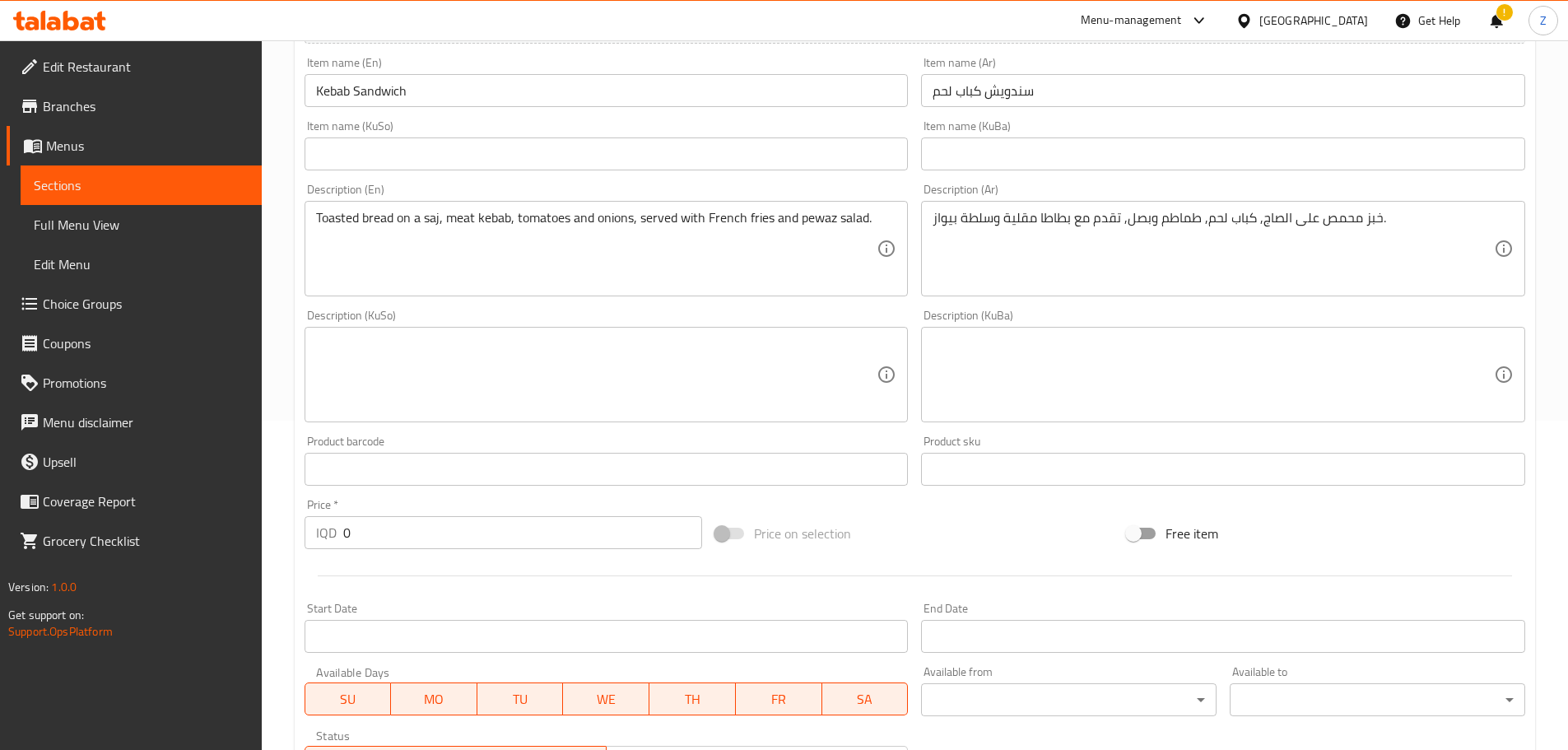
click at [837, 323] on div "Description (KuSo) Description (KuSo)" at bounding box center [607, 366] width 604 height 113
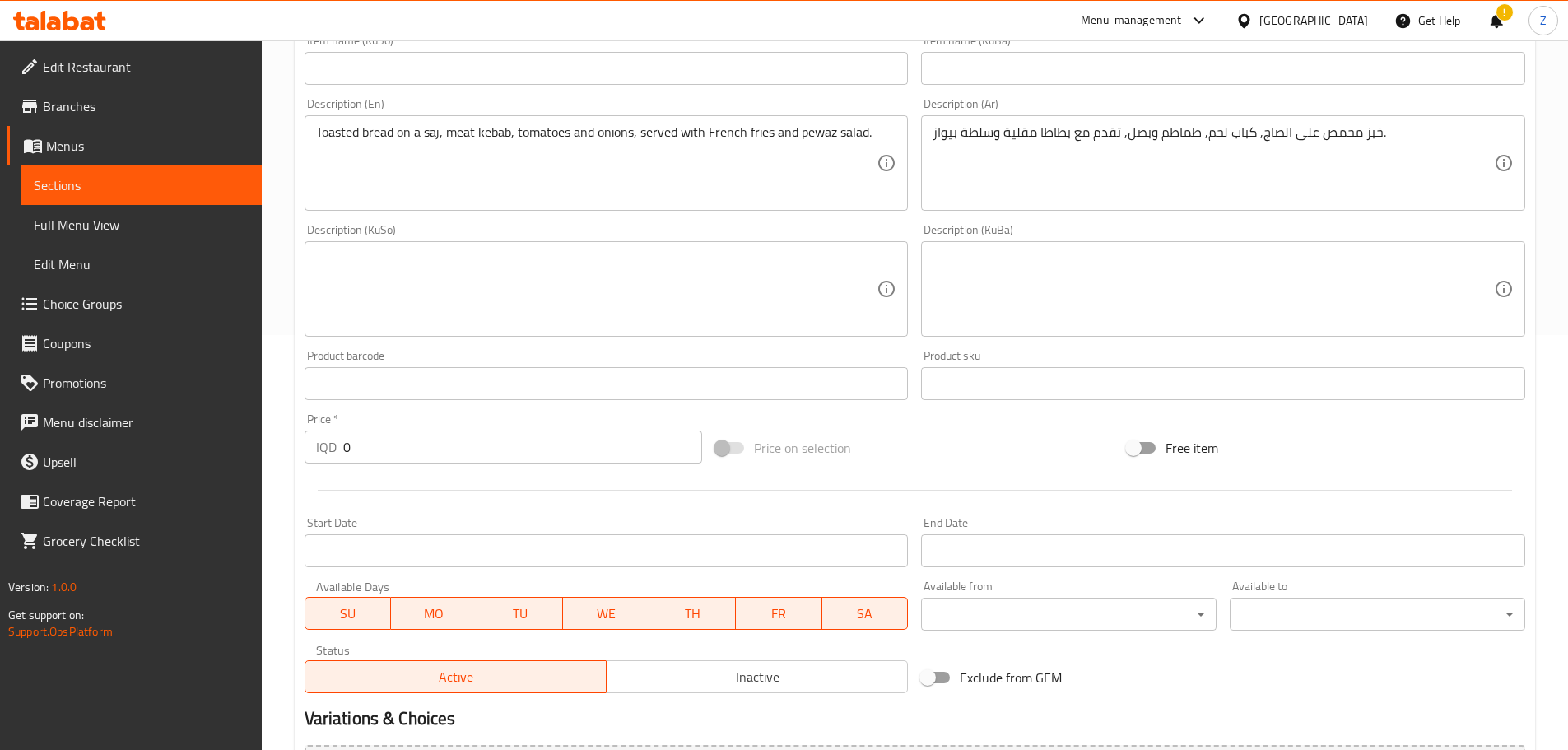
scroll to position [493, 0]
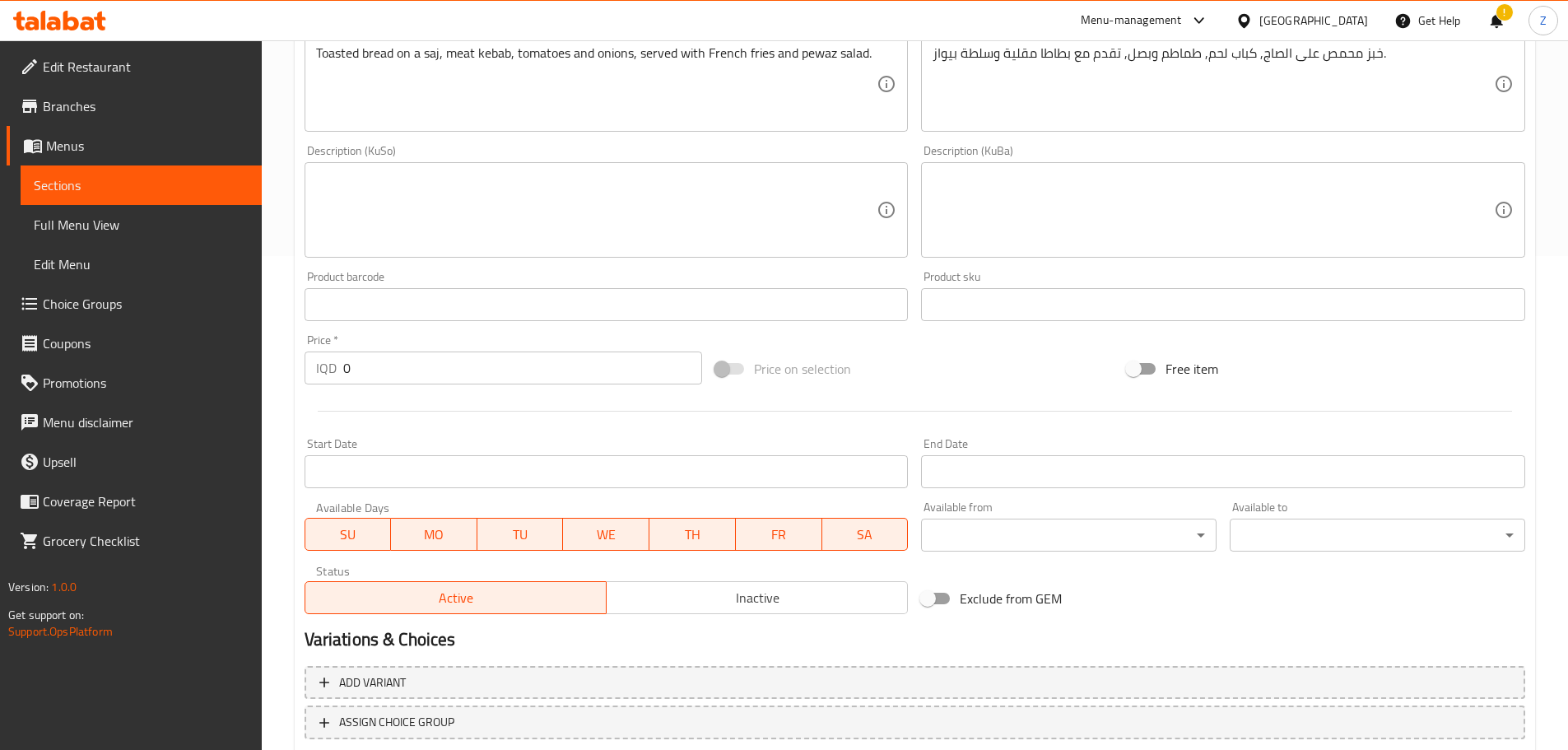
click at [389, 366] on input "0" at bounding box center [523, 367] width 360 height 32
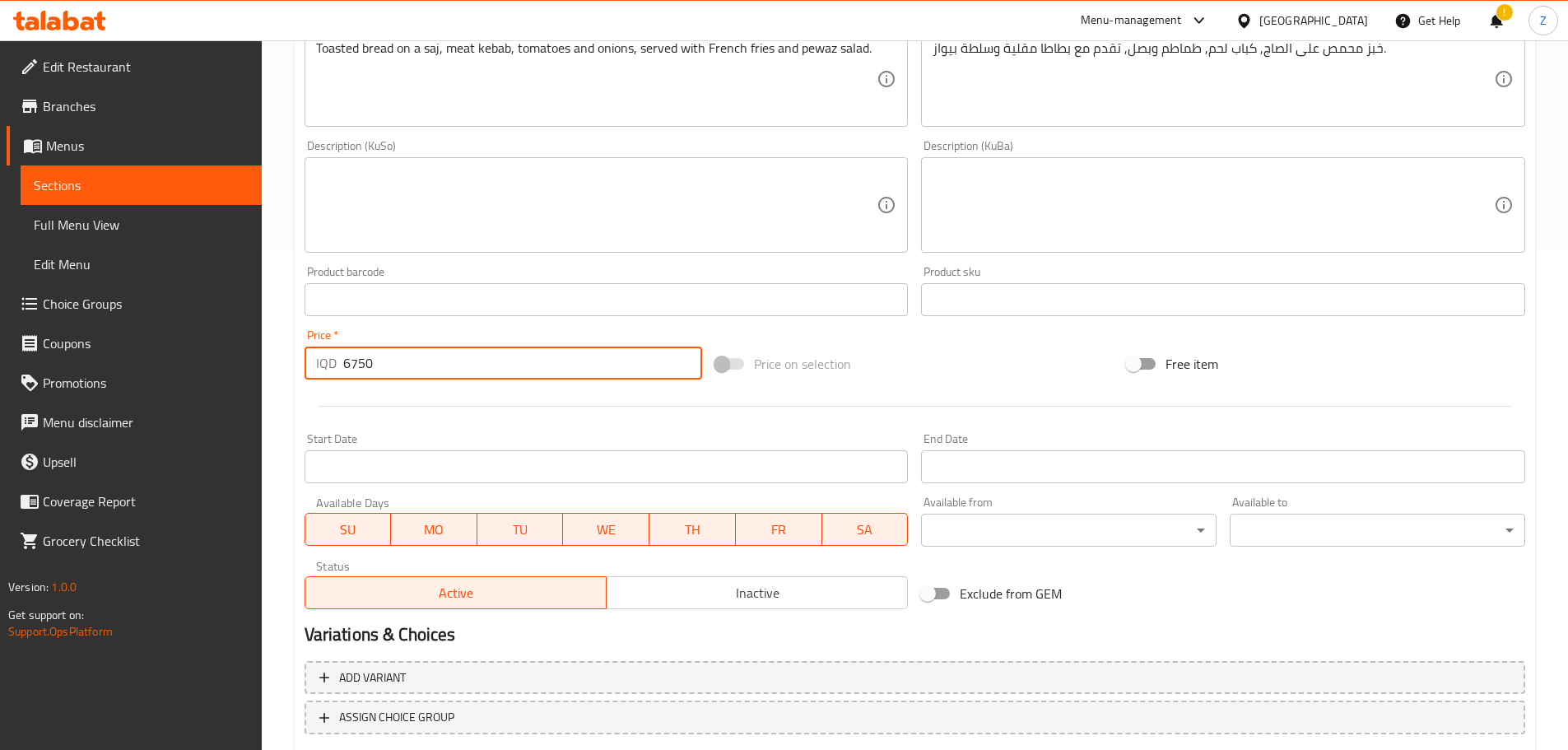
scroll to position [603, 0]
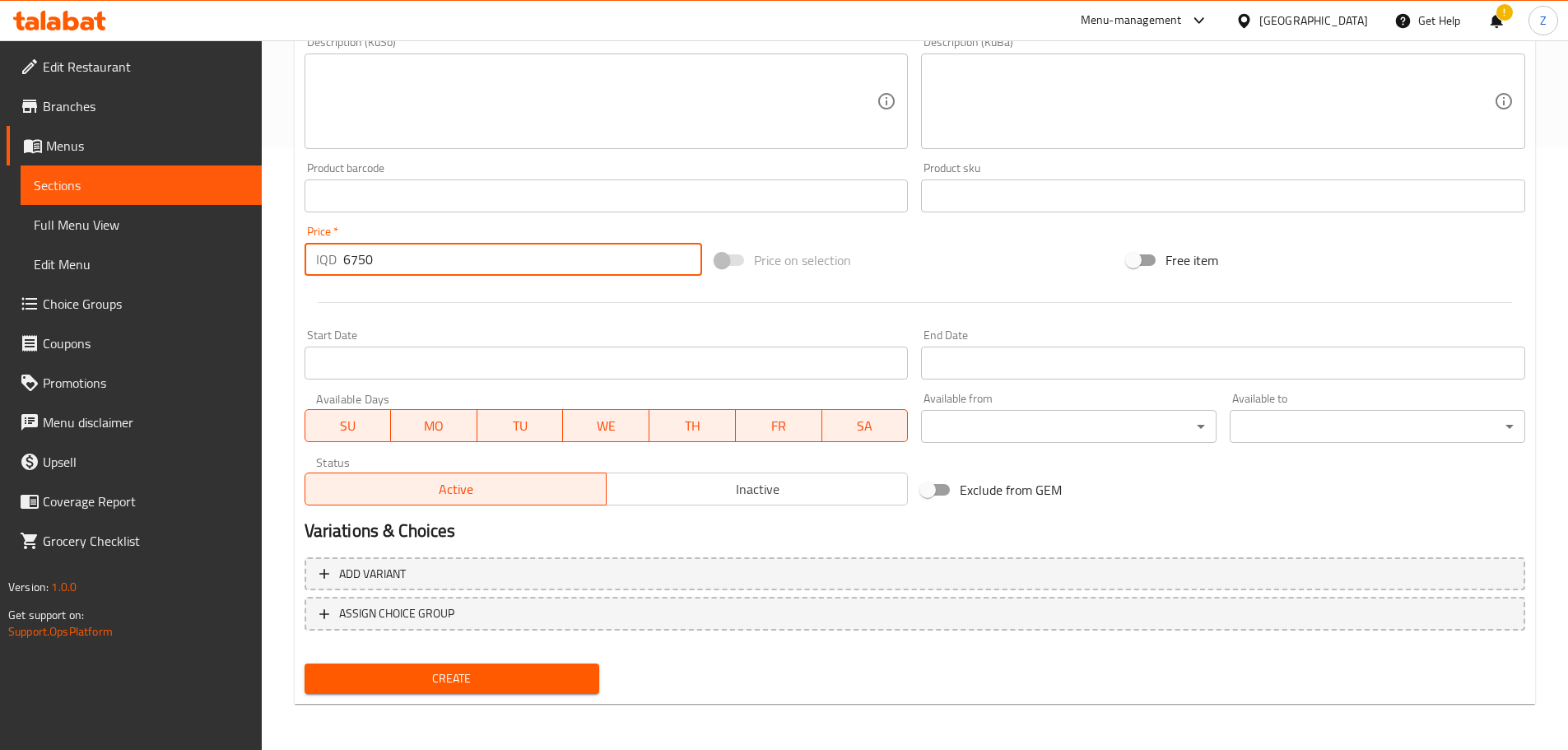
type input "6750"
click at [571, 685] on span "Create" at bounding box center [452, 678] width 269 height 21
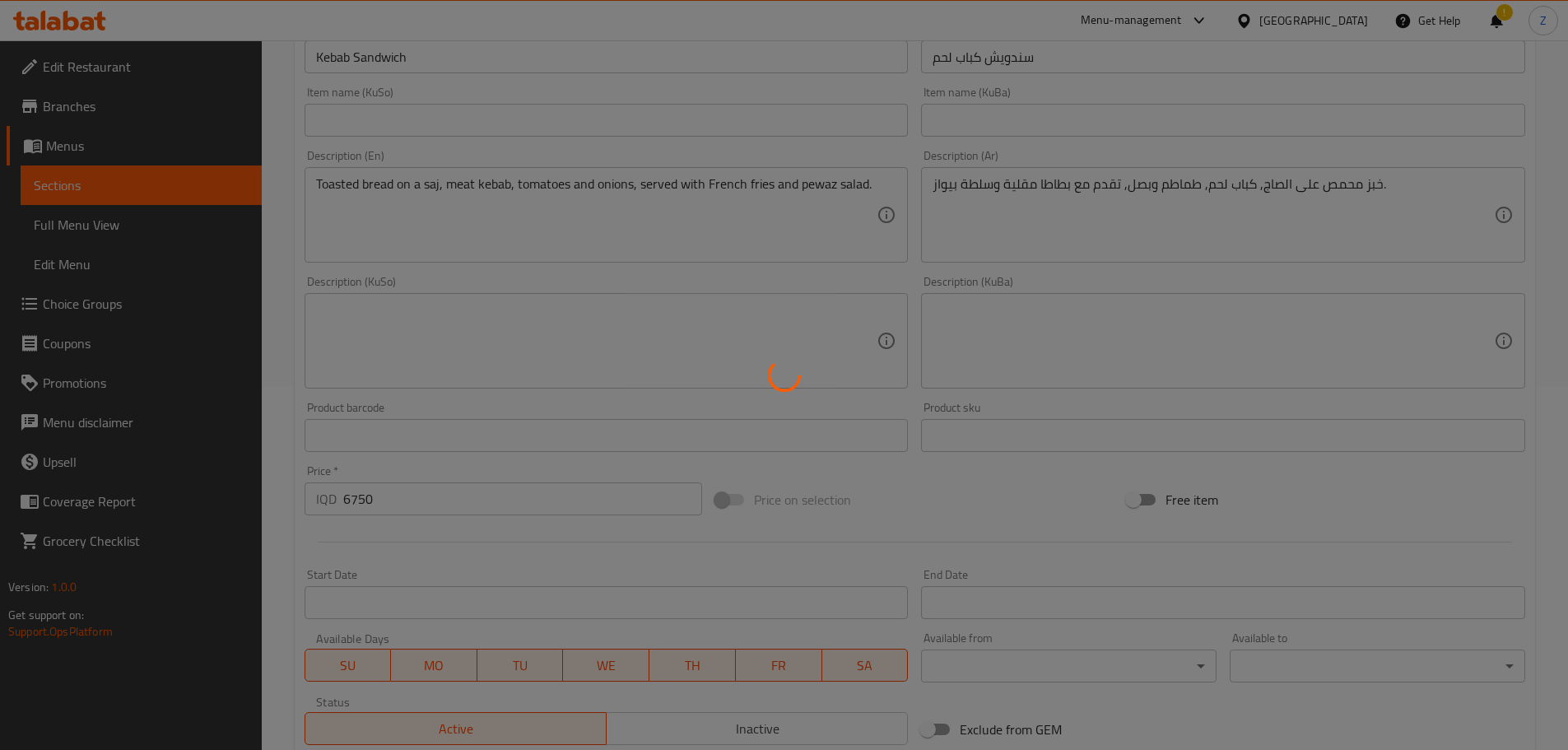
type input "0"
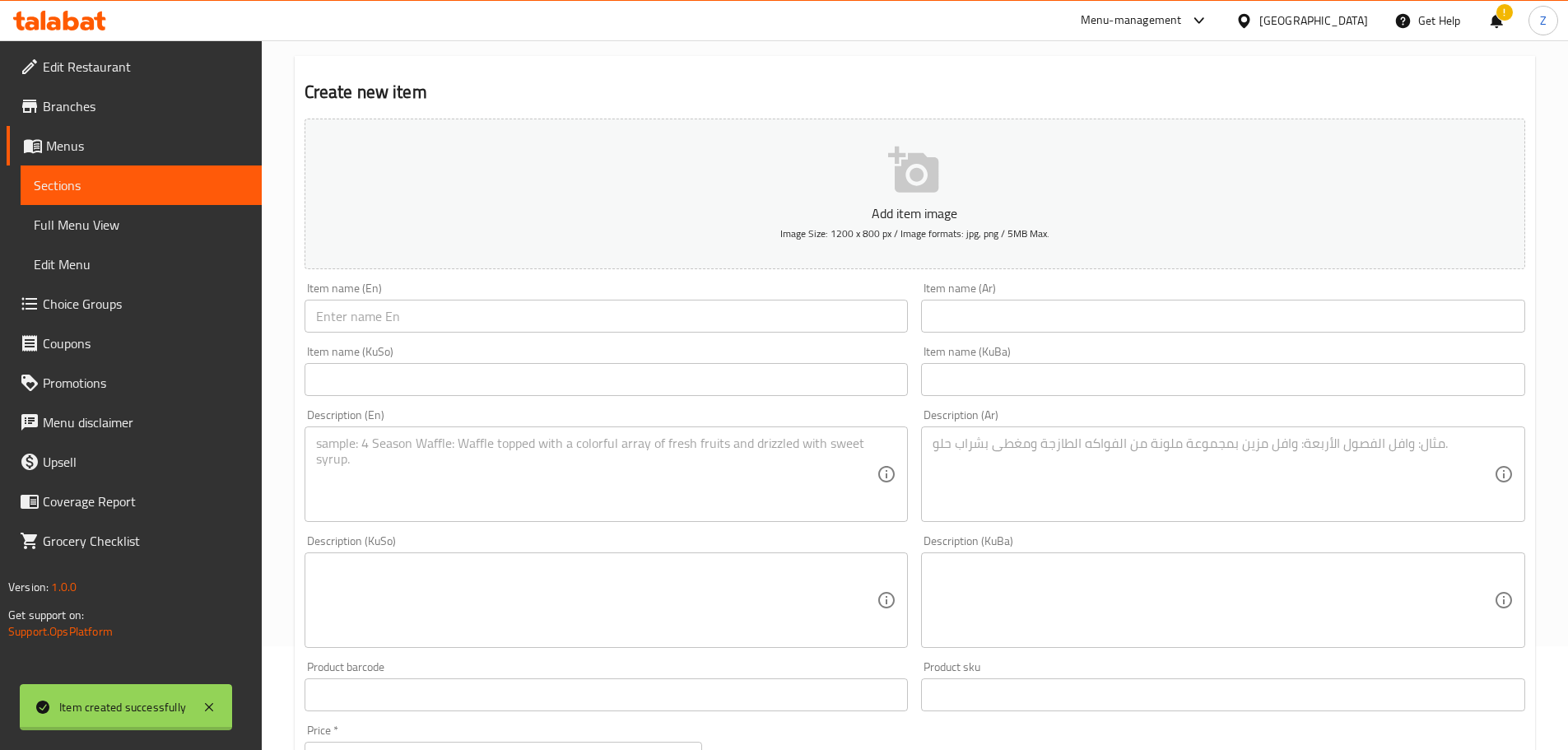
scroll to position [0, 0]
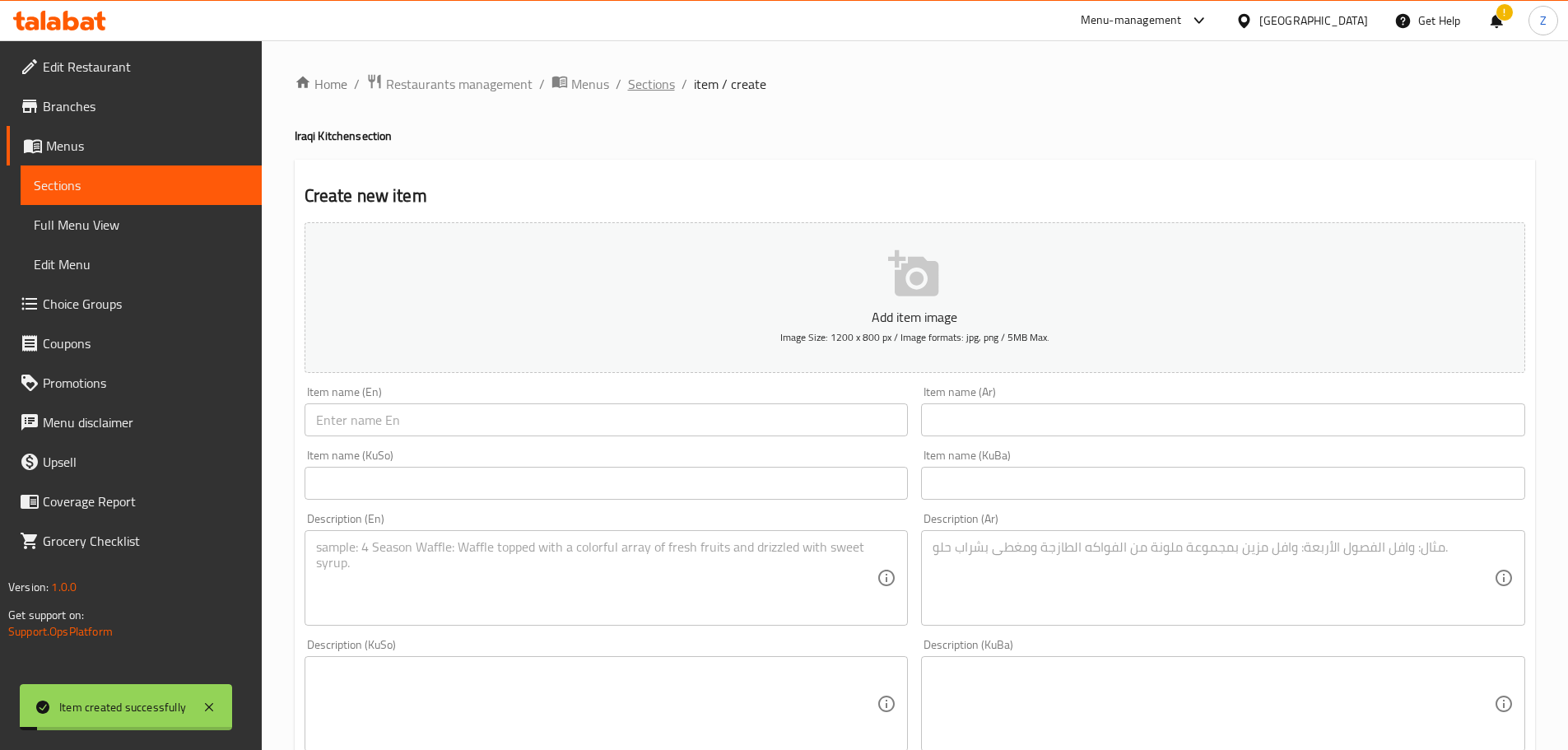
click at [638, 84] on span "Sections" at bounding box center [652, 84] width 47 height 20
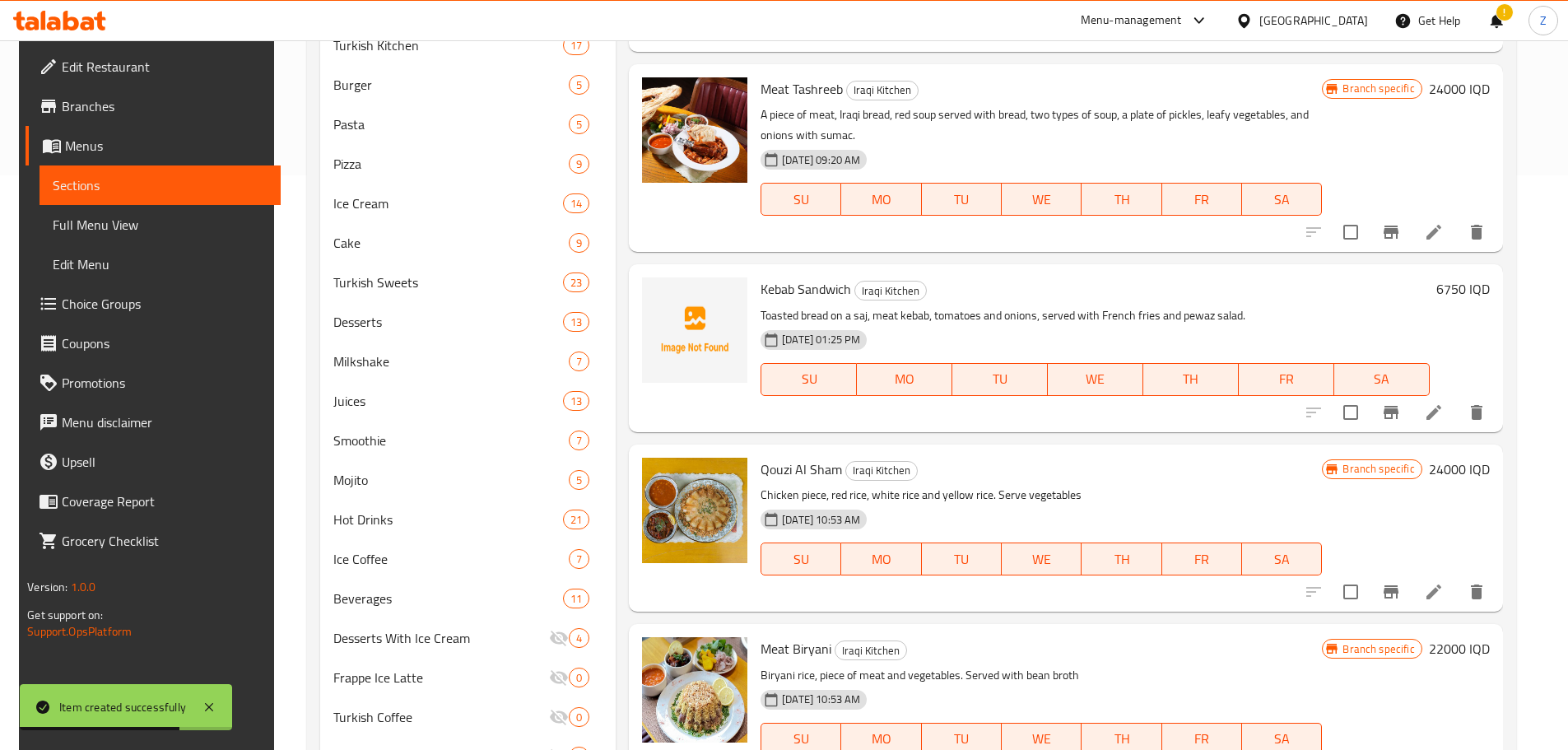
scroll to position [564, 0]
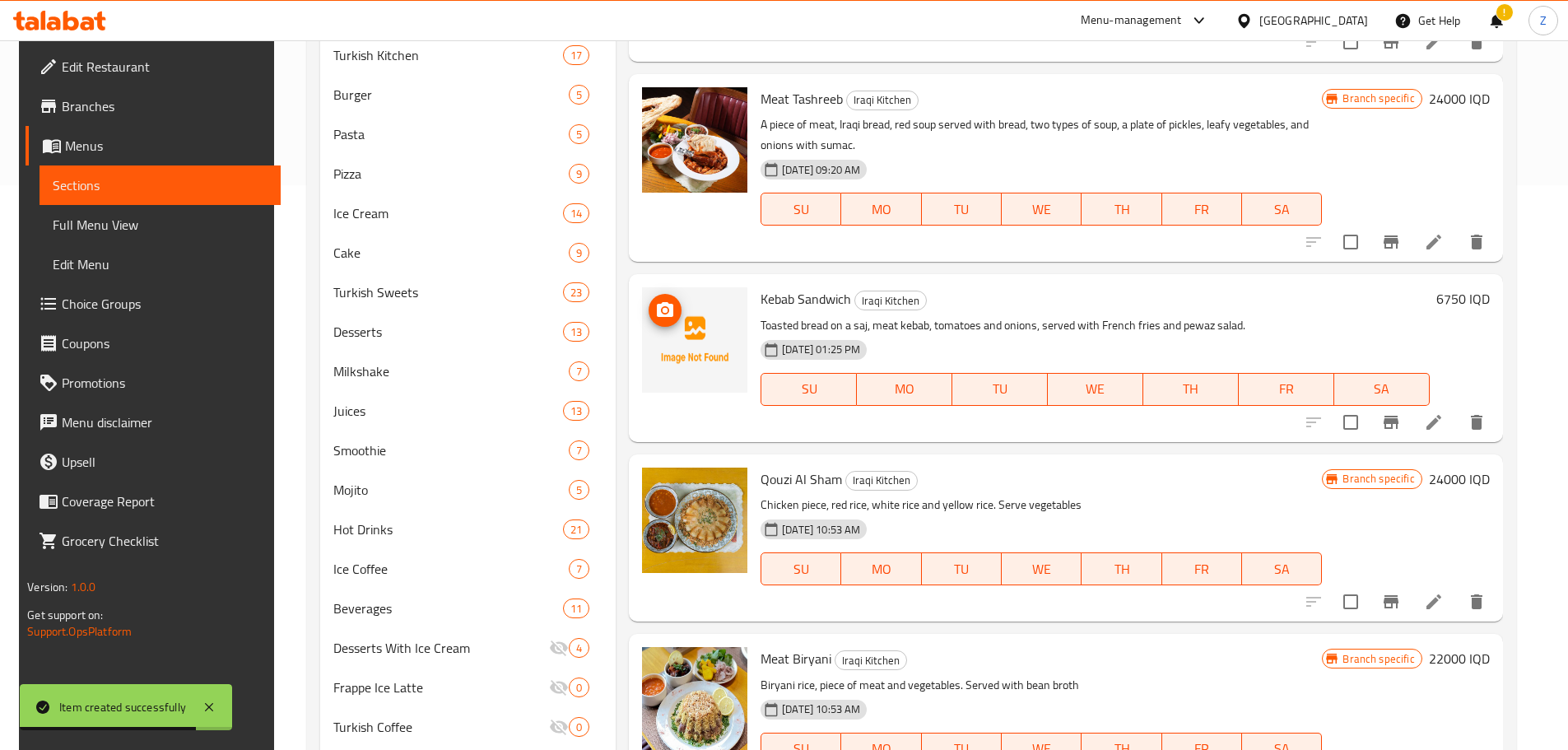
click at [663, 311] on circle "upload picture" at bounding box center [665, 310] width 5 height 5
